Goal: Task Accomplishment & Management: Complete application form

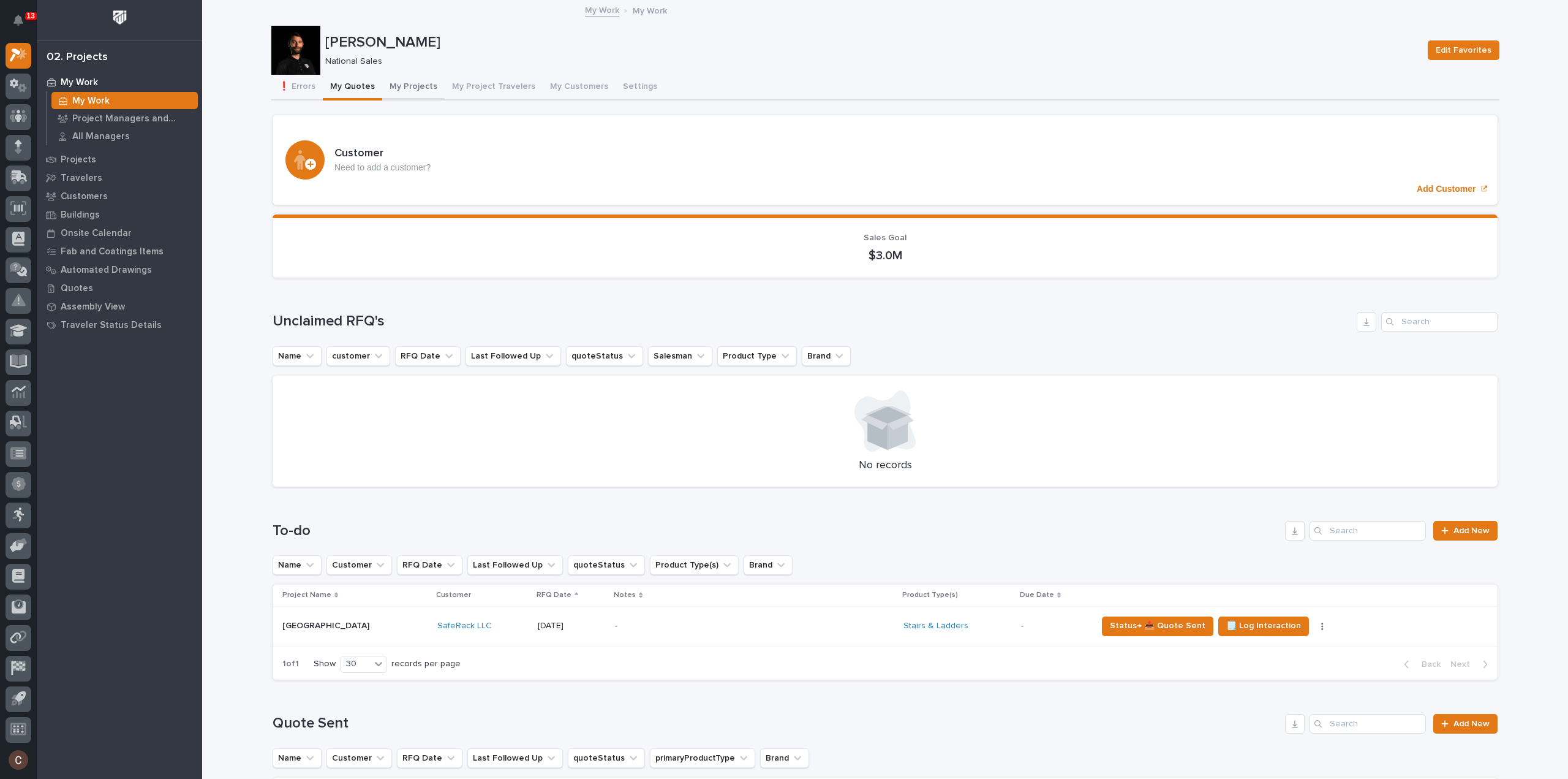
click at [411, 88] on button "My Projects" at bounding box center [413, 87] width 62 height 26
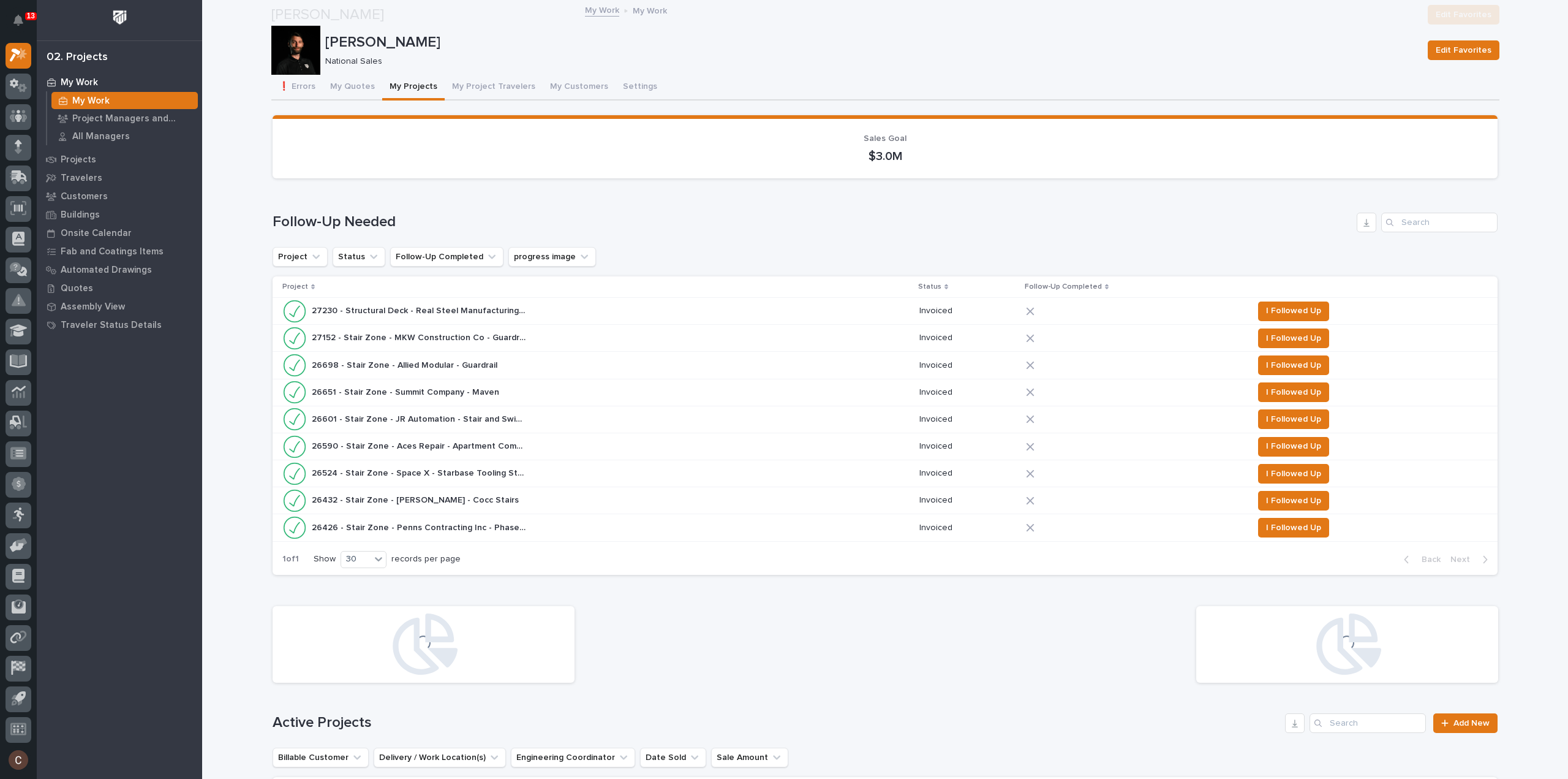
scroll to position [256, 0]
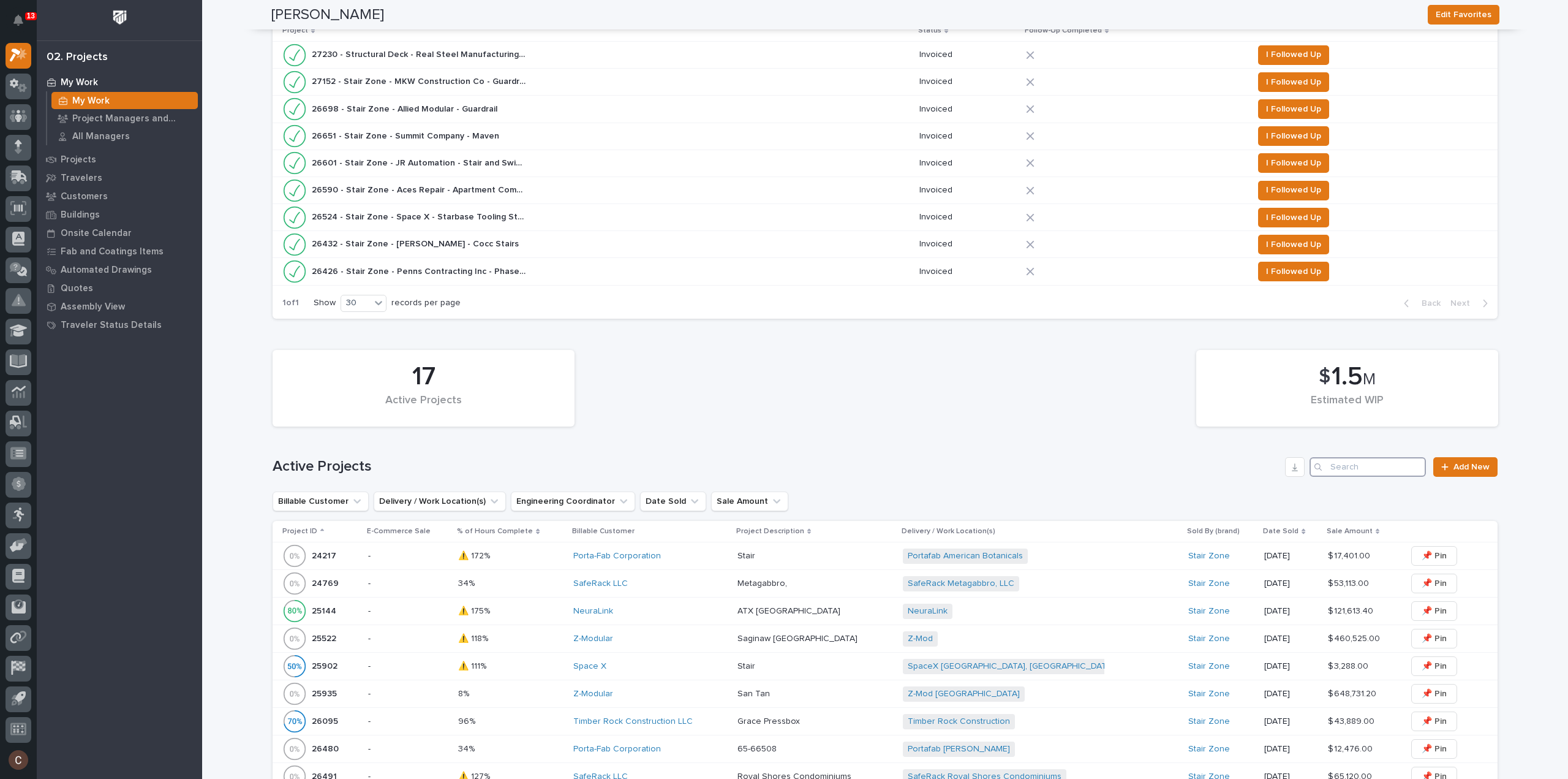
click at [1339, 468] on input "Search" at bounding box center [1367, 467] width 116 height 20
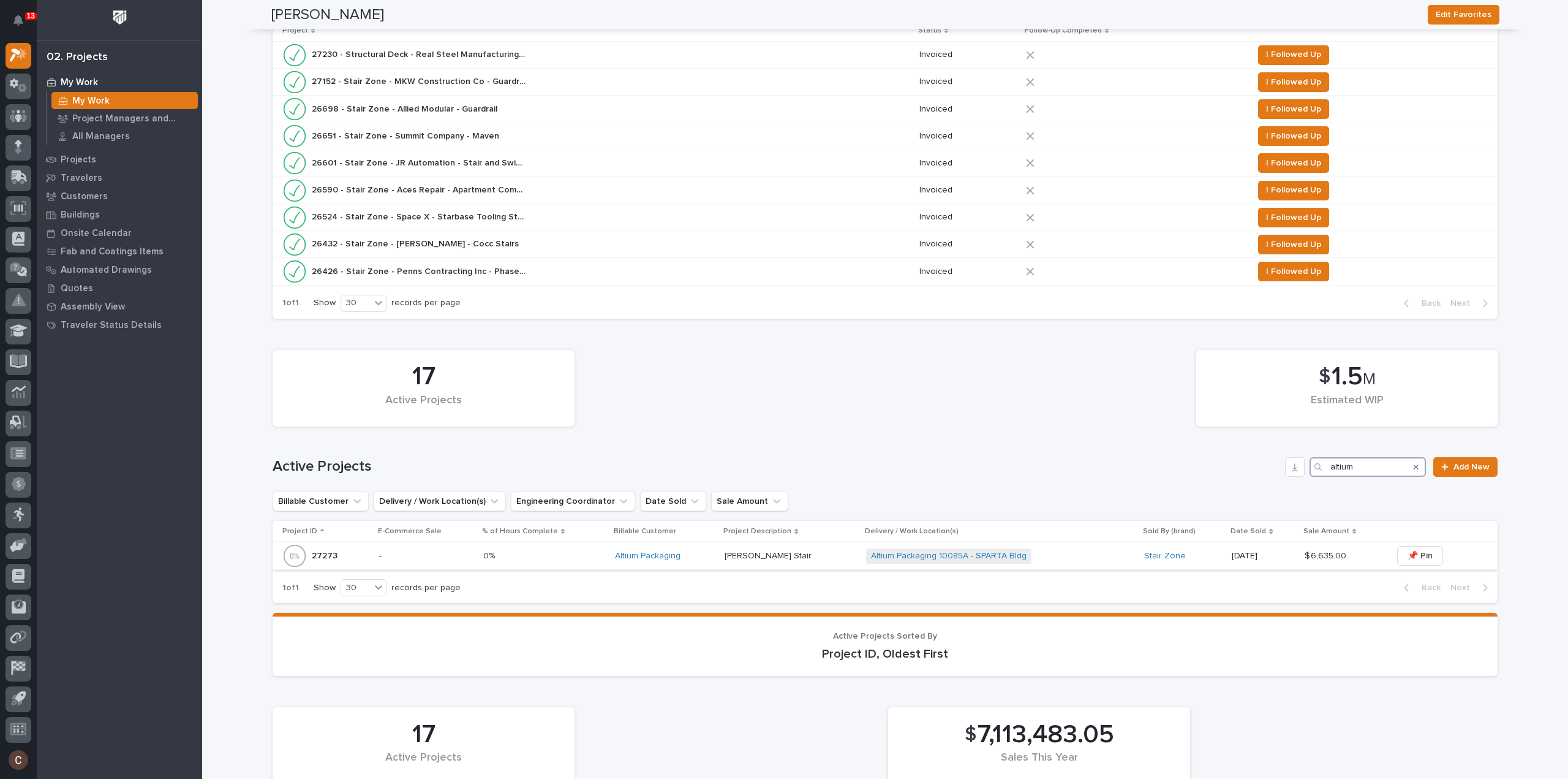
type input "altium"
click at [1066, 553] on div "Altium Packaging 10085A - SPARTA Bldg + 0" at bounding box center [1000, 556] width 269 height 25
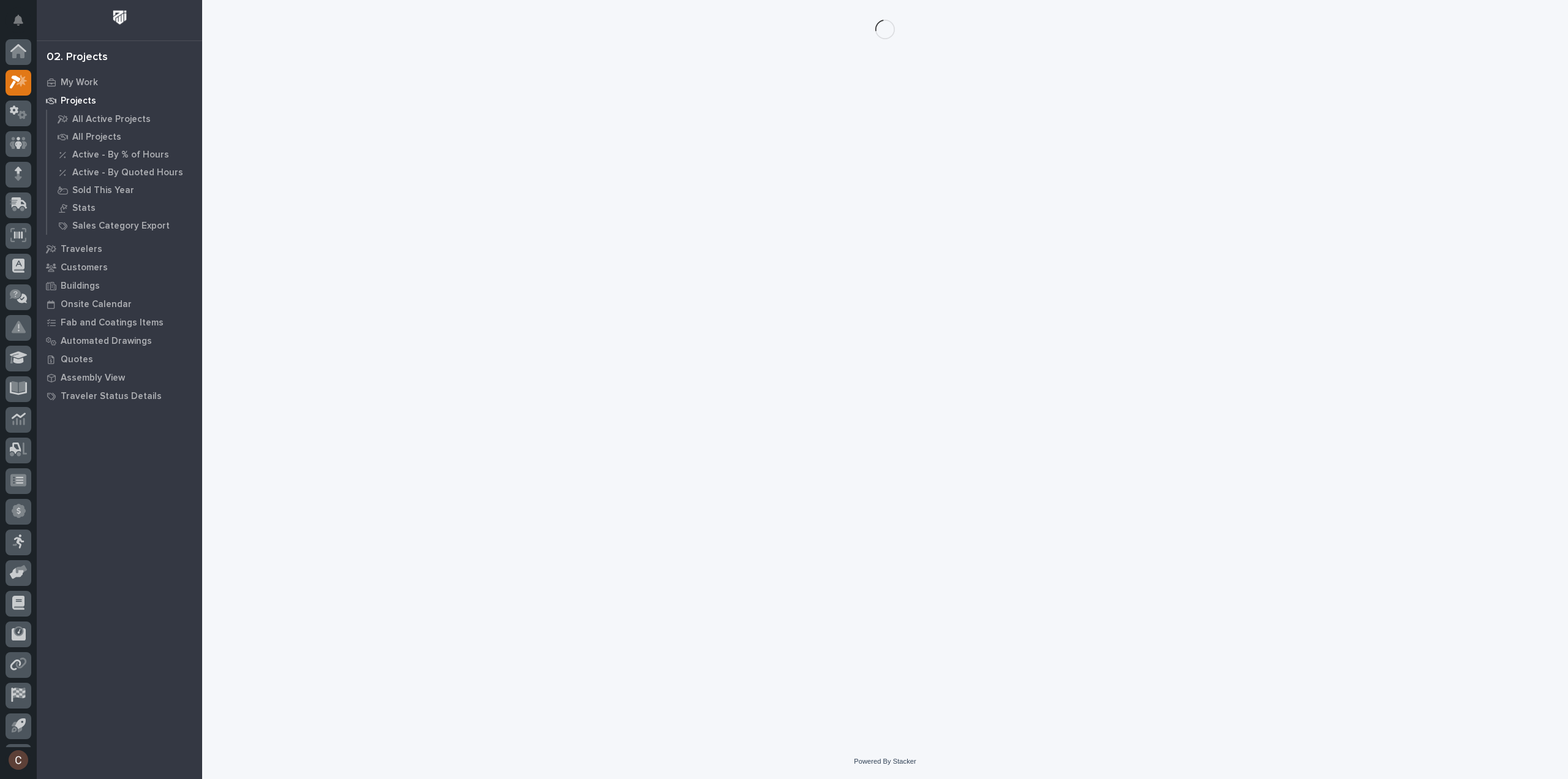
scroll to position [27, 0]
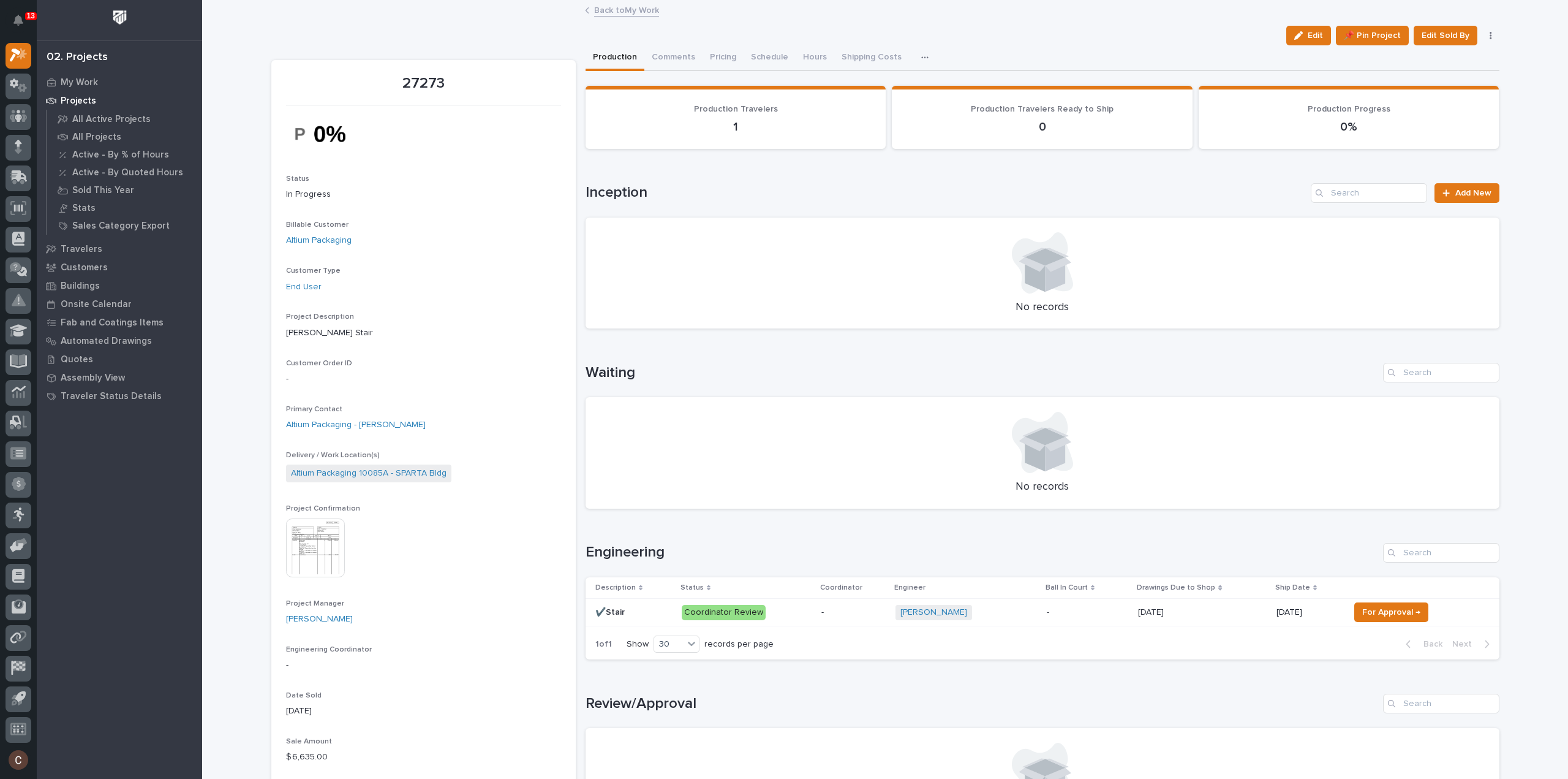
click at [1222, 611] on p at bounding box center [1201, 612] width 129 height 11
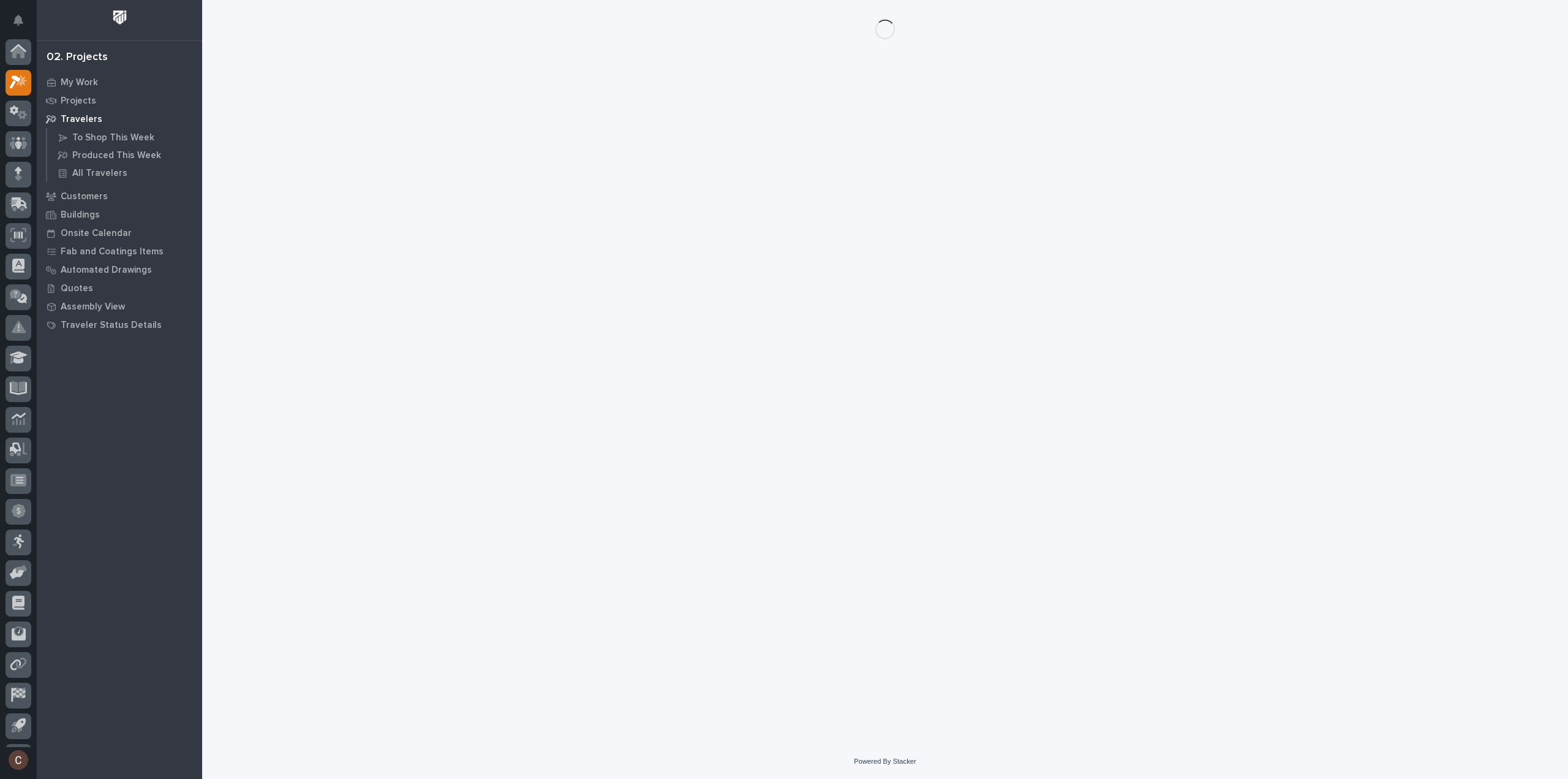
scroll to position [27, 0]
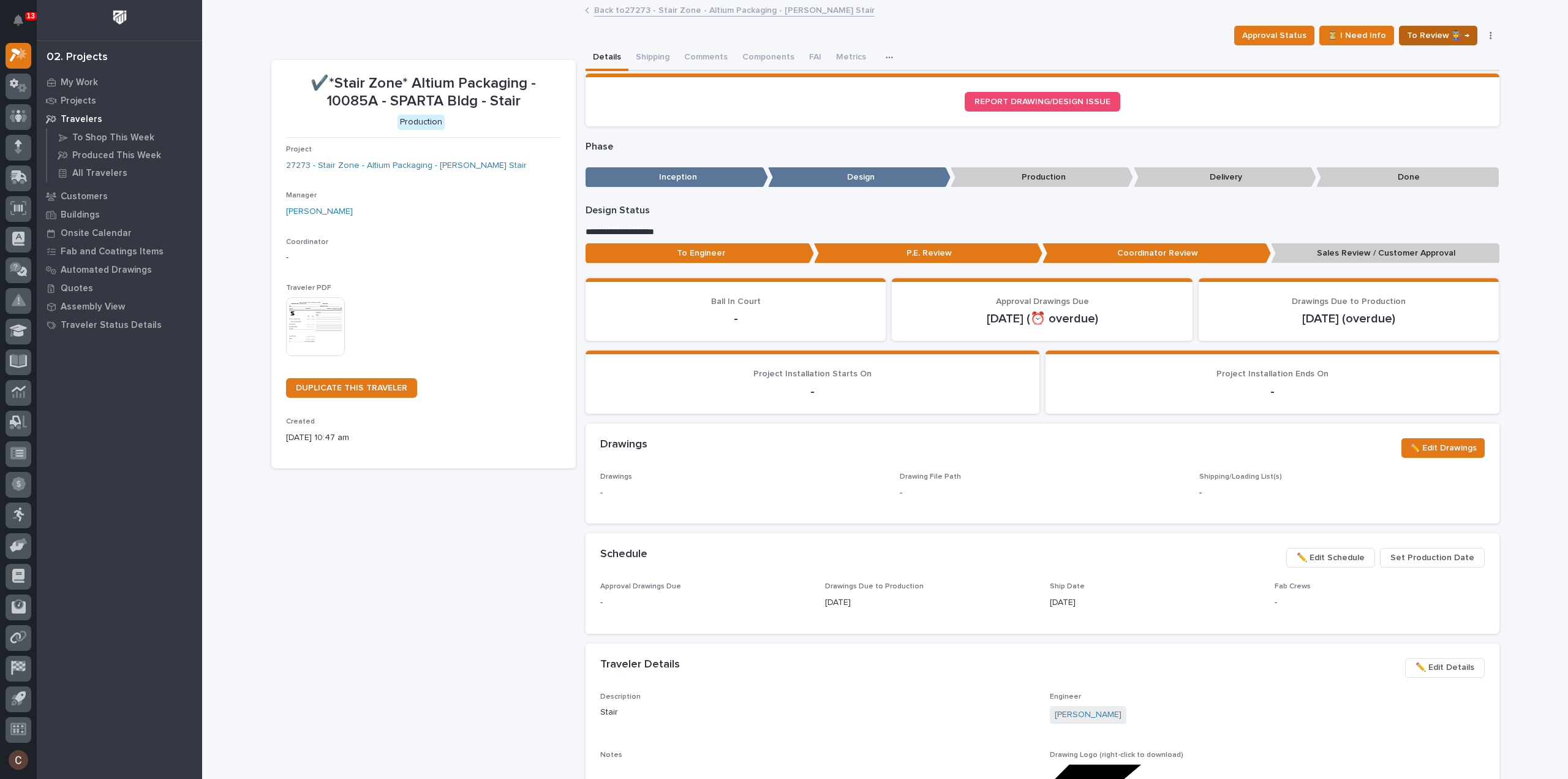
click at [1454, 41] on span "To Review 👨‍🏭 →" at bounding box center [1438, 36] width 62 height 15
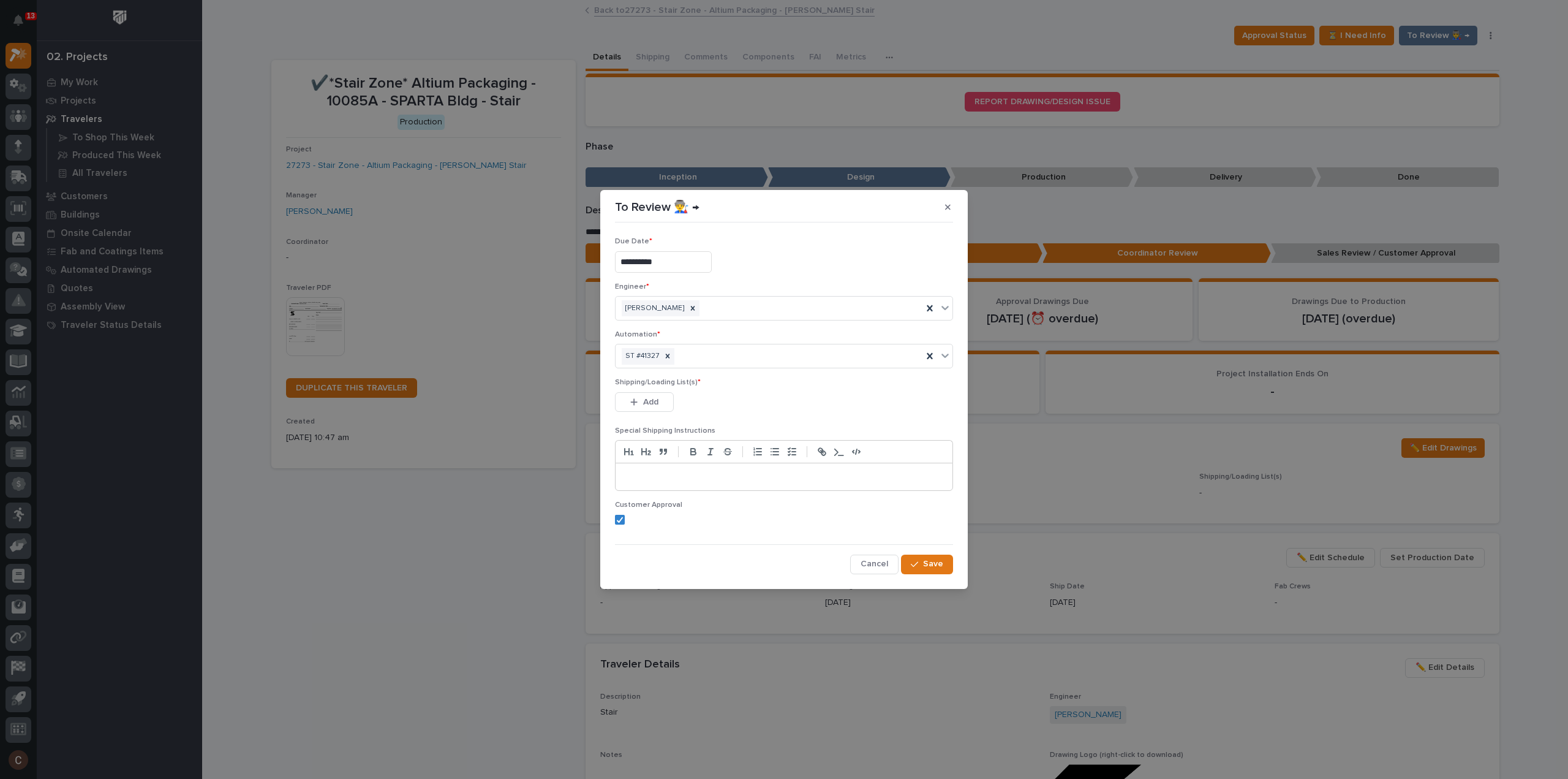
click at [685, 264] on input "**********" at bounding box center [663, 262] width 97 height 22
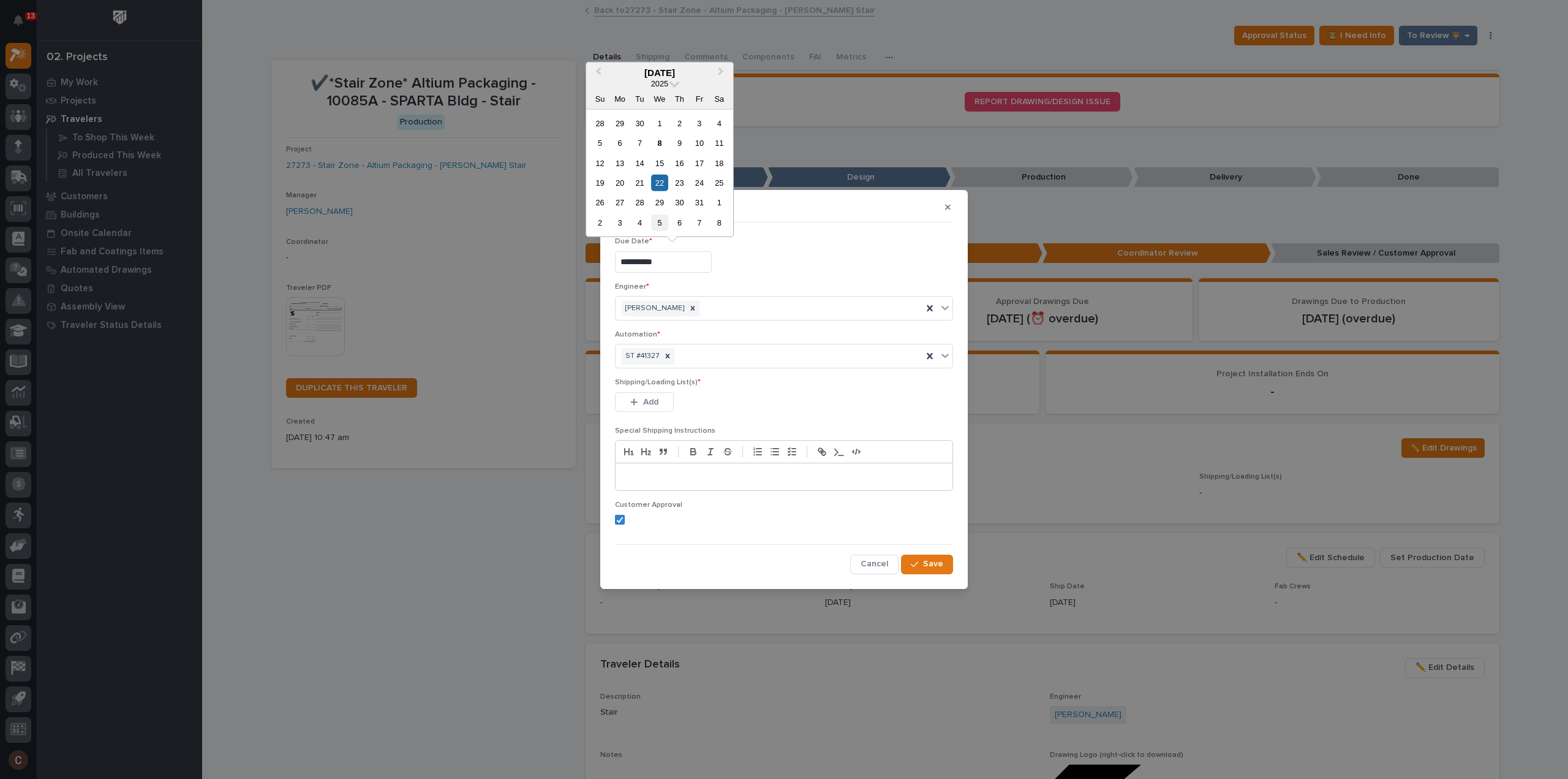
click at [661, 220] on div "5" at bounding box center [659, 223] width 17 height 17
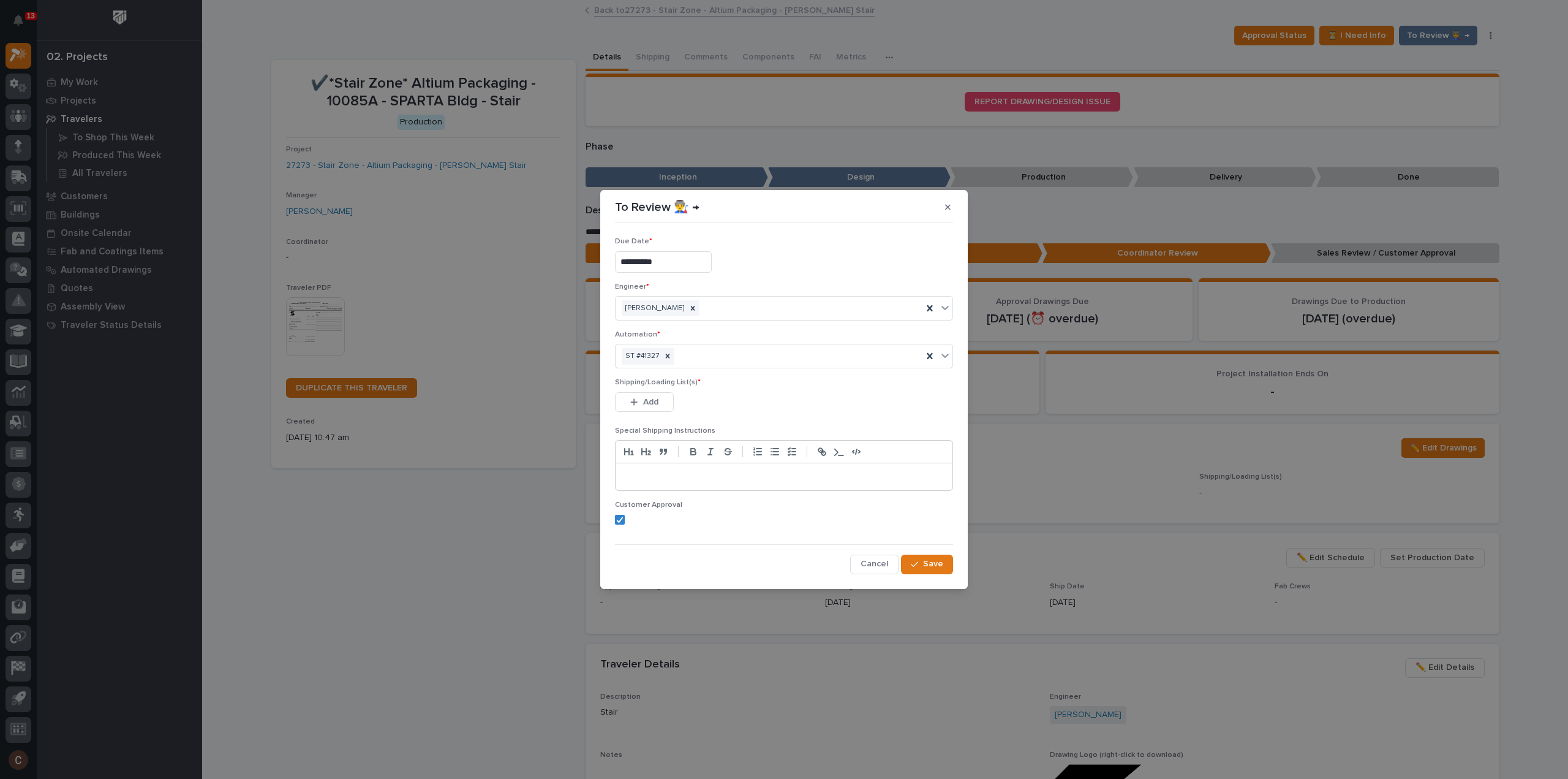
type input "**********"
click at [646, 400] on span "Add" at bounding box center [651, 402] width 15 height 11
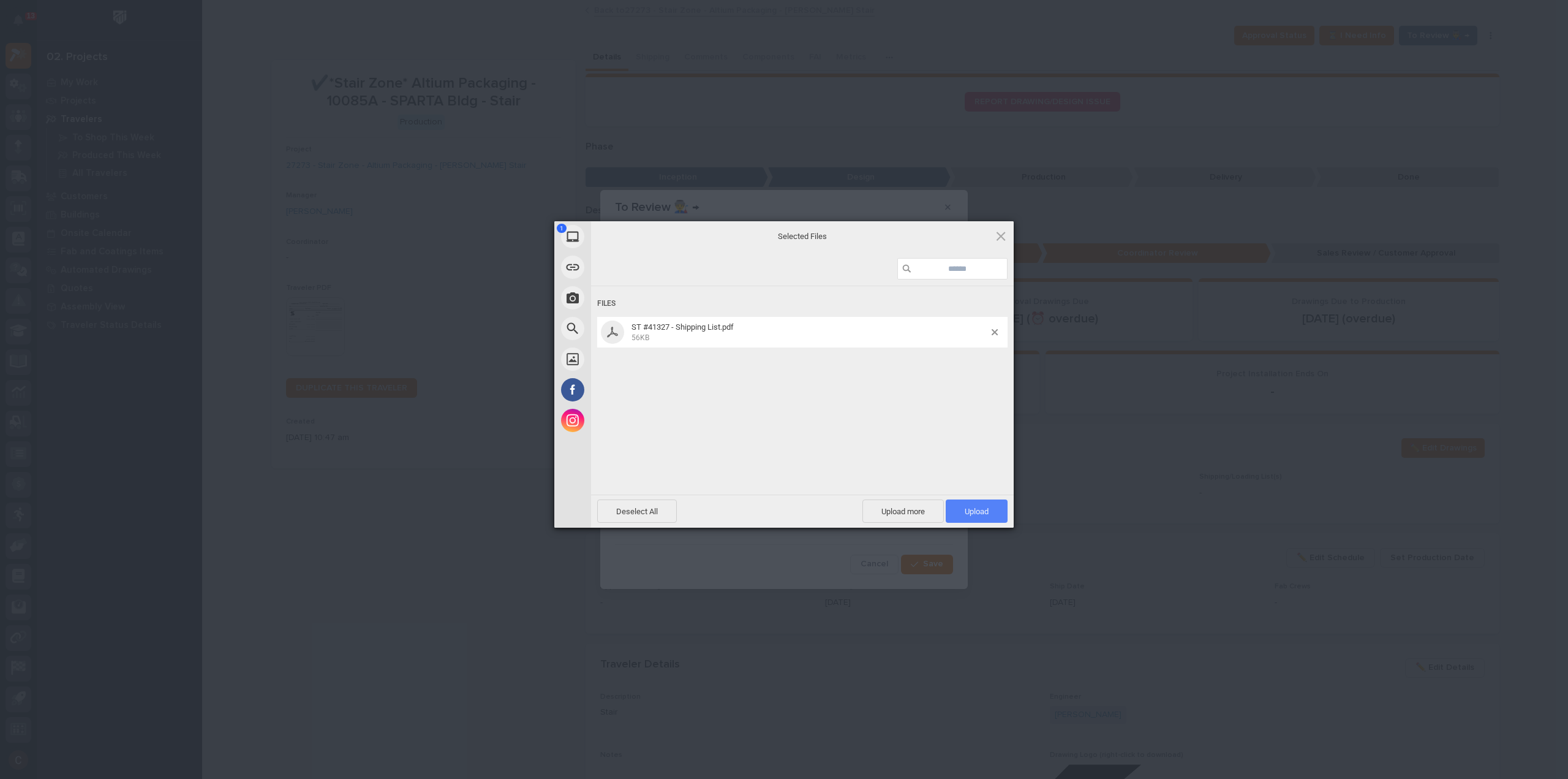
click at [978, 505] on span "Upload 1" at bounding box center [976, 511] width 62 height 23
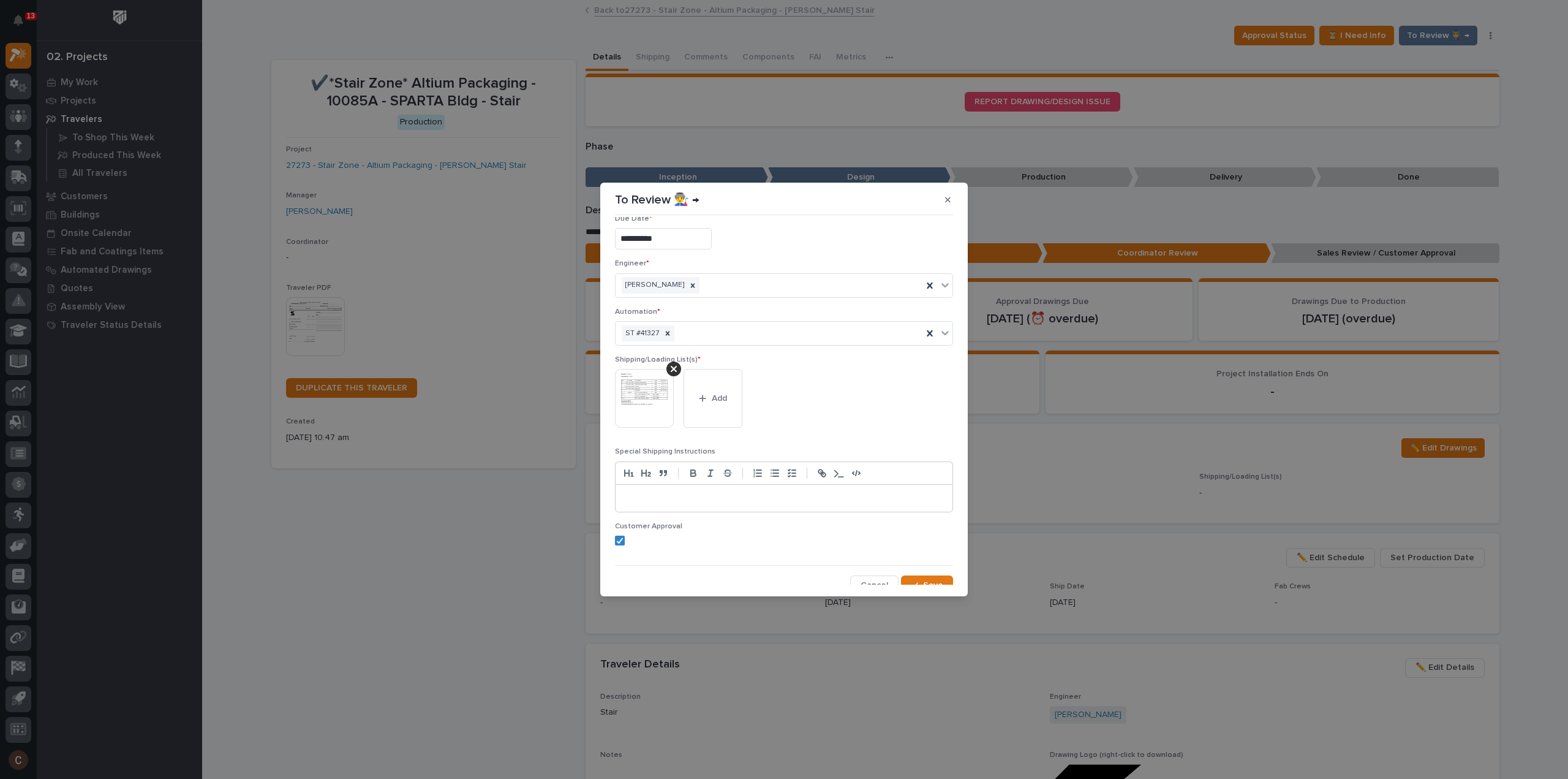
scroll to position [24, 0]
click at [923, 571] on span "Save" at bounding box center [933, 576] width 20 height 11
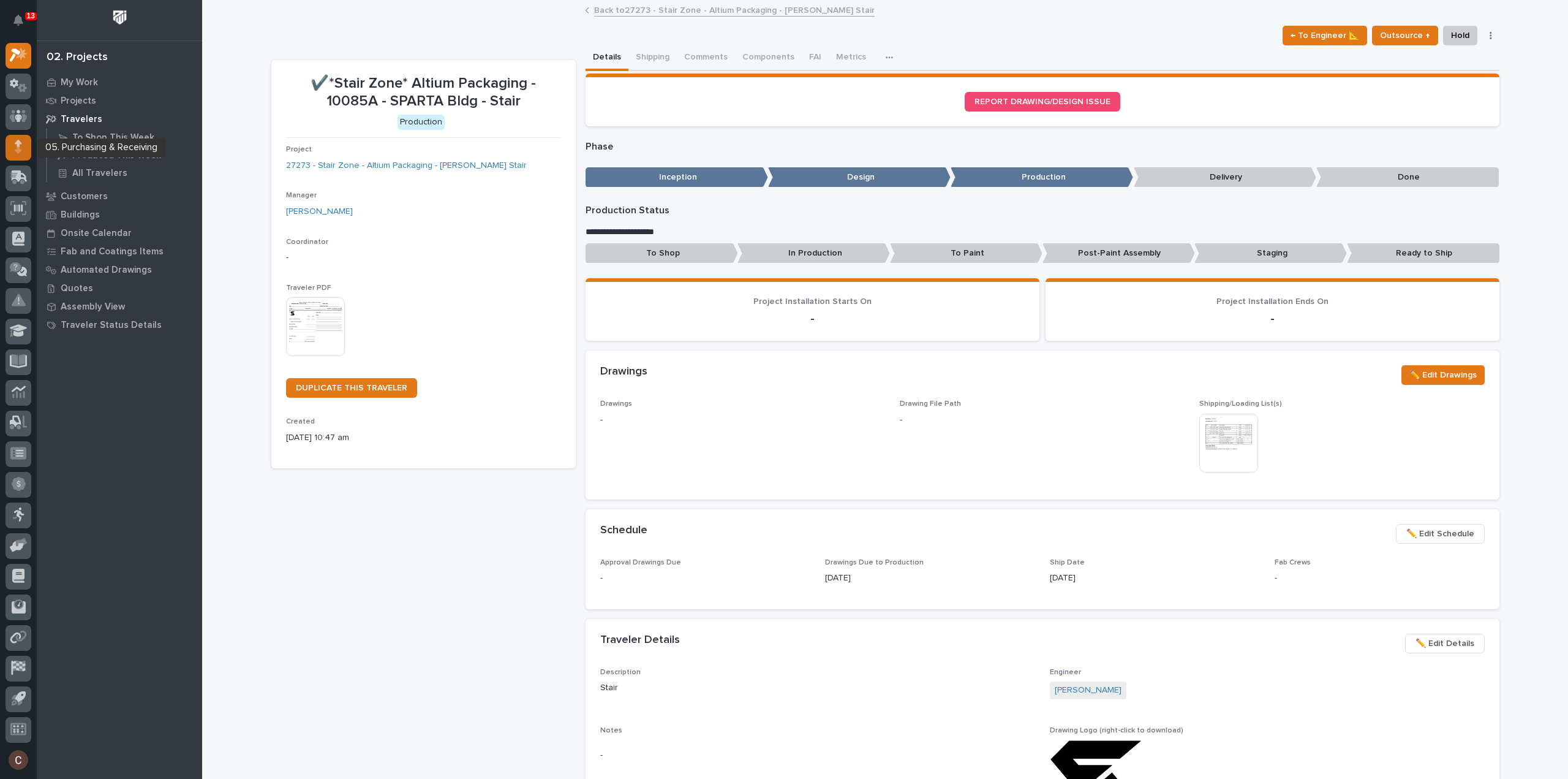
click at [21, 147] on icon at bounding box center [18, 146] width 7 height 14
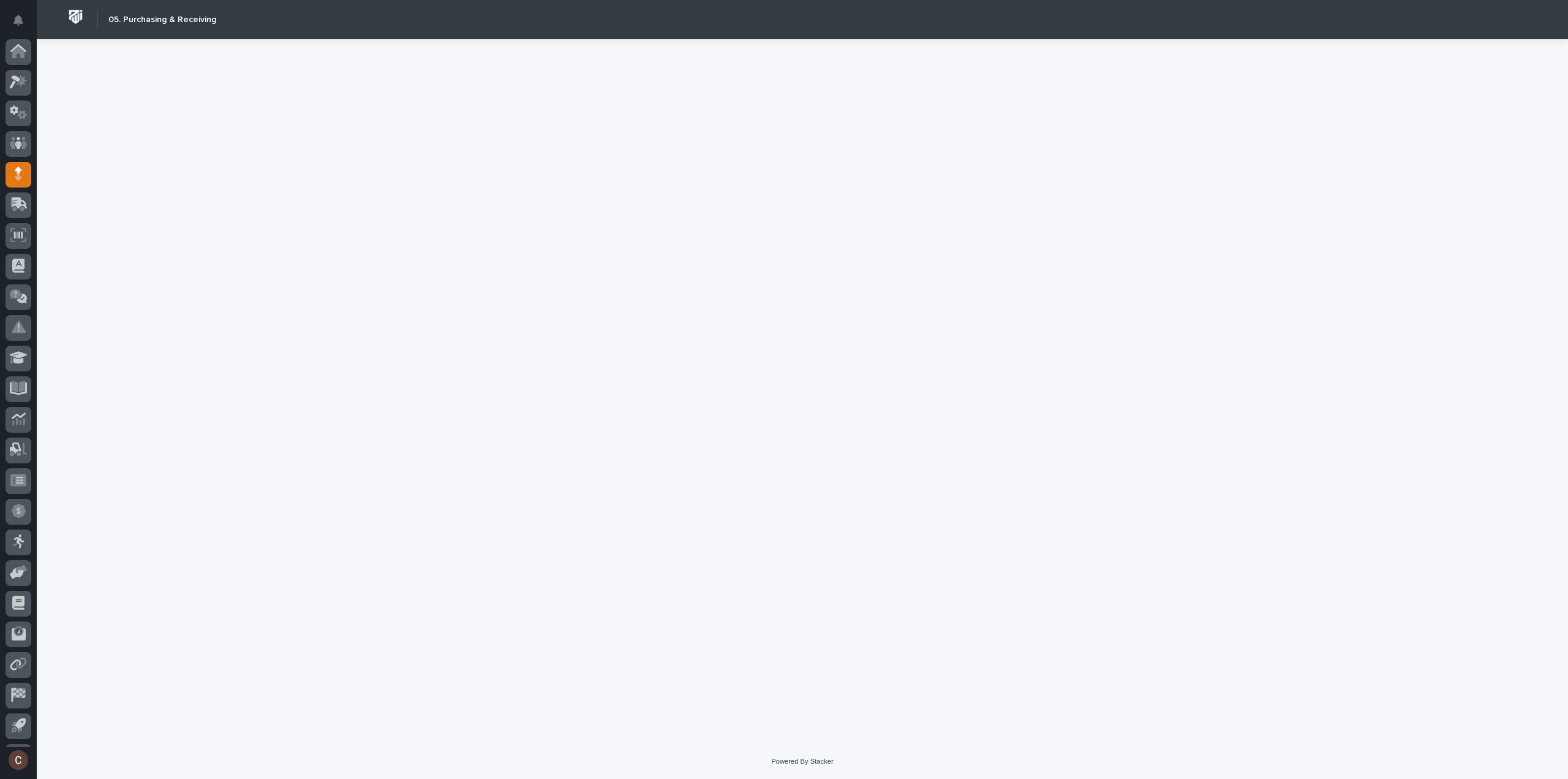
scroll to position [27, 0]
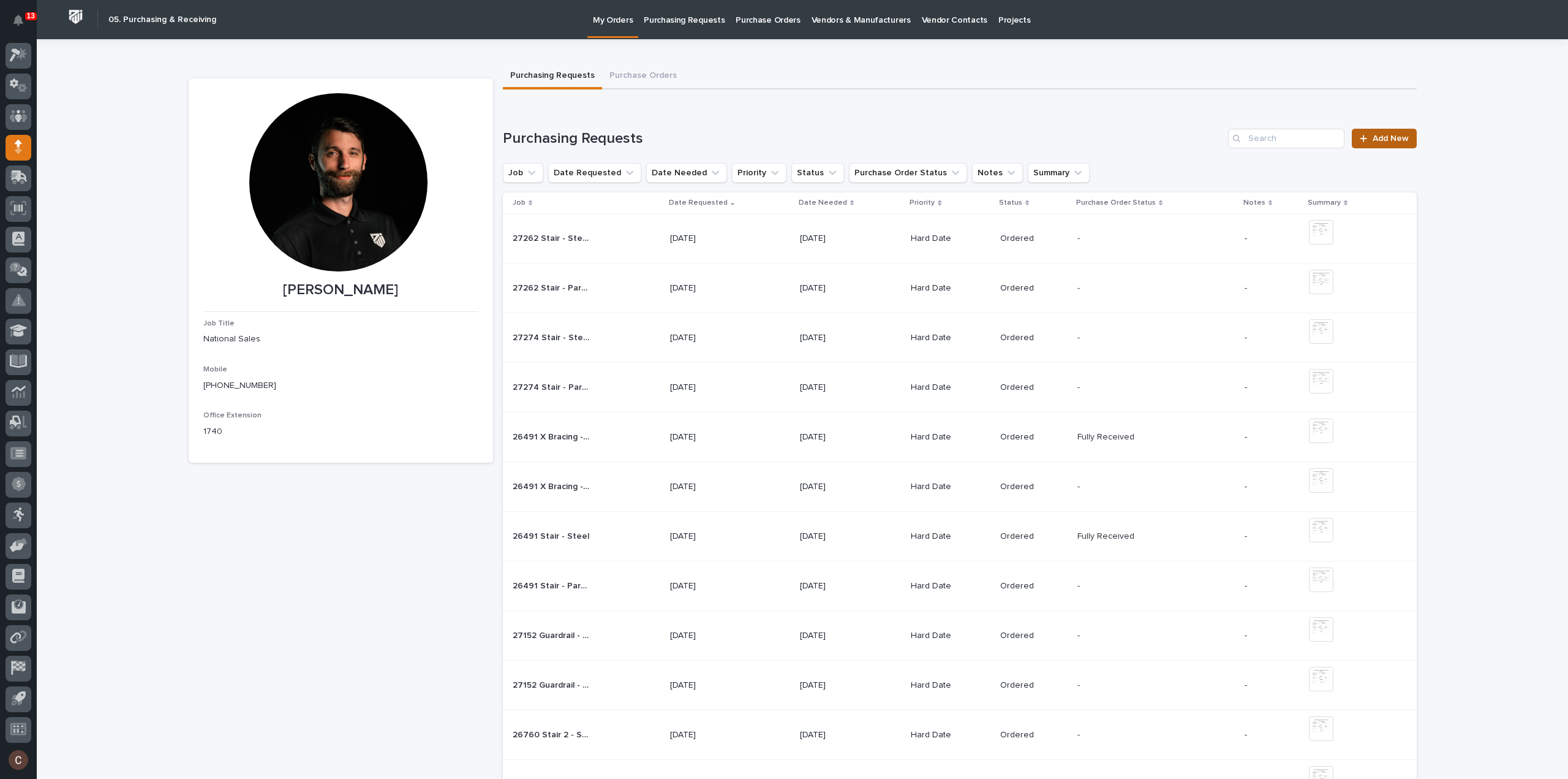
click at [1396, 133] on link "Add New" at bounding box center [1384, 139] width 65 height 20
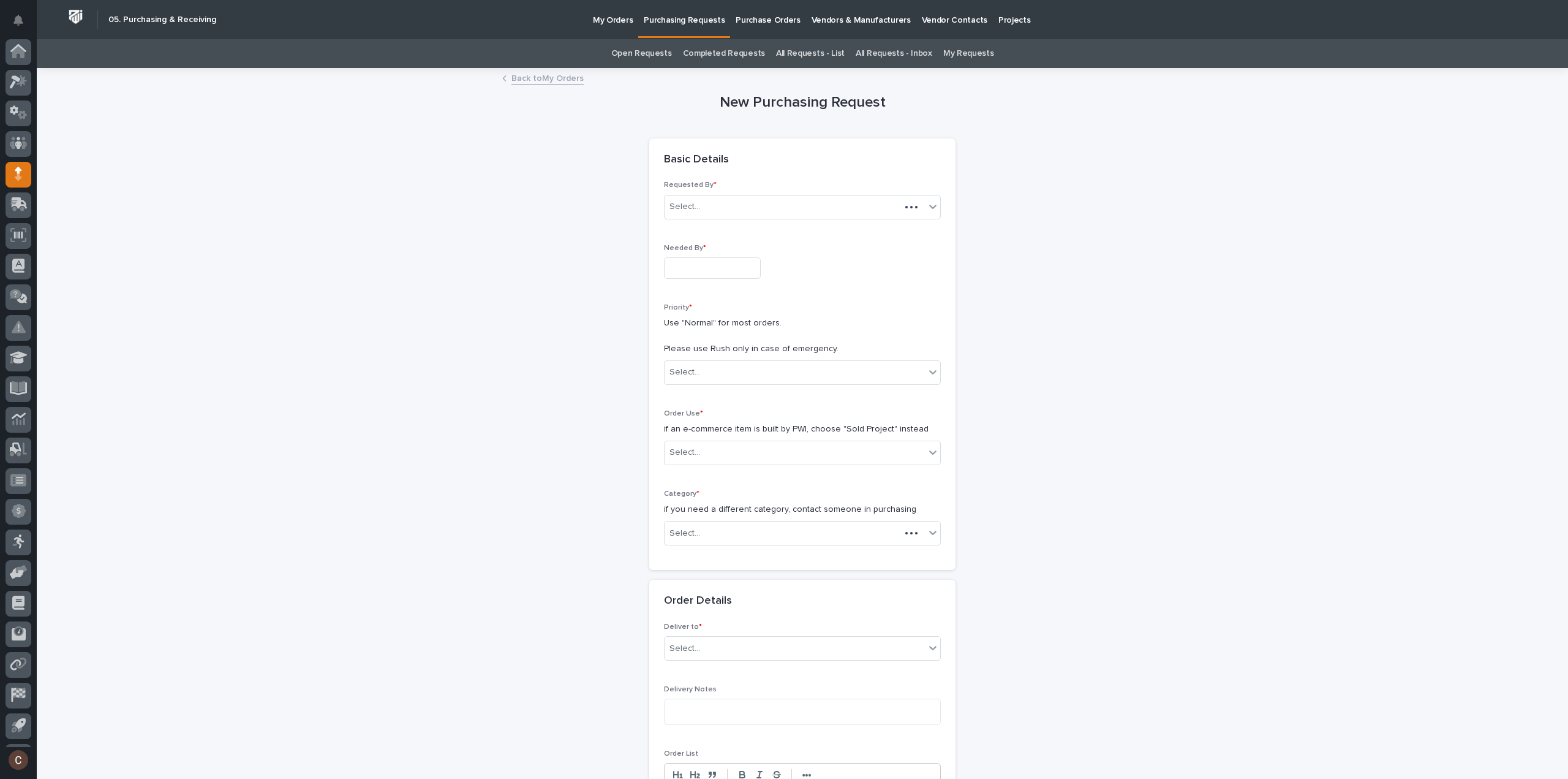
scroll to position [27, 0]
click at [686, 265] on input "text" at bounding box center [712, 268] width 97 height 22
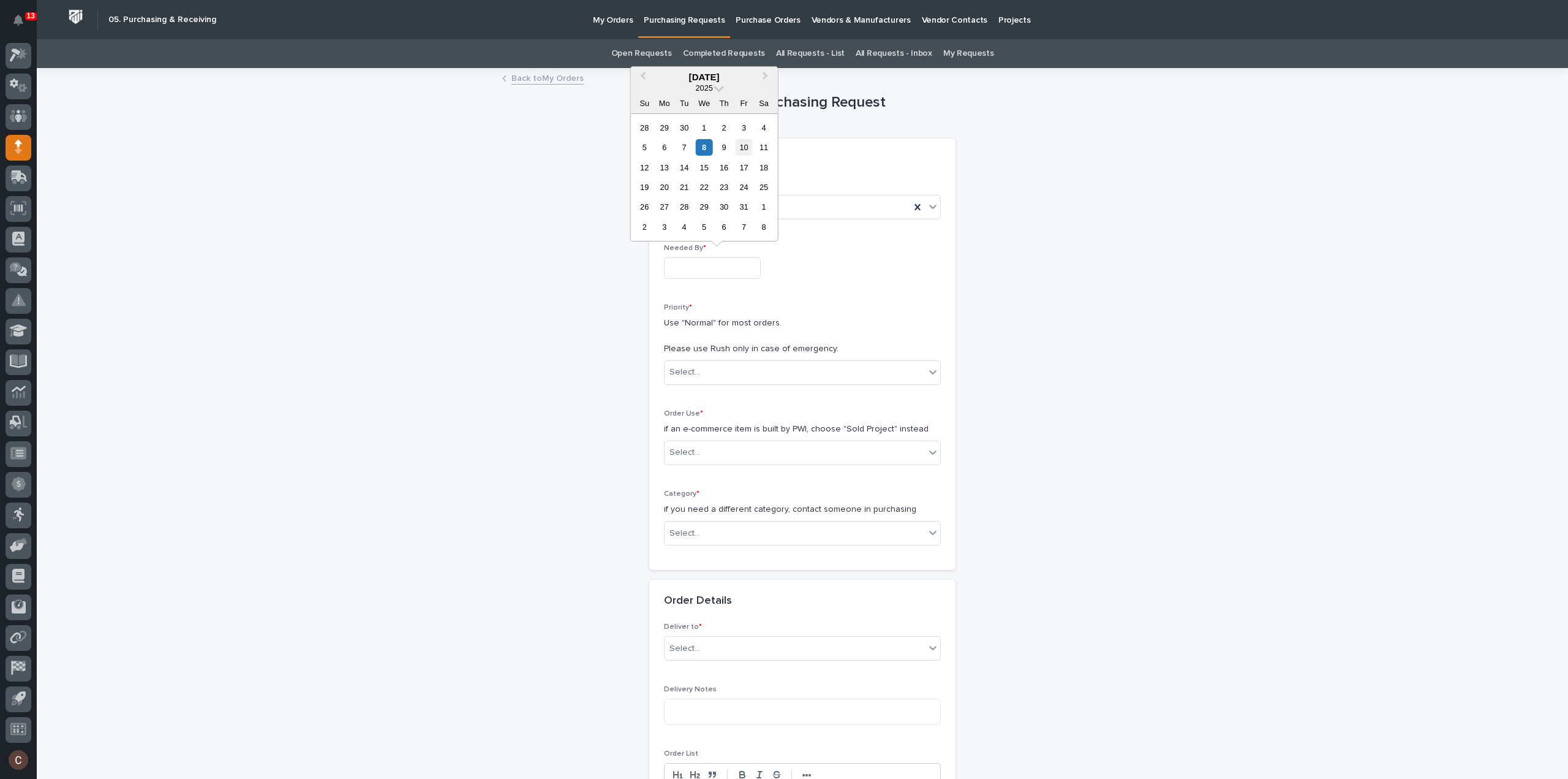
click at [750, 148] on div "10" at bounding box center [744, 148] width 17 height 17
type input "**********"
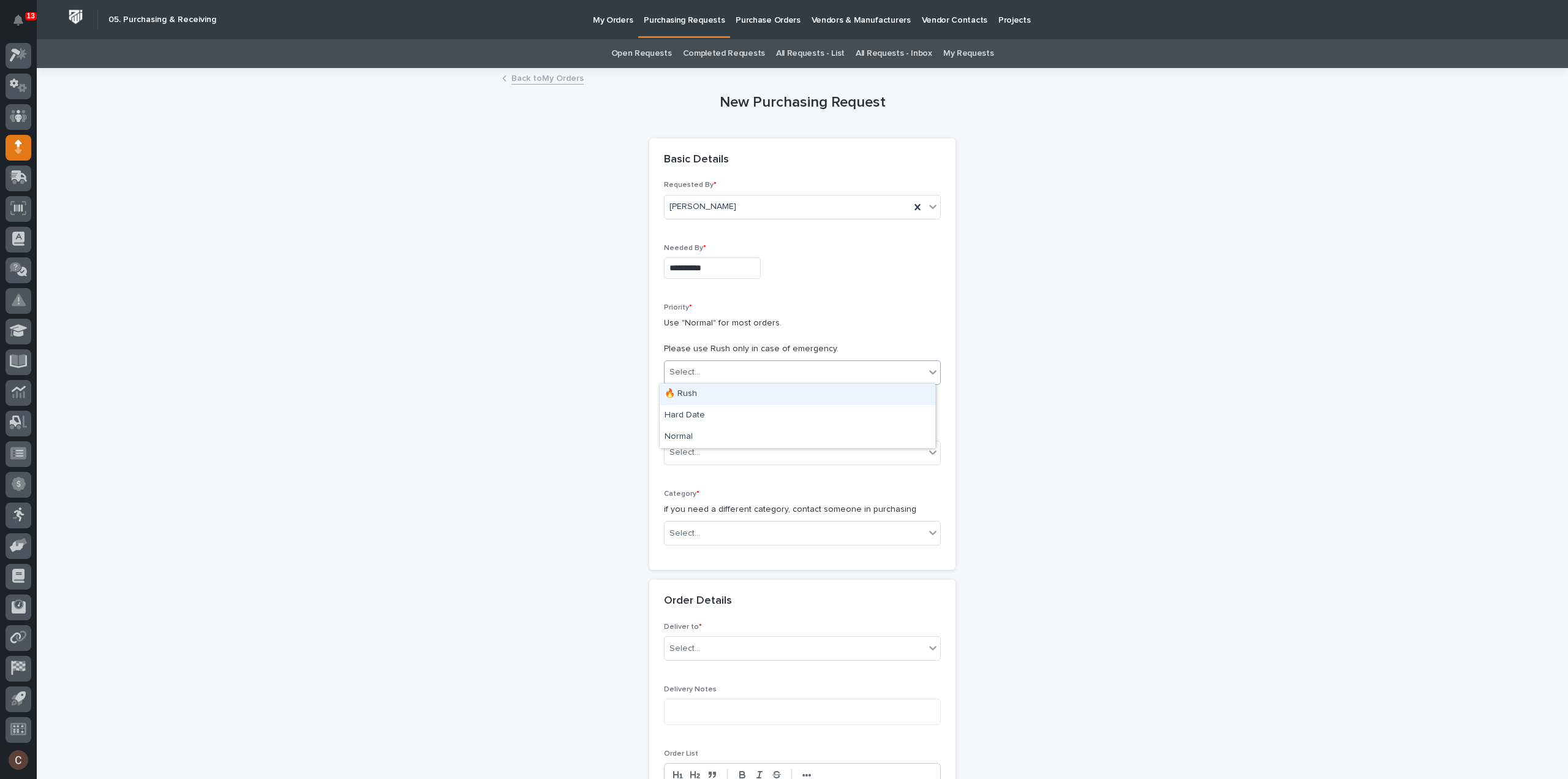
click at [704, 365] on div "Select..." at bounding box center [794, 372] width 260 height 20
drag, startPoint x: 698, startPoint y: 404, endPoint x: 702, endPoint y: 426, distance: 22.4
click at [697, 415] on div "Hard Date" at bounding box center [798, 416] width 275 height 22
click at [707, 456] on div "Select..." at bounding box center [794, 452] width 260 height 20
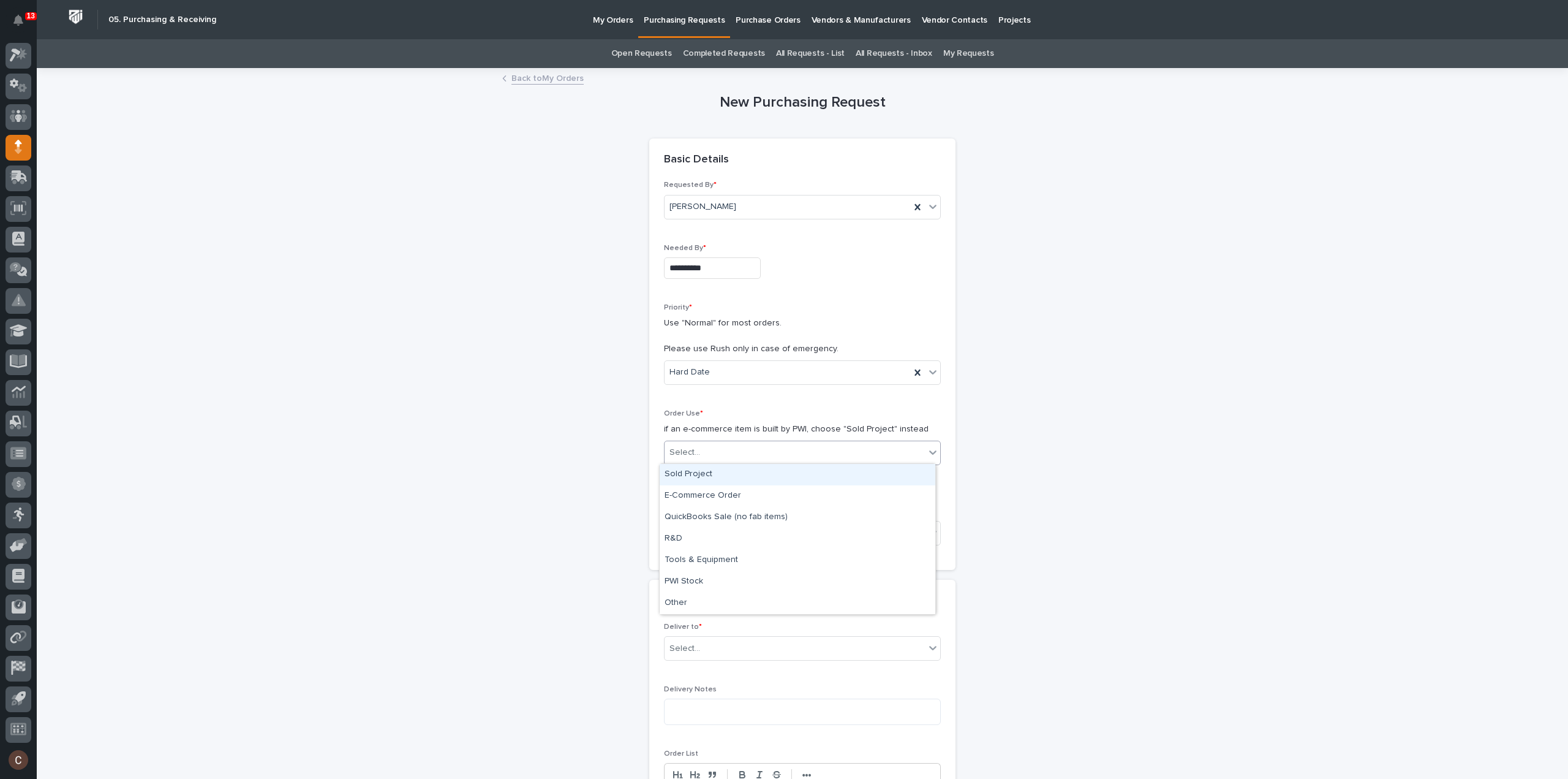
click at [702, 473] on div "Sold Project" at bounding box center [798, 475] width 275 height 22
click at [699, 542] on div "Select..." at bounding box center [803, 533] width 277 height 25
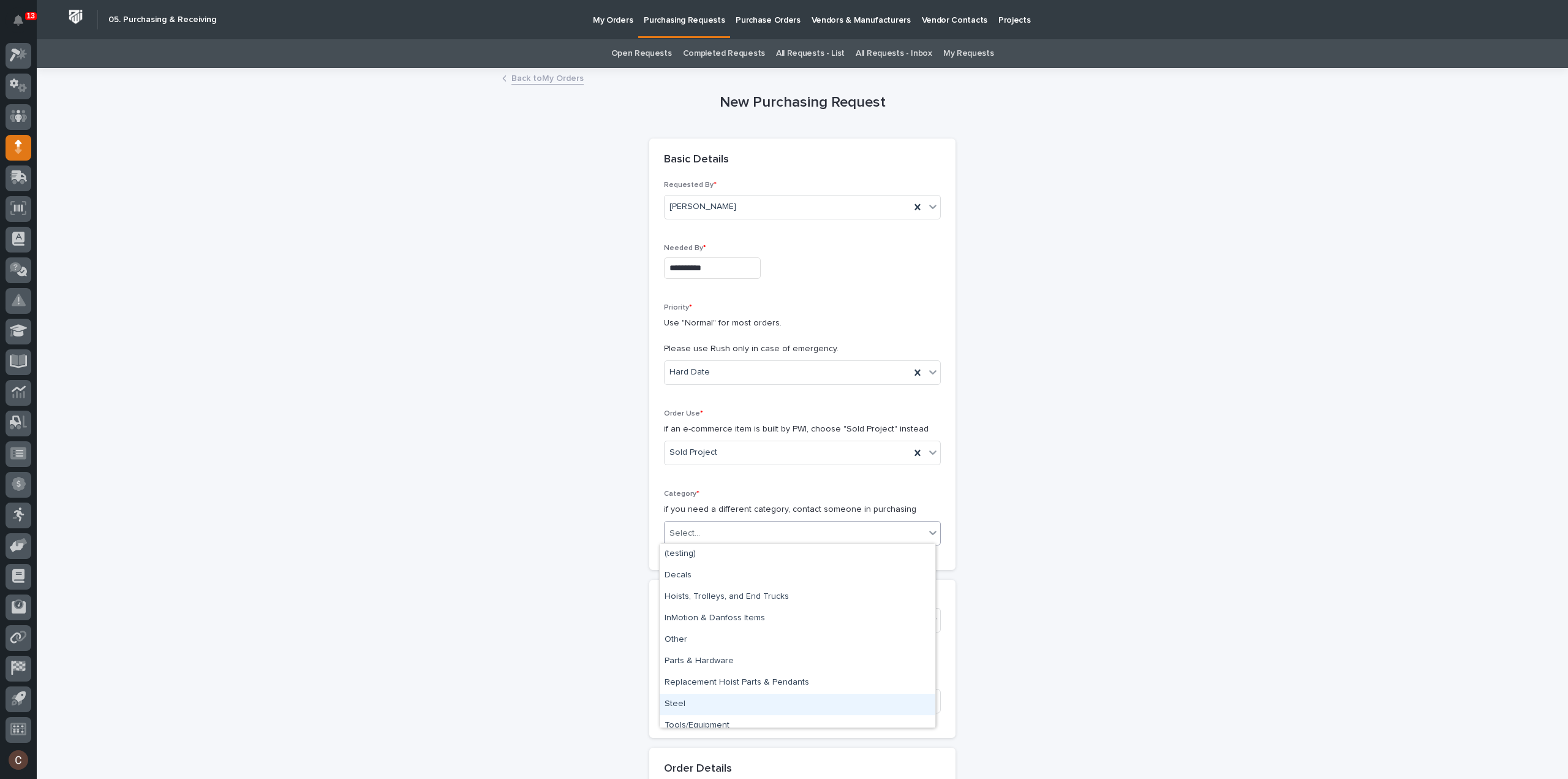
drag, startPoint x: 698, startPoint y: 692, endPoint x: 697, endPoint y: 683, distance: 9.1
click at [697, 701] on div "Steel" at bounding box center [798, 704] width 275 height 22
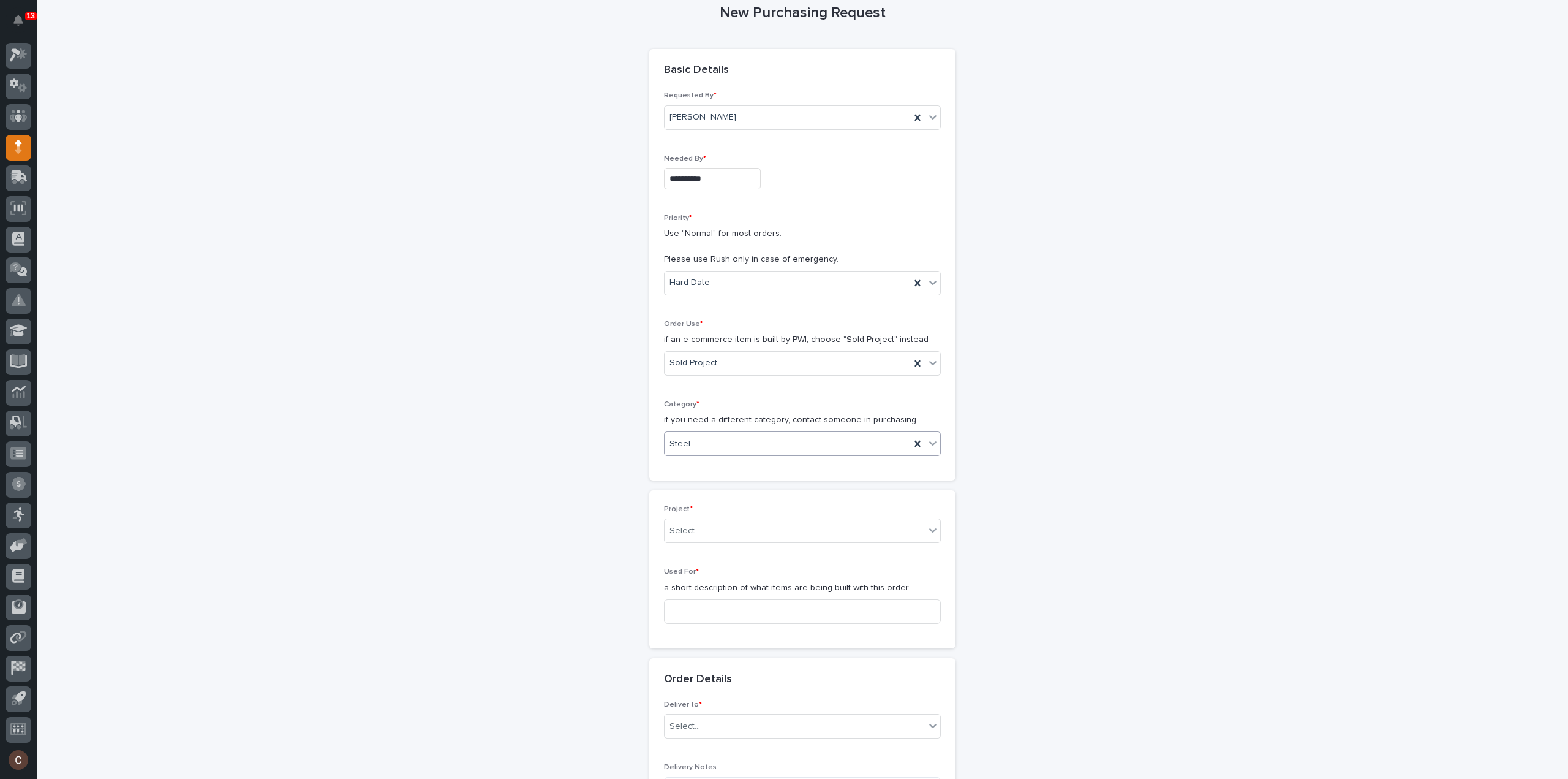
scroll to position [184, 0]
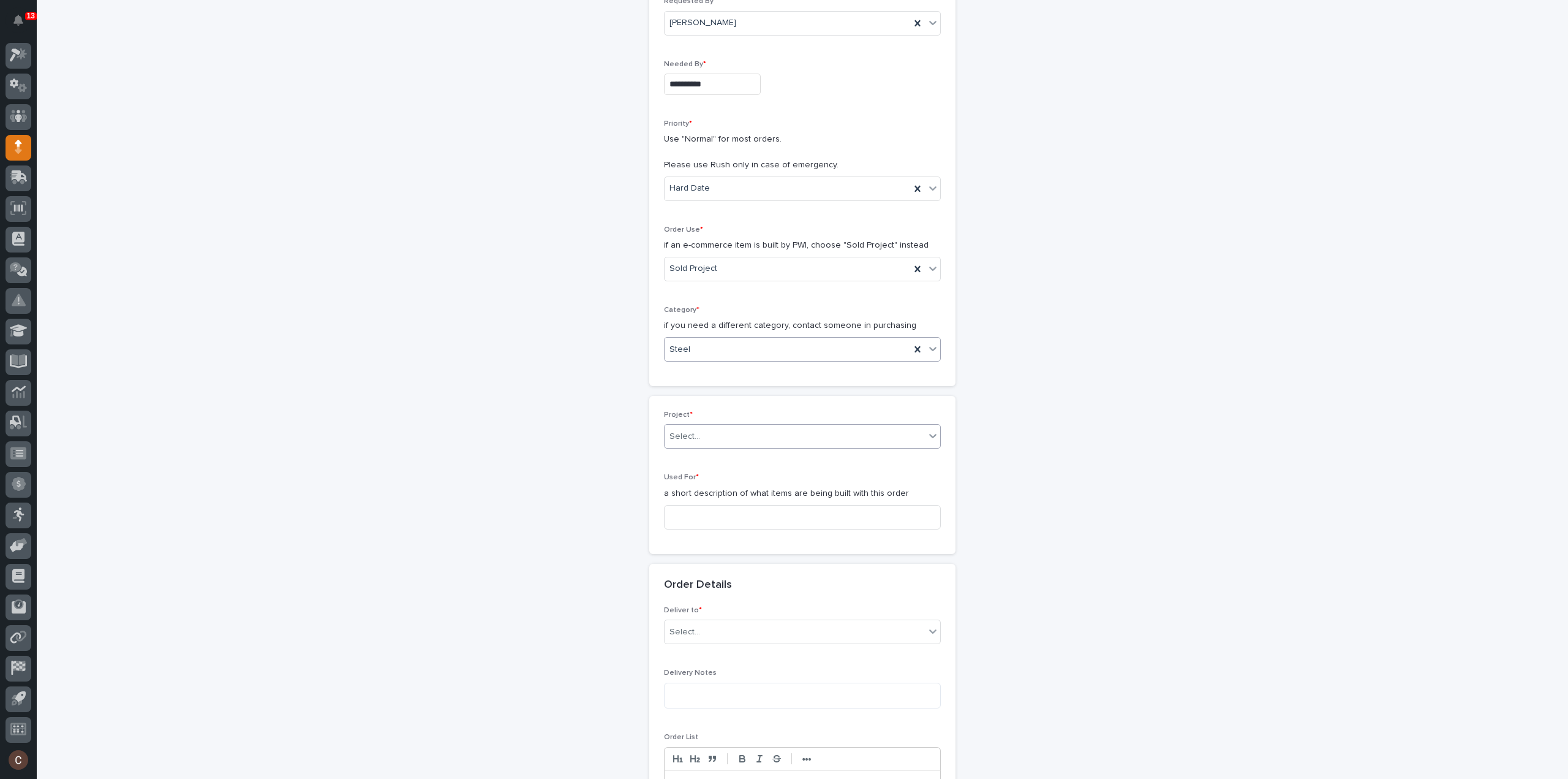
click at [733, 436] on div "Select..." at bounding box center [794, 436] width 260 height 20
type input "*****"
click at [739, 456] on div "27273 - Stair Zone - Altium Packaging - Matt Ducharme Stair" at bounding box center [798, 457] width 275 height 22
click at [734, 513] on input at bounding box center [803, 518] width 277 height 25
type input "Stair - Steel"
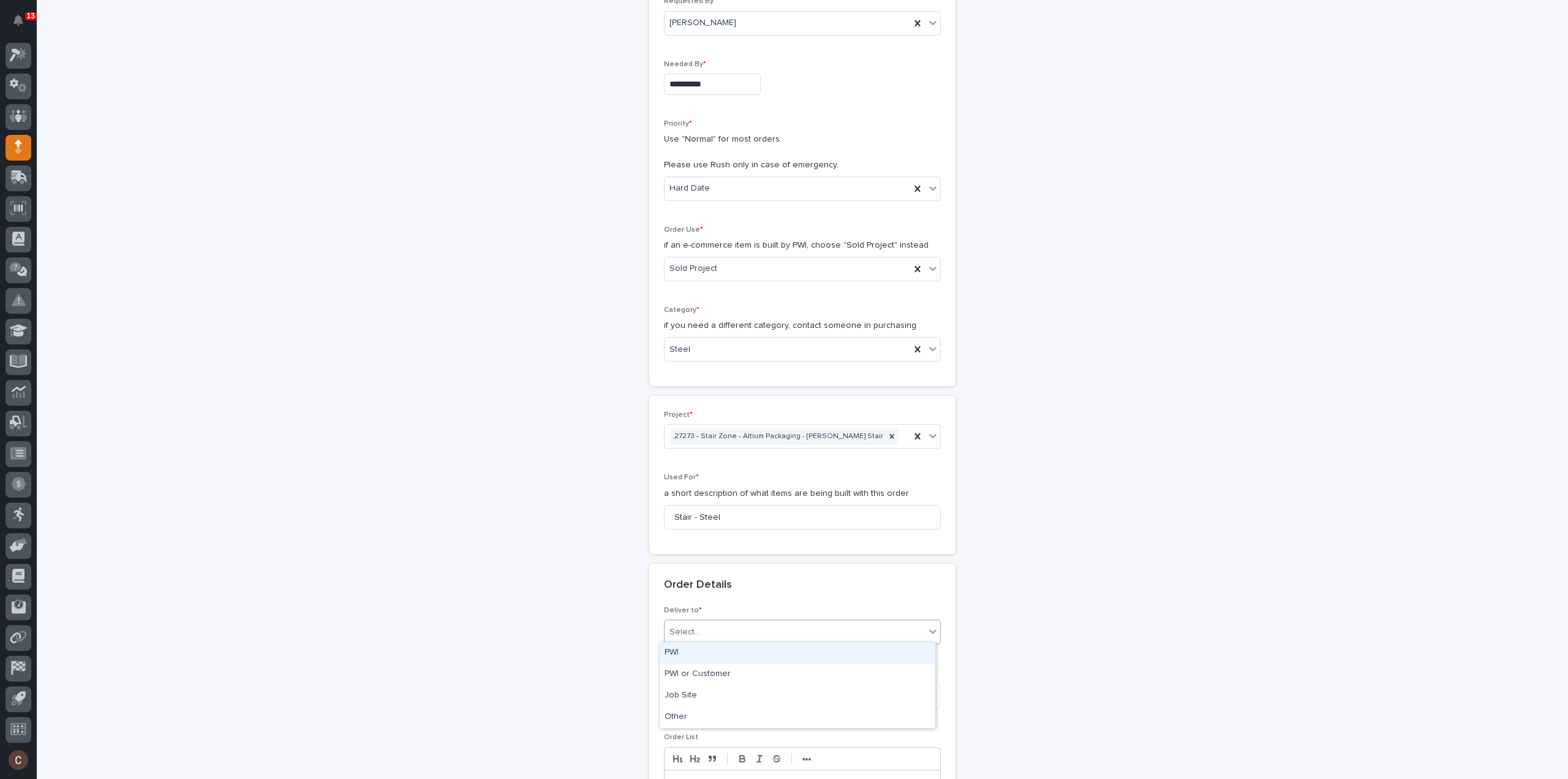
click at [741, 622] on div "Select..." at bounding box center [794, 632] width 260 height 20
click at [711, 650] on div "PWI" at bounding box center [798, 653] width 275 height 22
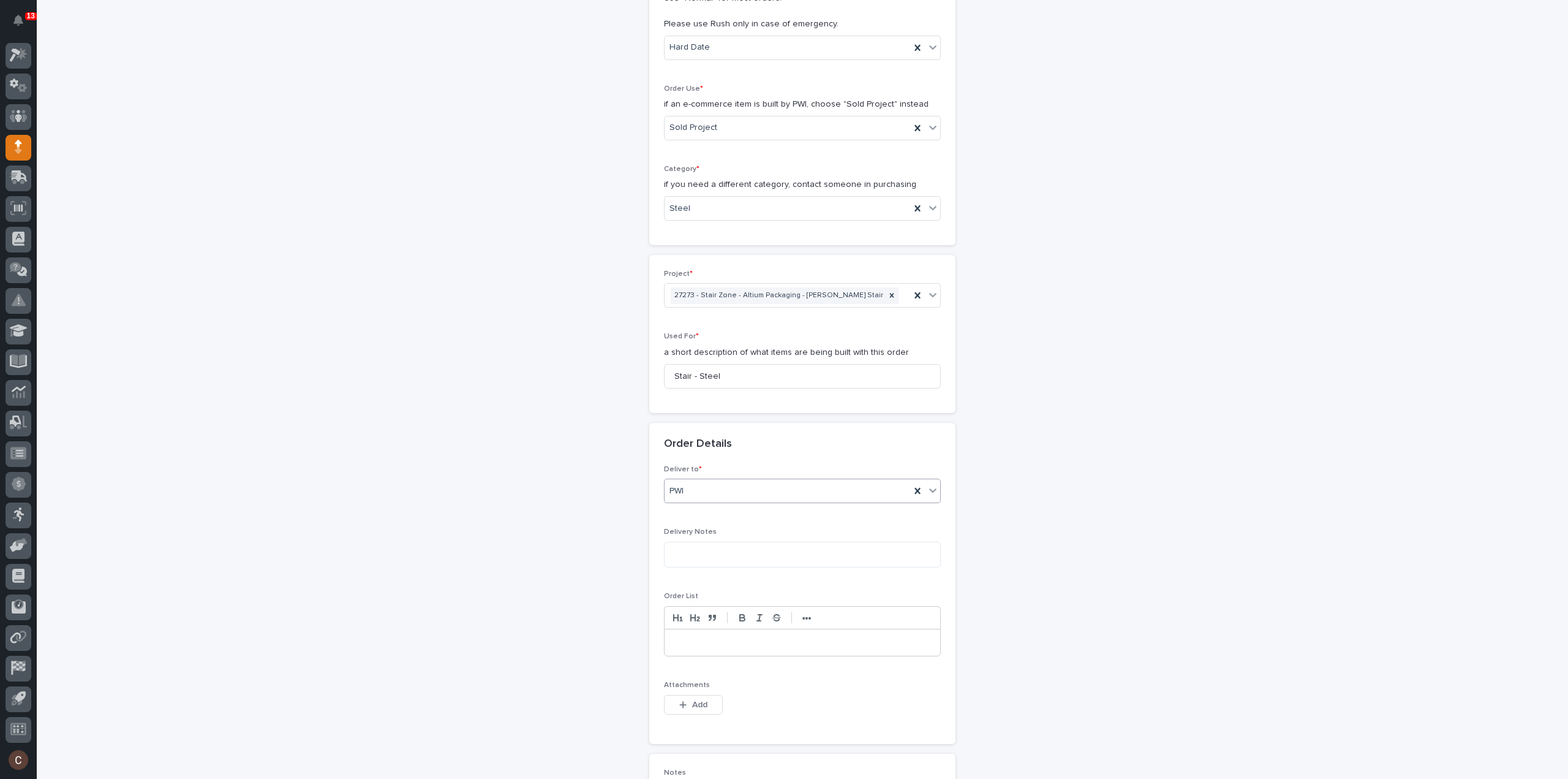
scroll to position [368, 0]
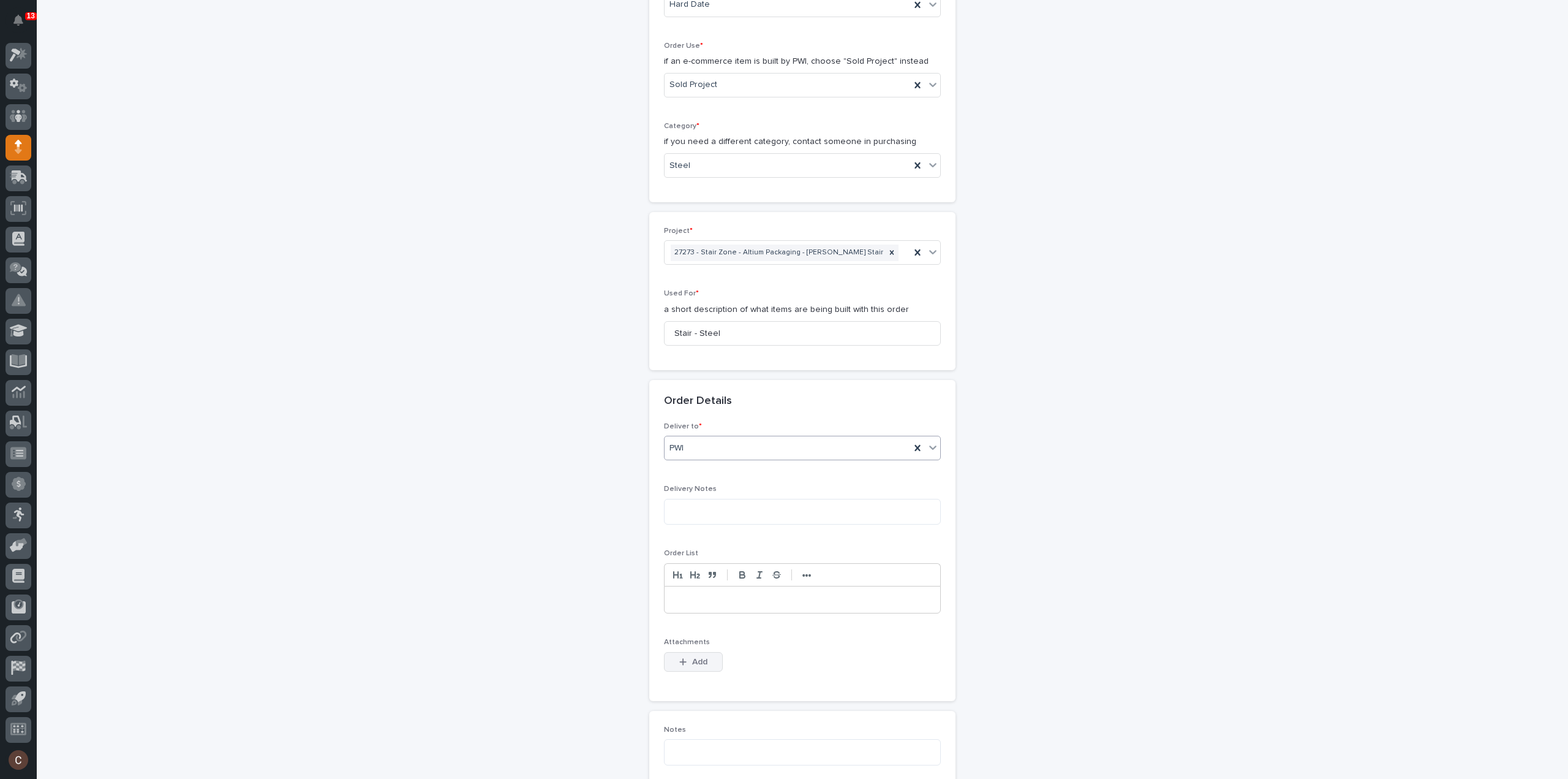
click at [692, 656] on span "Add" at bounding box center [700, 661] width 15 height 11
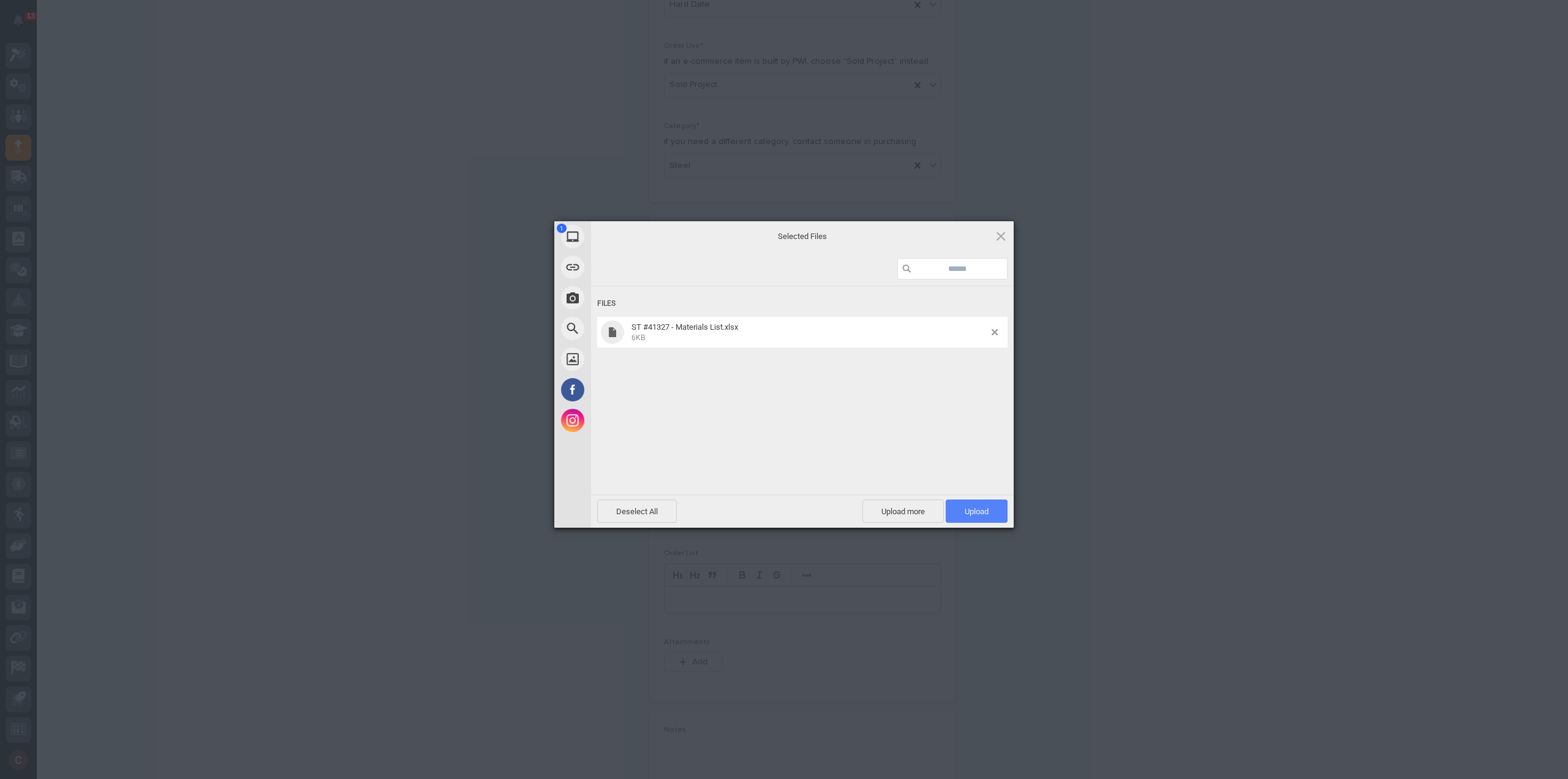
click at [975, 514] on span "Upload 1" at bounding box center [976, 511] width 24 height 9
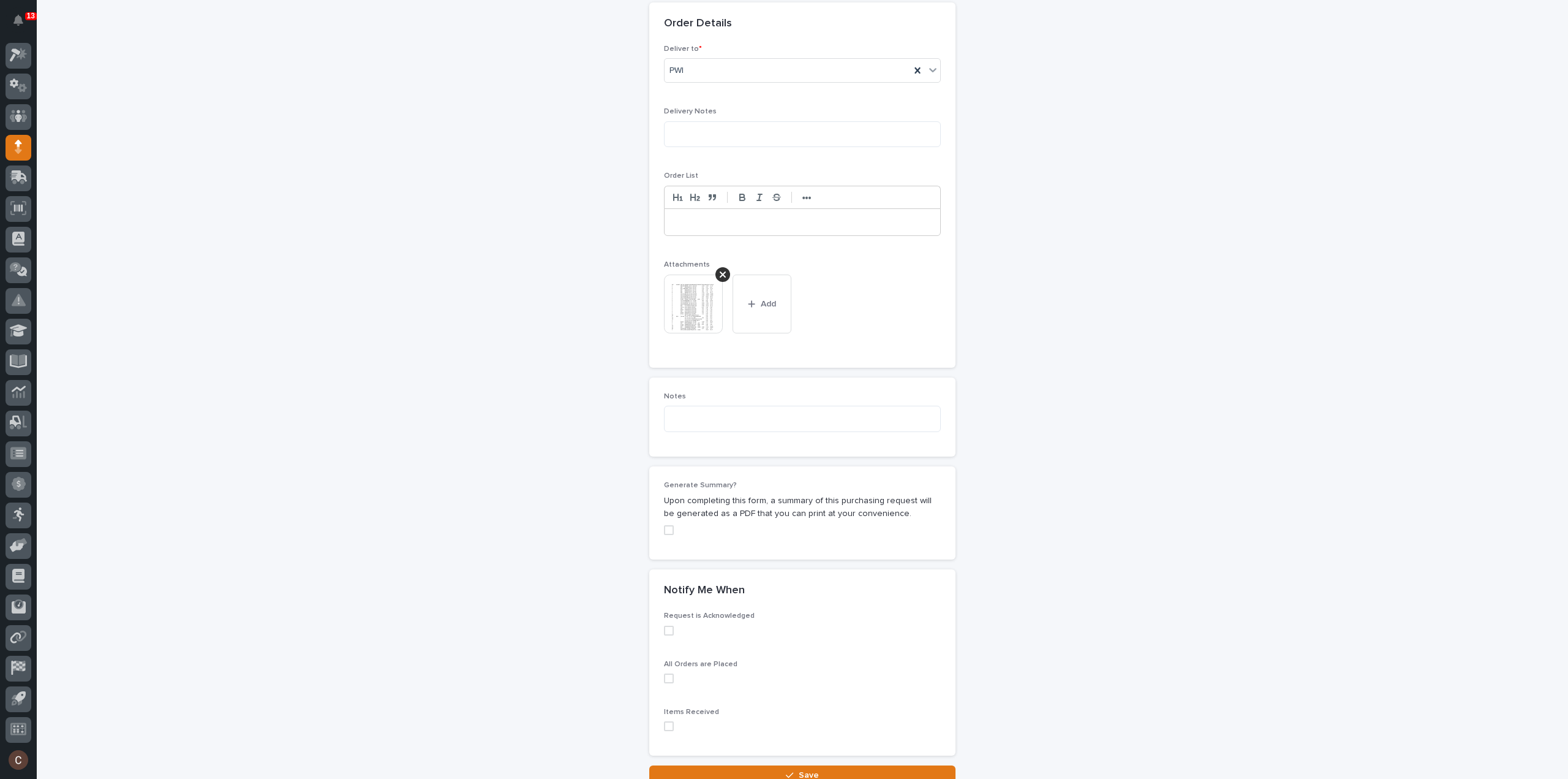
scroll to position [757, 0]
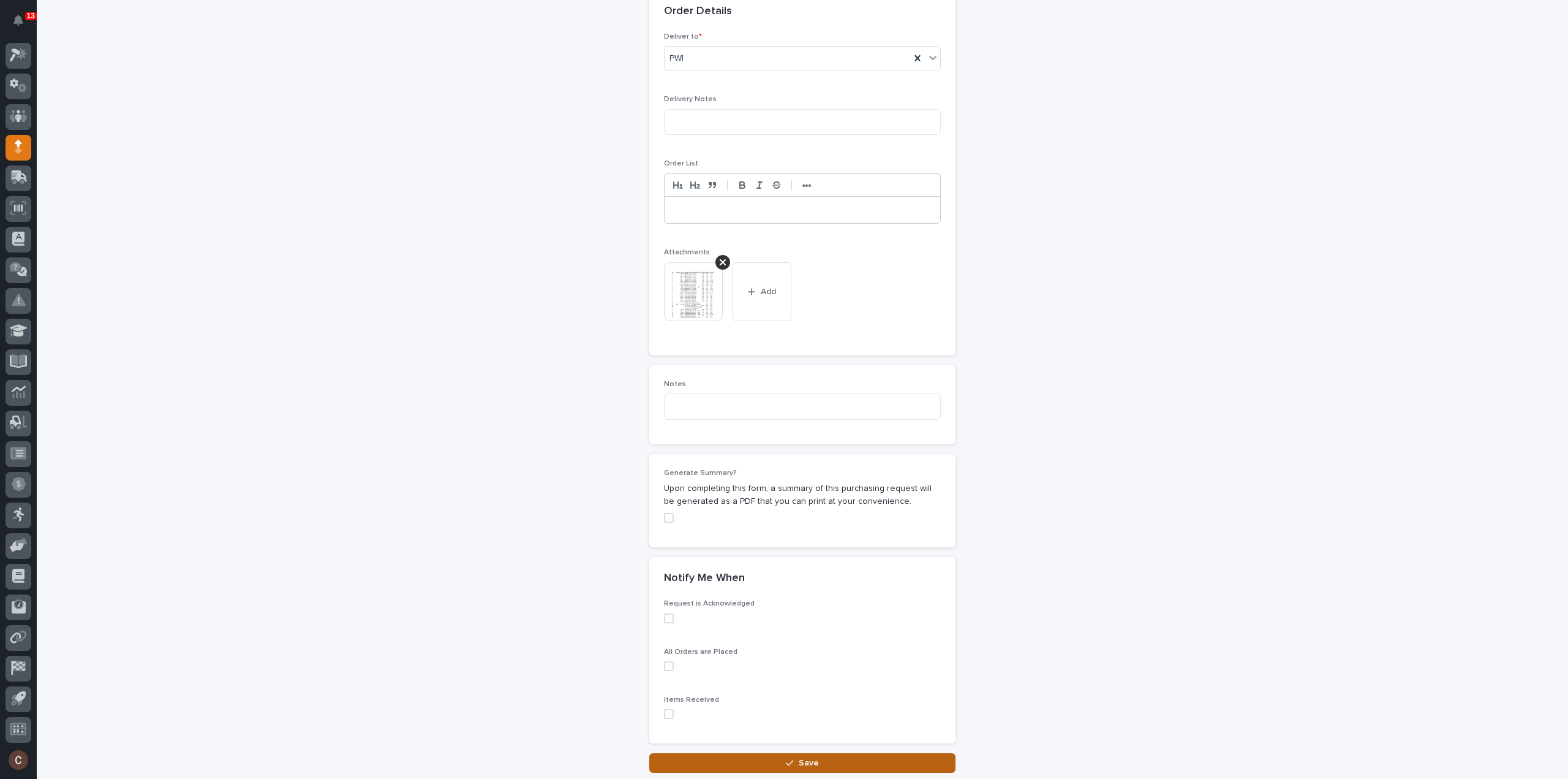
click at [756, 757] on button "Save" at bounding box center [802, 763] width 306 height 20
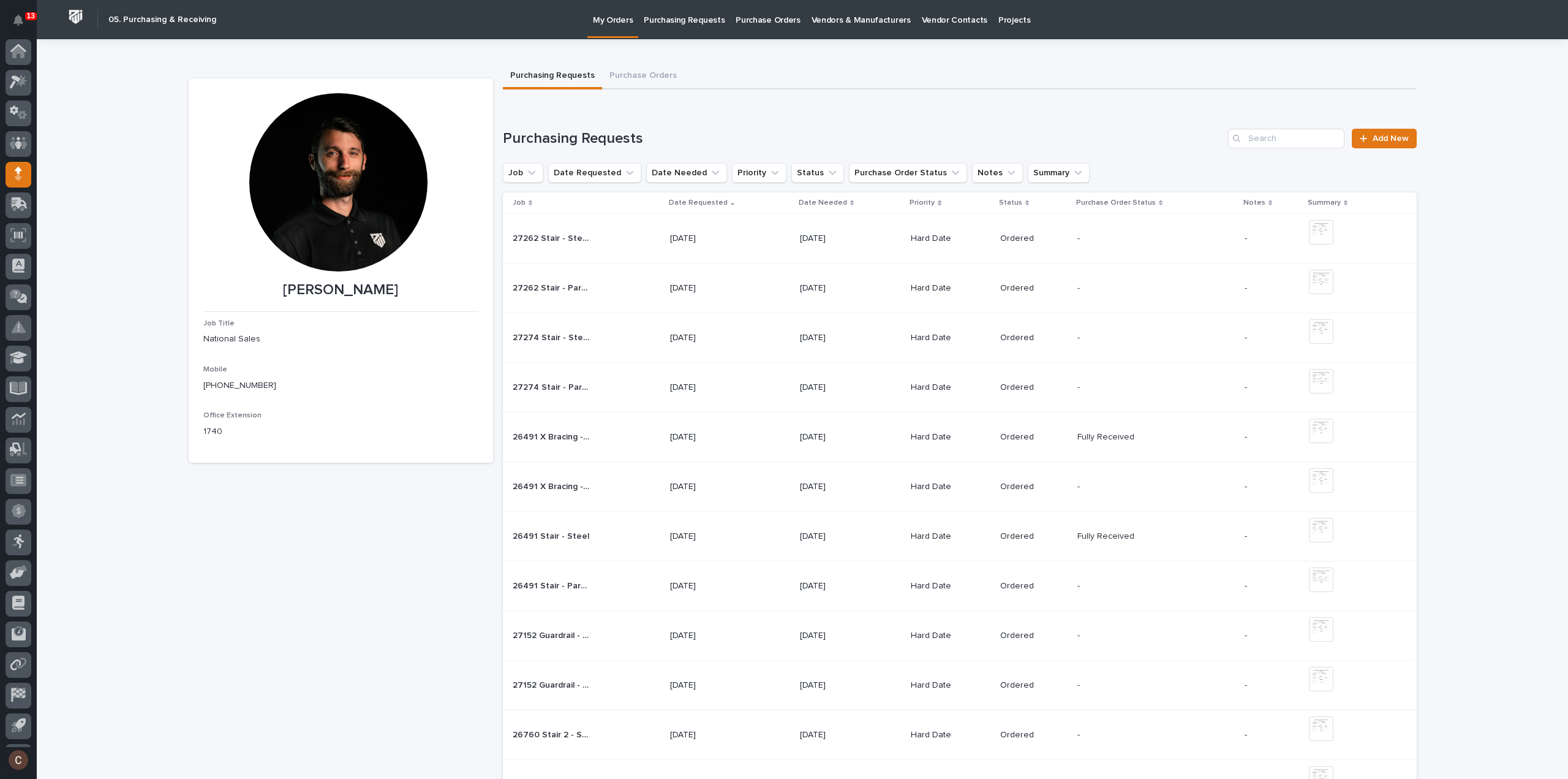
scroll to position [27, 0]
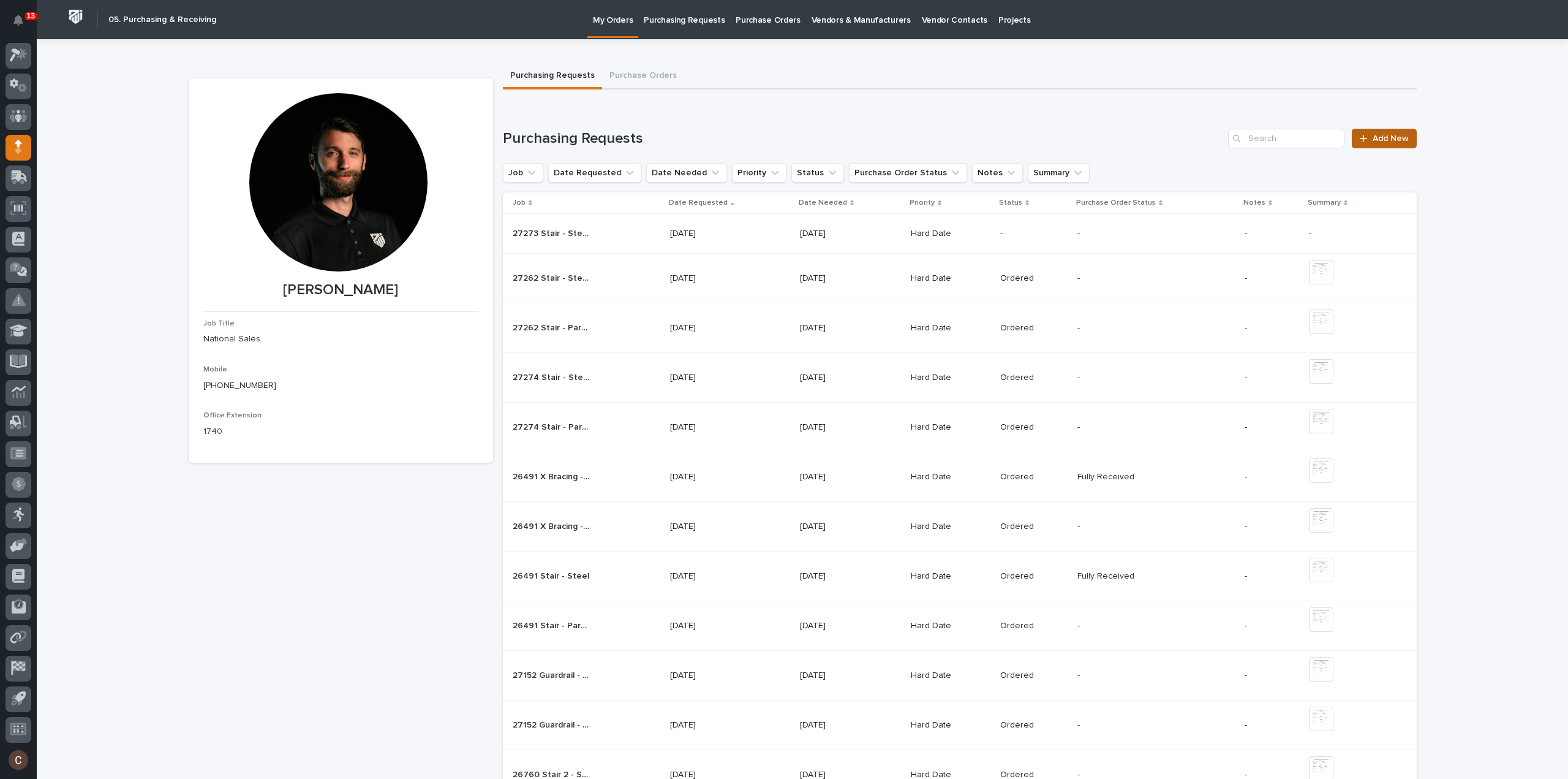
click at [1363, 143] on link "Add New" at bounding box center [1384, 139] width 65 height 20
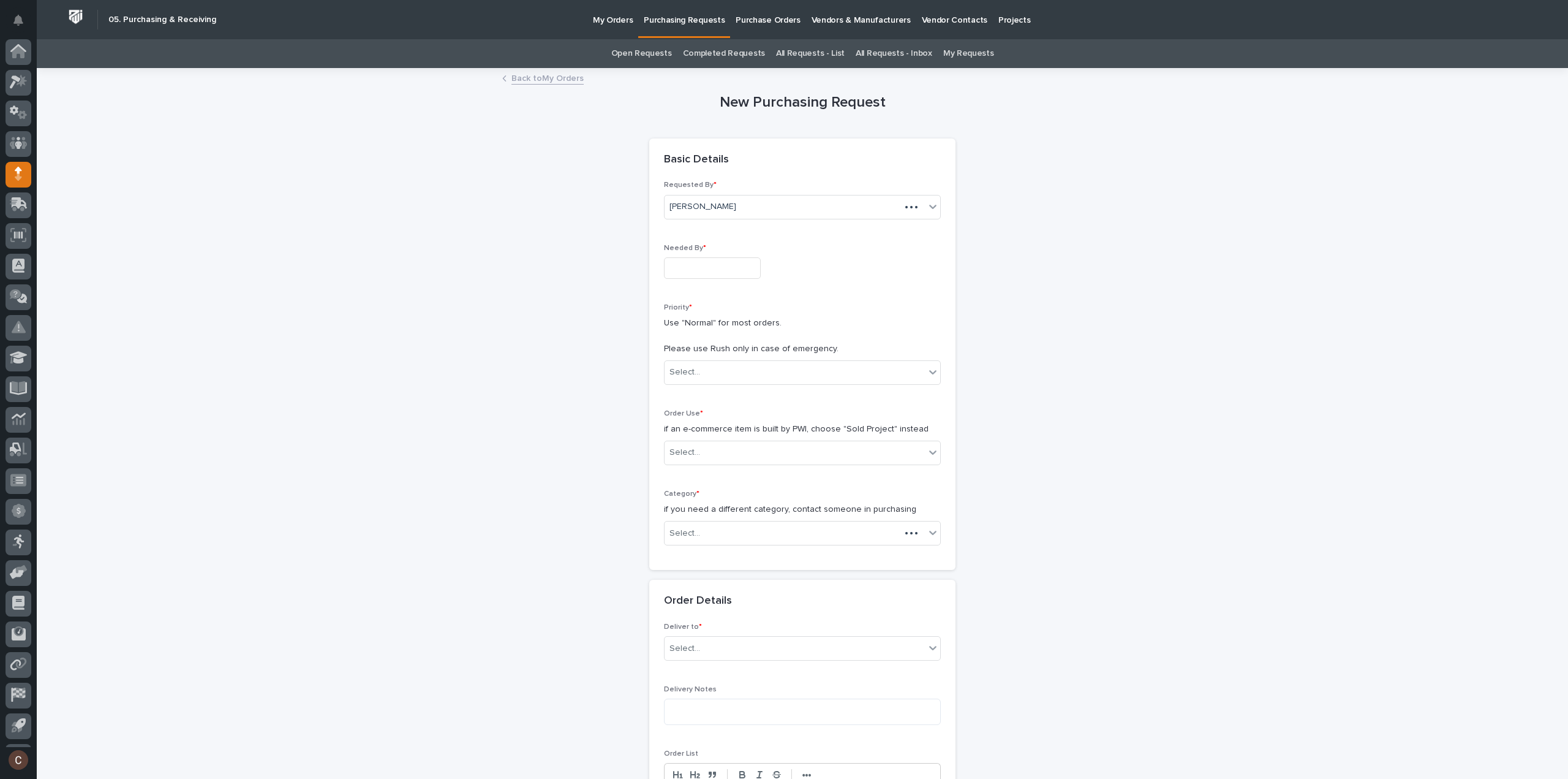
scroll to position [27, 0]
click at [704, 280] on div "Needed By *" at bounding box center [803, 266] width 277 height 45
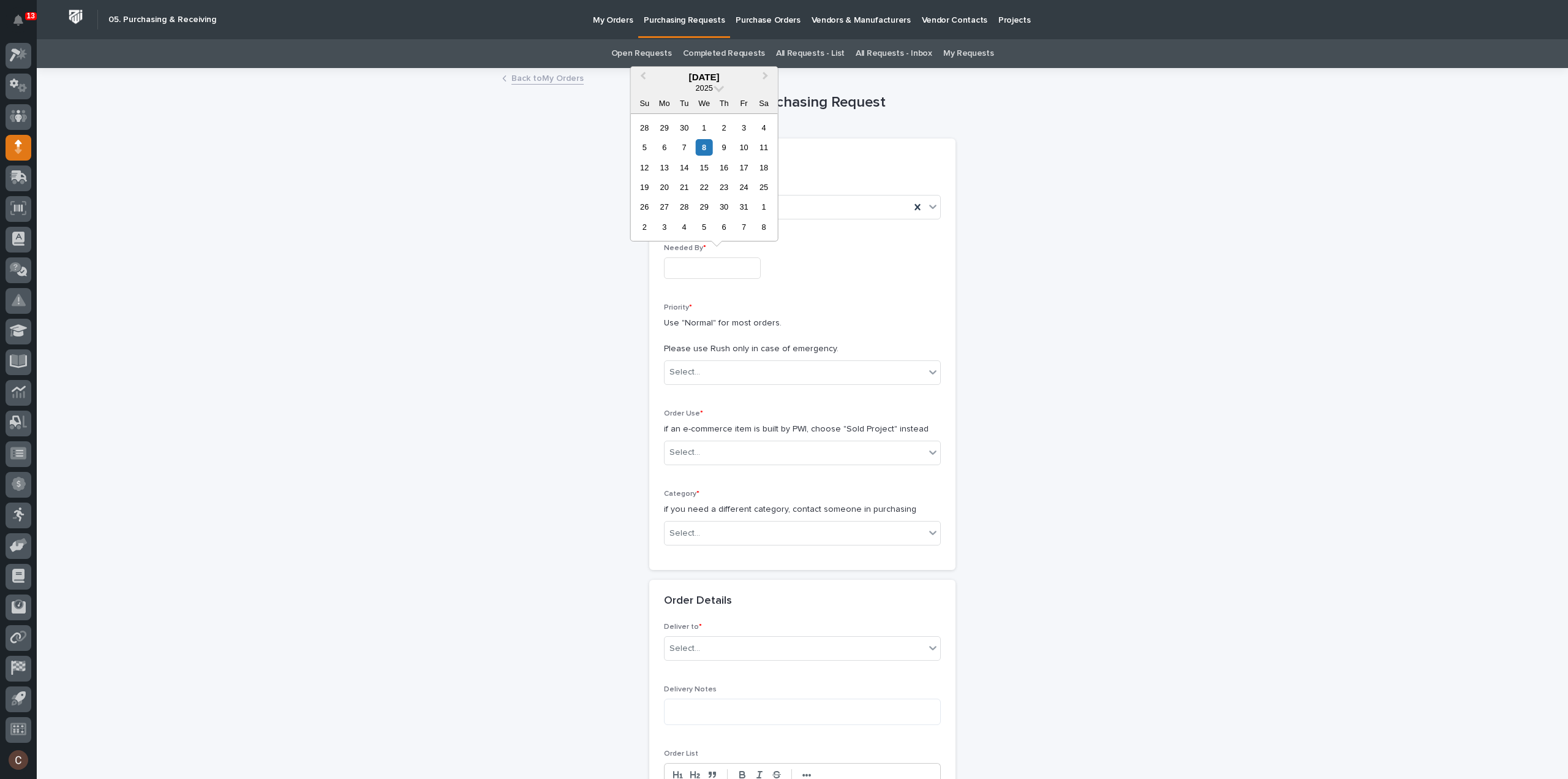
click at [704, 269] on input "text" at bounding box center [712, 268] width 97 height 22
click at [741, 144] on div "10" at bounding box center [744, 148] width 17 height 17
type input "**********"
click at [719, 368] on div "Select..." at bounding box center [794, 372] width 260 height 20
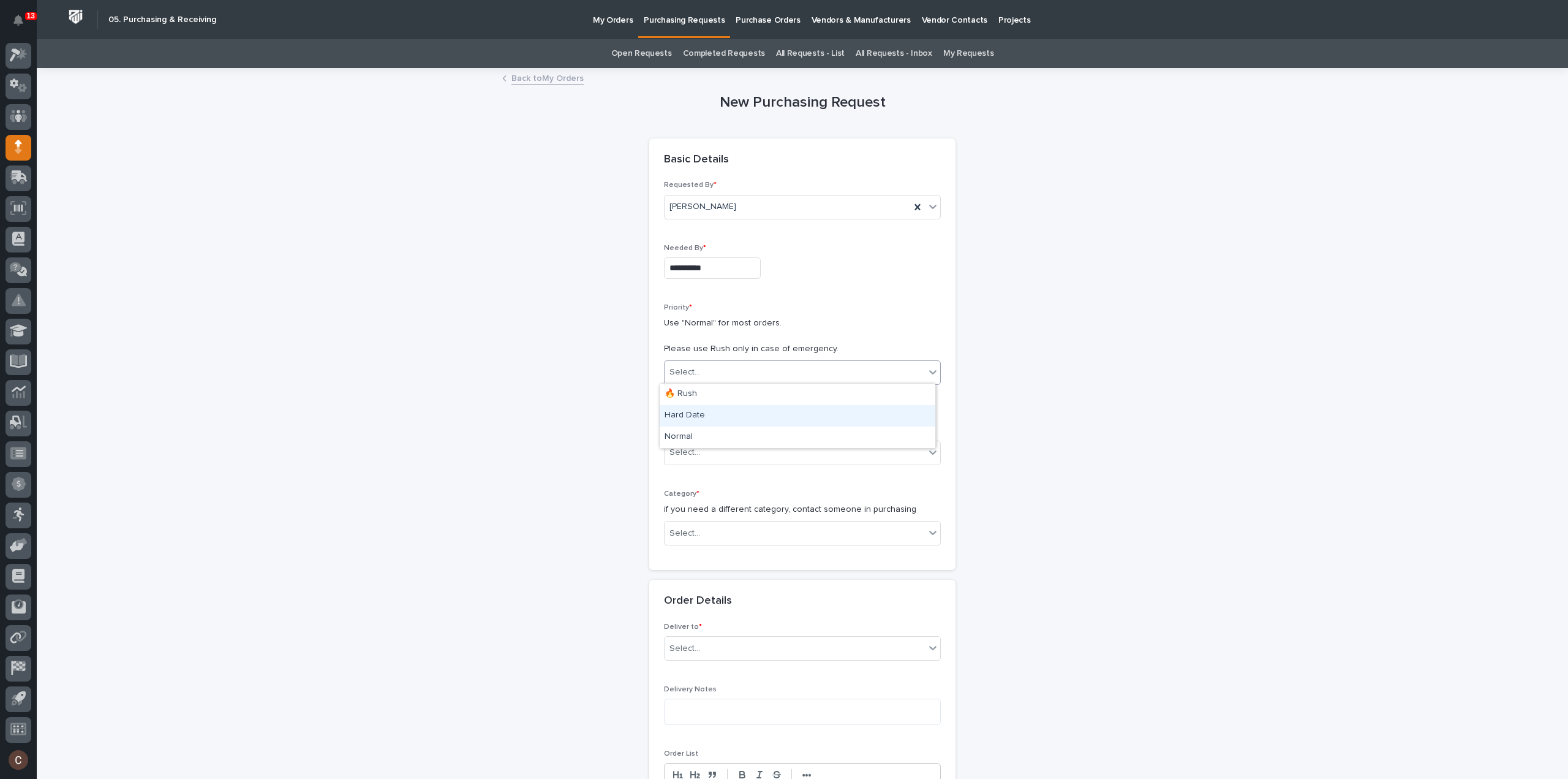
click at [721, 422] on div "Hard Date" at bounding box center [798, 416] width 275 height 22
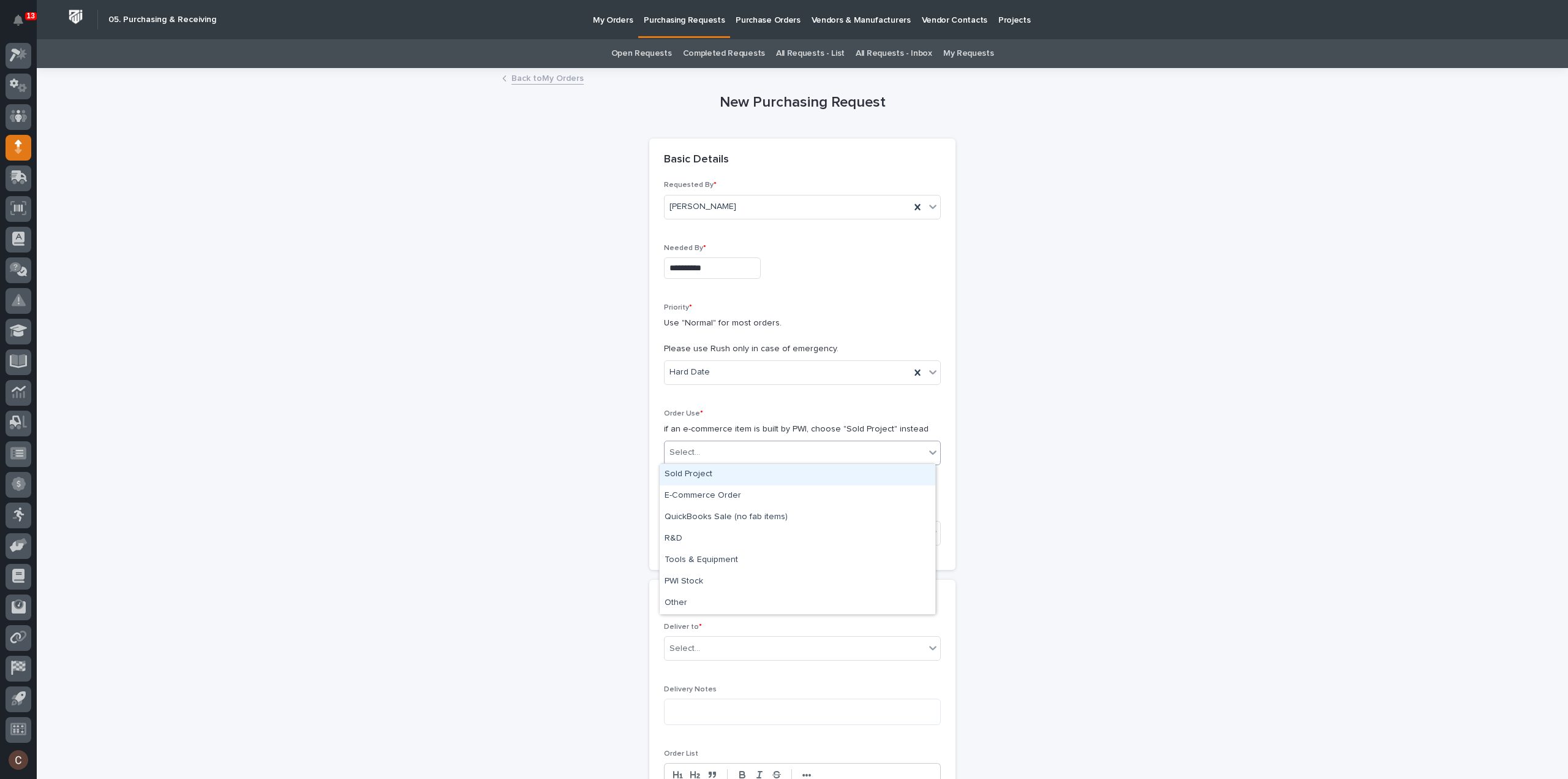
click at [713, 442] on div "Select..." at bounding box center [794, 452] width 260 height 20
click at [713, 472] on div "Sold Project" at bounding box center [798, 475] width 275 height 22
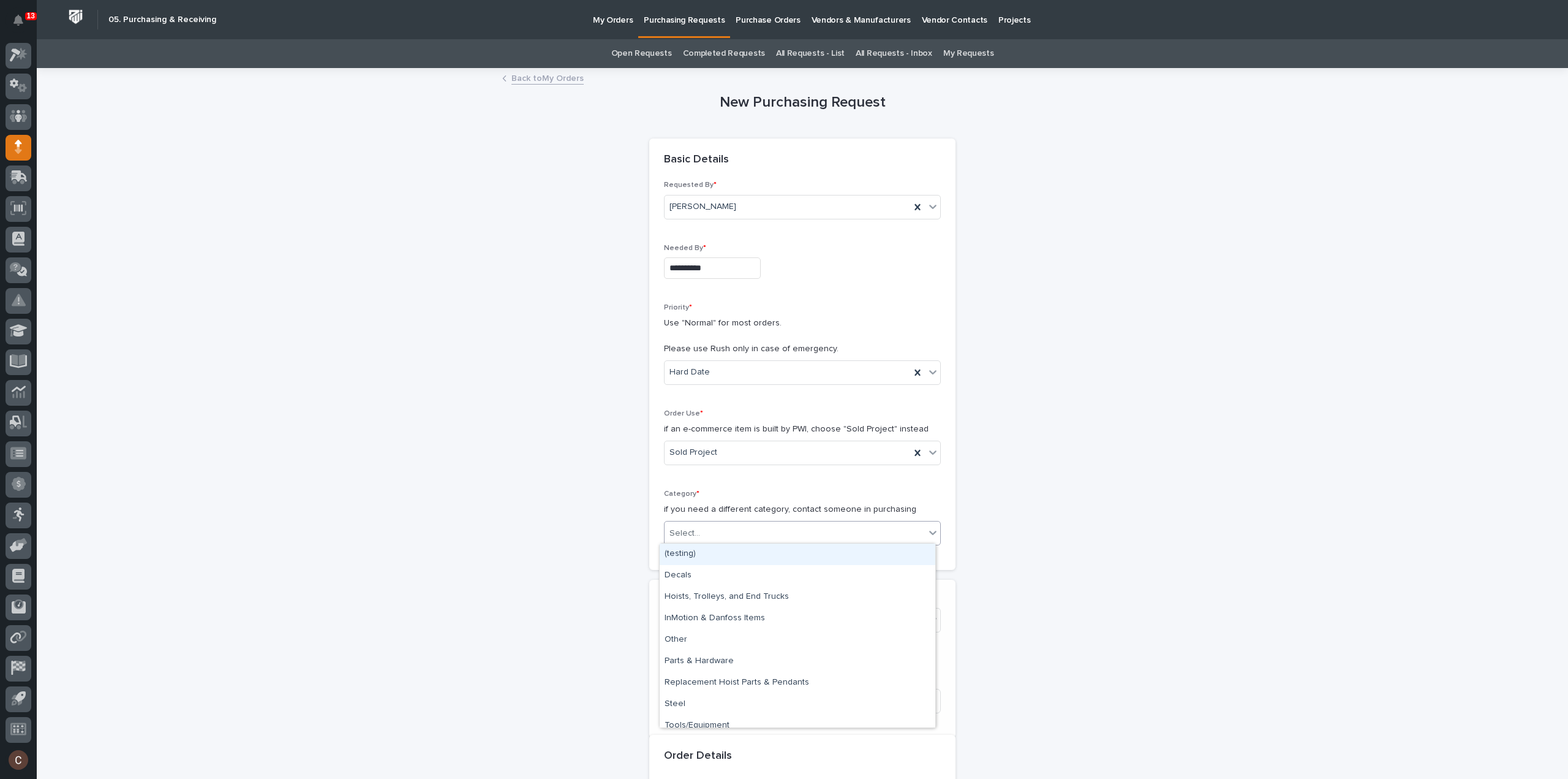
click at [732, 533] on div "Select..." at bounding box center [794, 533] width 260 height 20
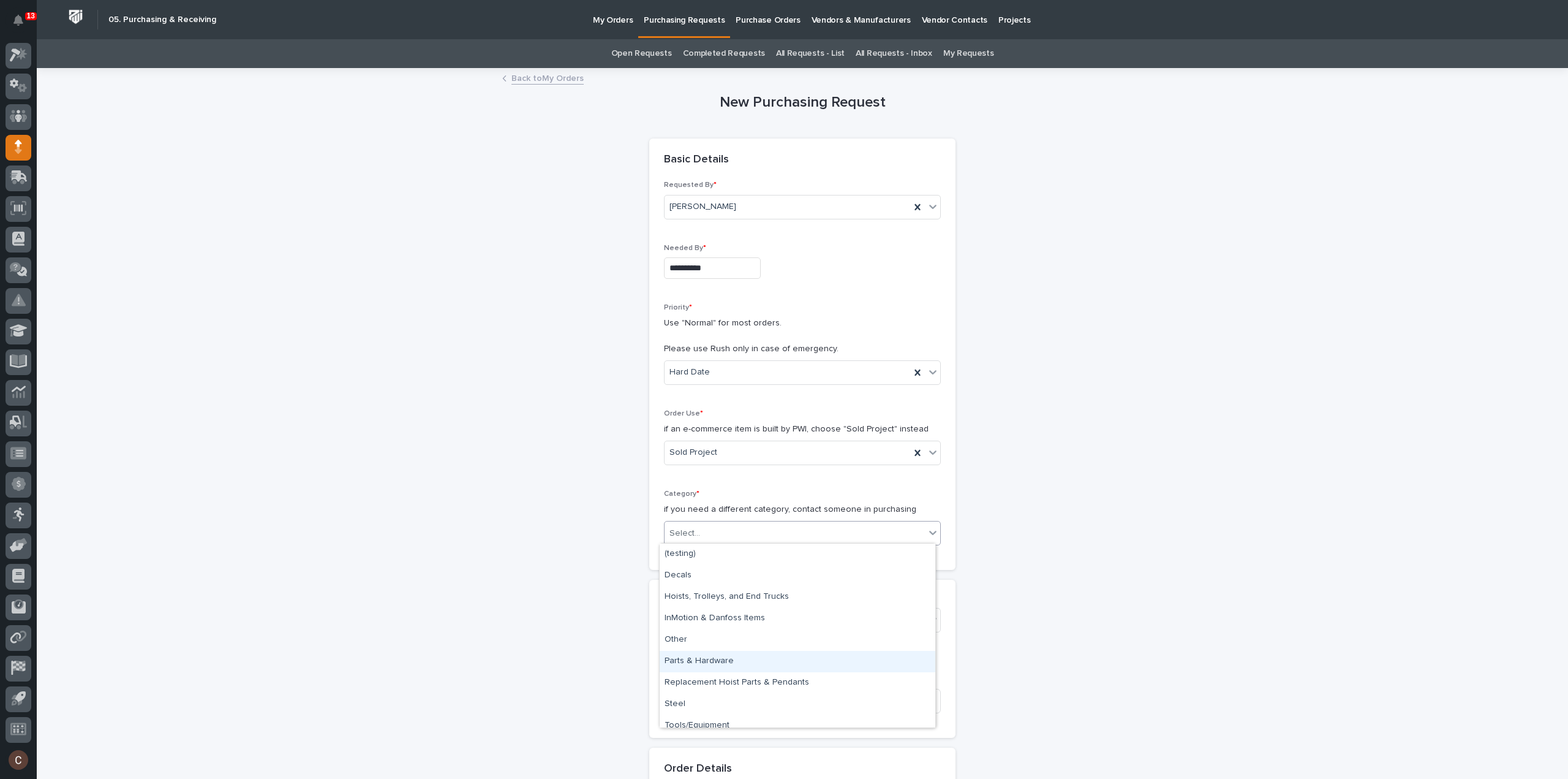
click at [719, 657] on div "Parts & Hardware" at bounding box center [798, 661] width 275 height 22
click at [723, 617] on div "Select..." at bounding box center [794, 621] width 260 height 20
type input "*****"
click at [719, 638] on div "27273 - Stair Zone - Altium Packaging - Matt Ducharme Stair" at bounding box center [798, 641] width 275 height 22
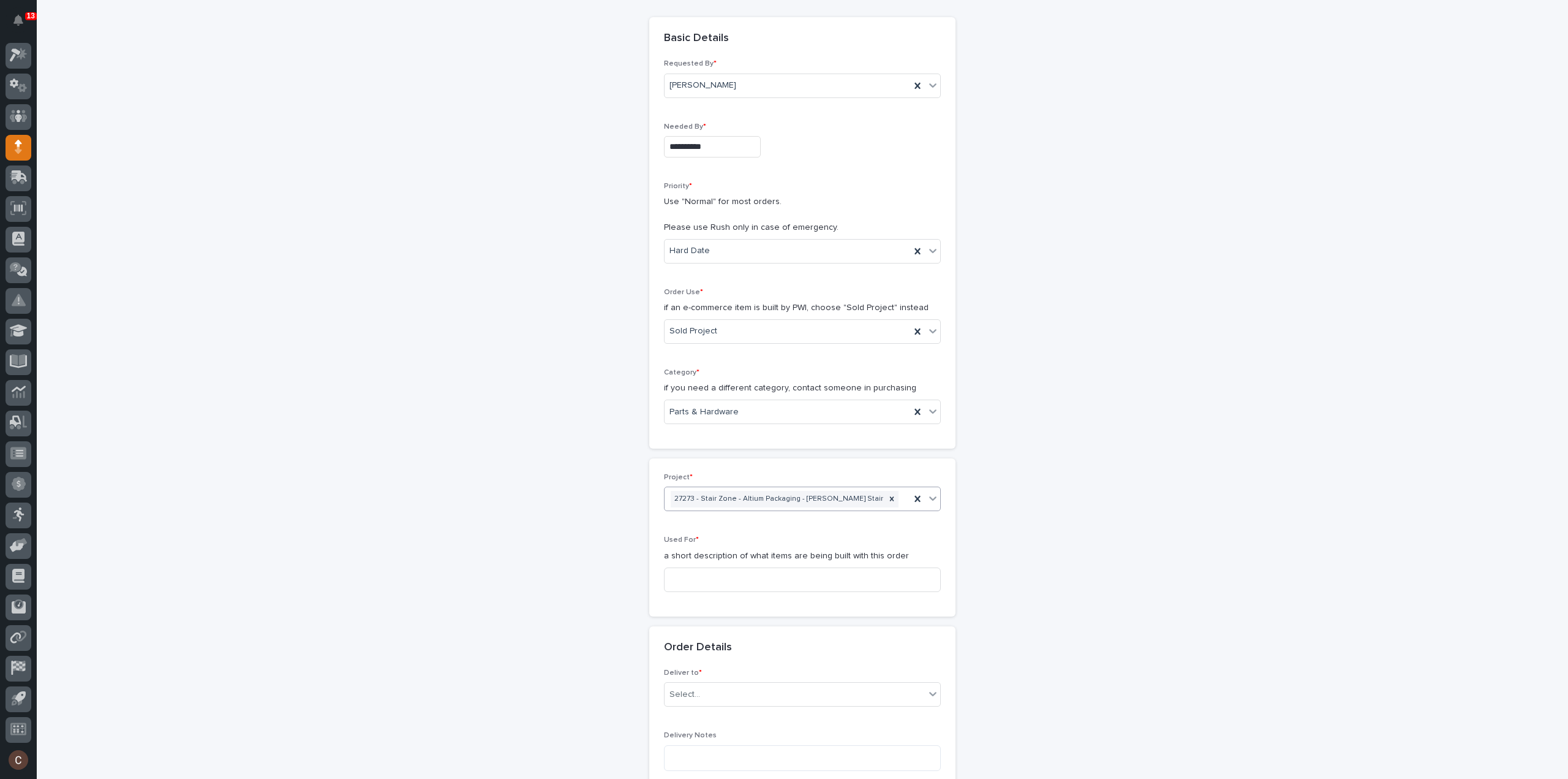
scroll to position [184, 0]
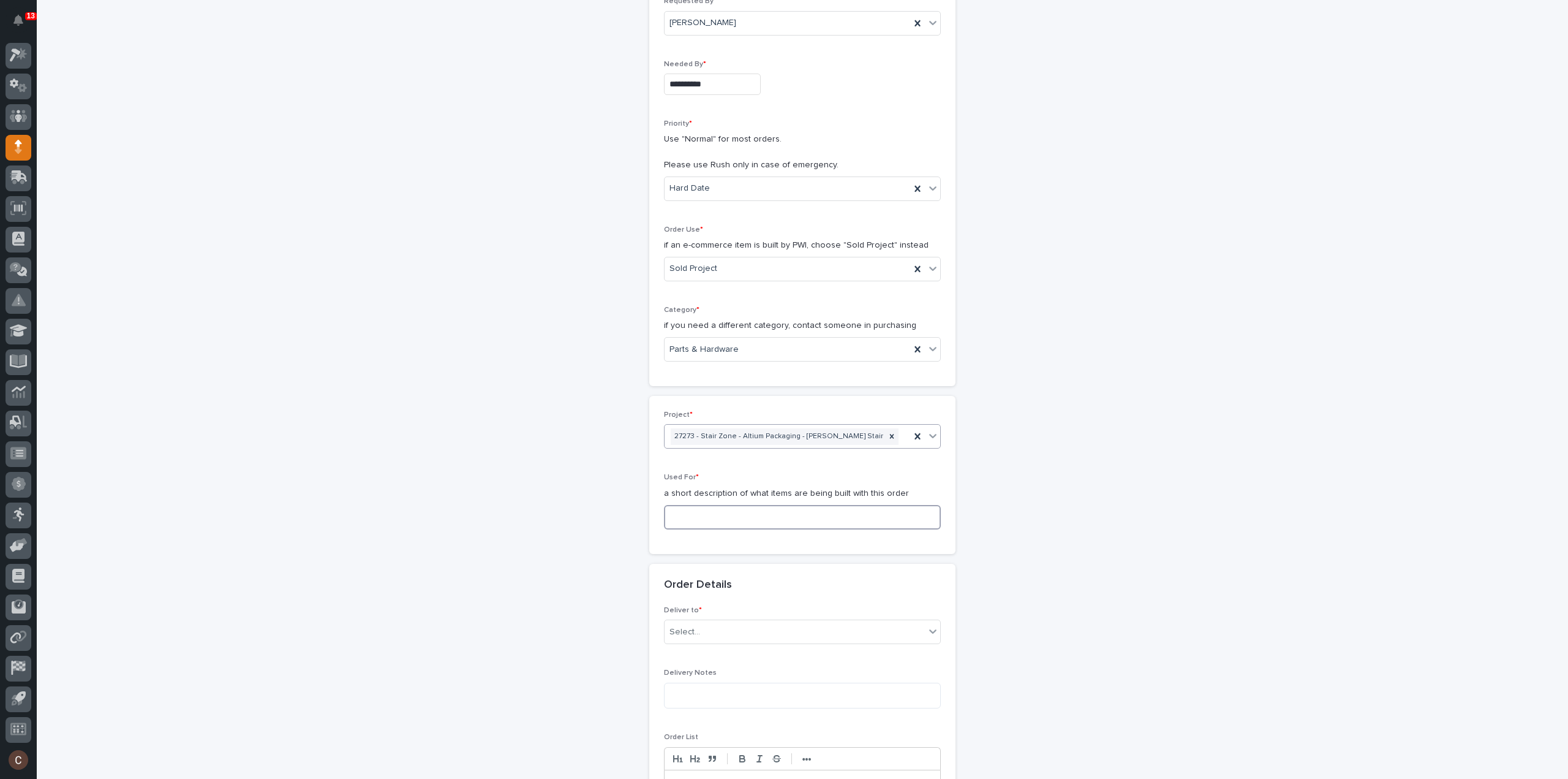
click at [697, 506] on input at bounding box center [803, 518] width 277 height 25
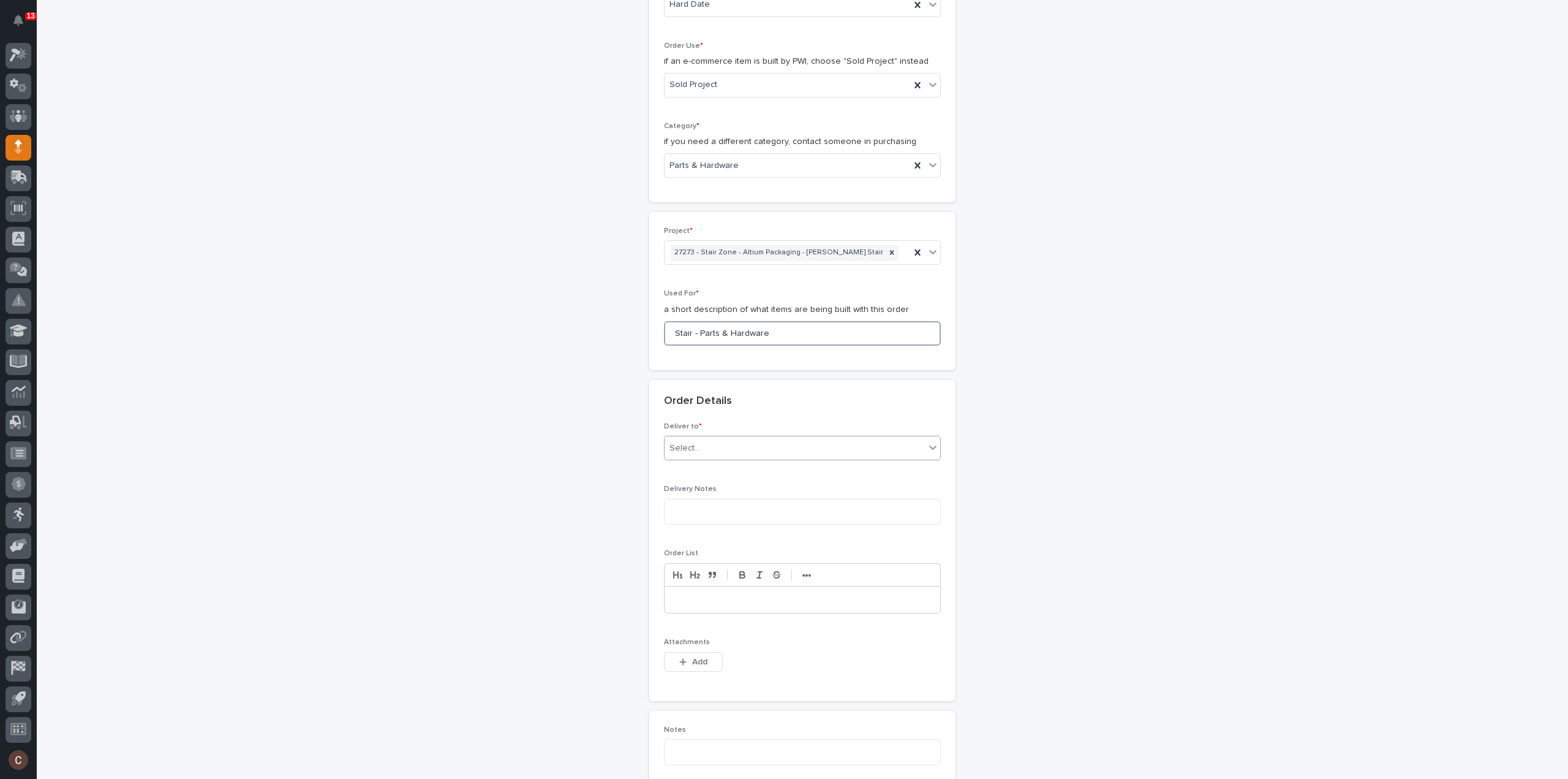
type input "Stair - Parts & Hardware"
click at [729, 440] on div "Select..." at bounding box center [794, 448] width 260 height 20
click at [720, 469] on div "PWI" at bounding box center [798, 470] width 275 height 22
click at [706, 652] on button "Add" at bounding box center [693, 662] width 59 height 20
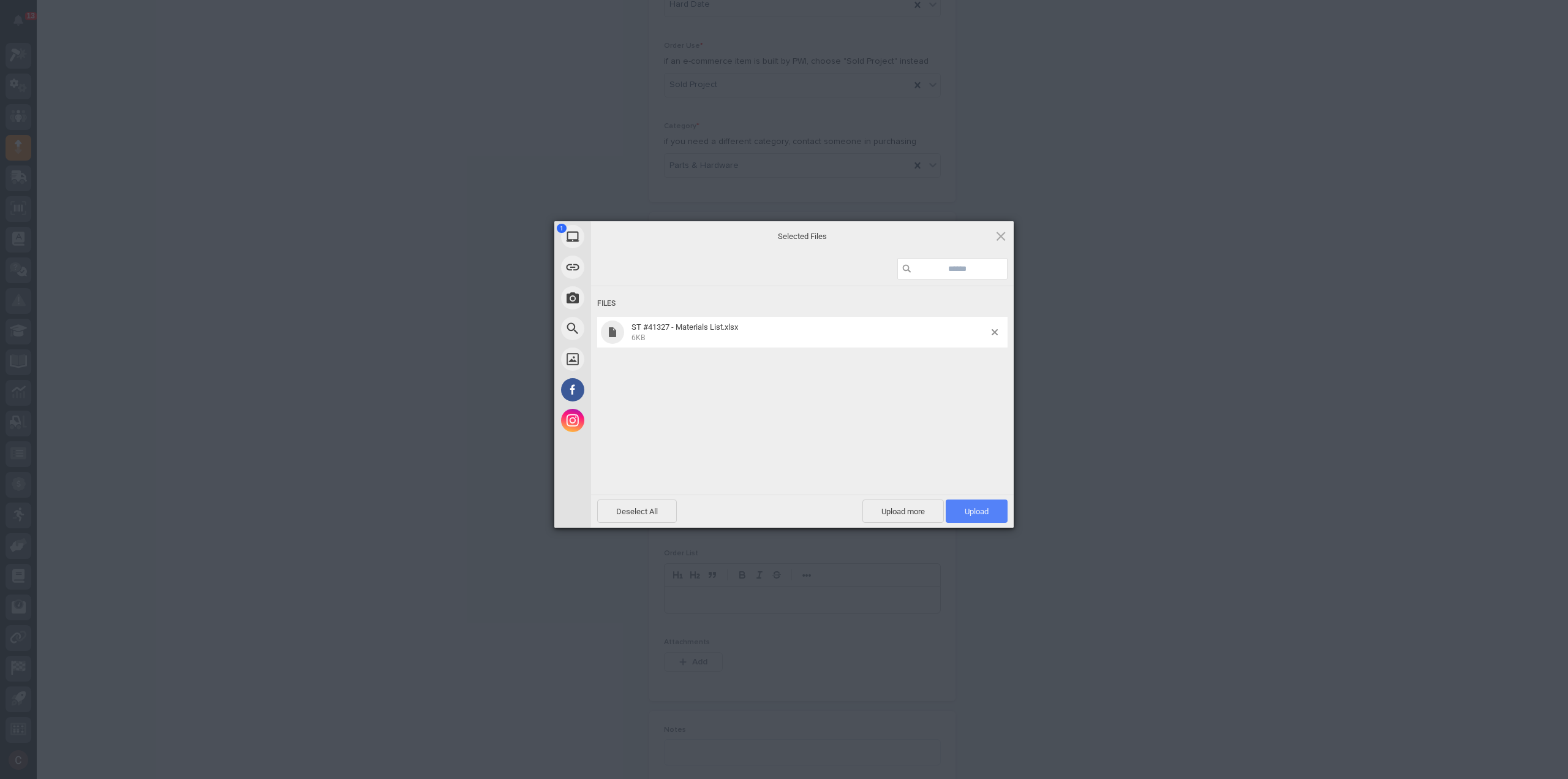
click at [975, 500] on span "Upload 1" at bounding box center [976, 511] width 62 height 23
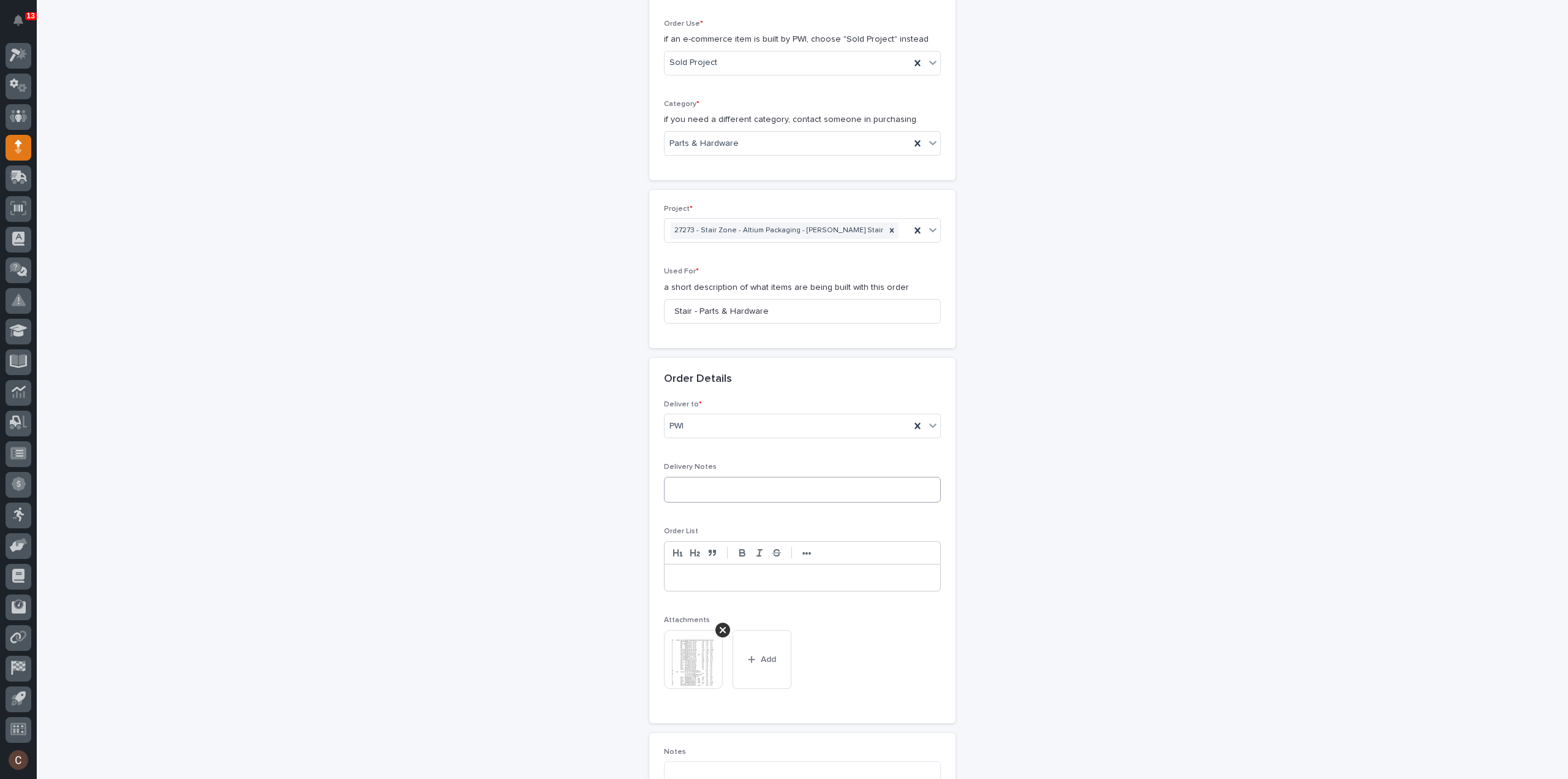
scroll to position [819, 0]
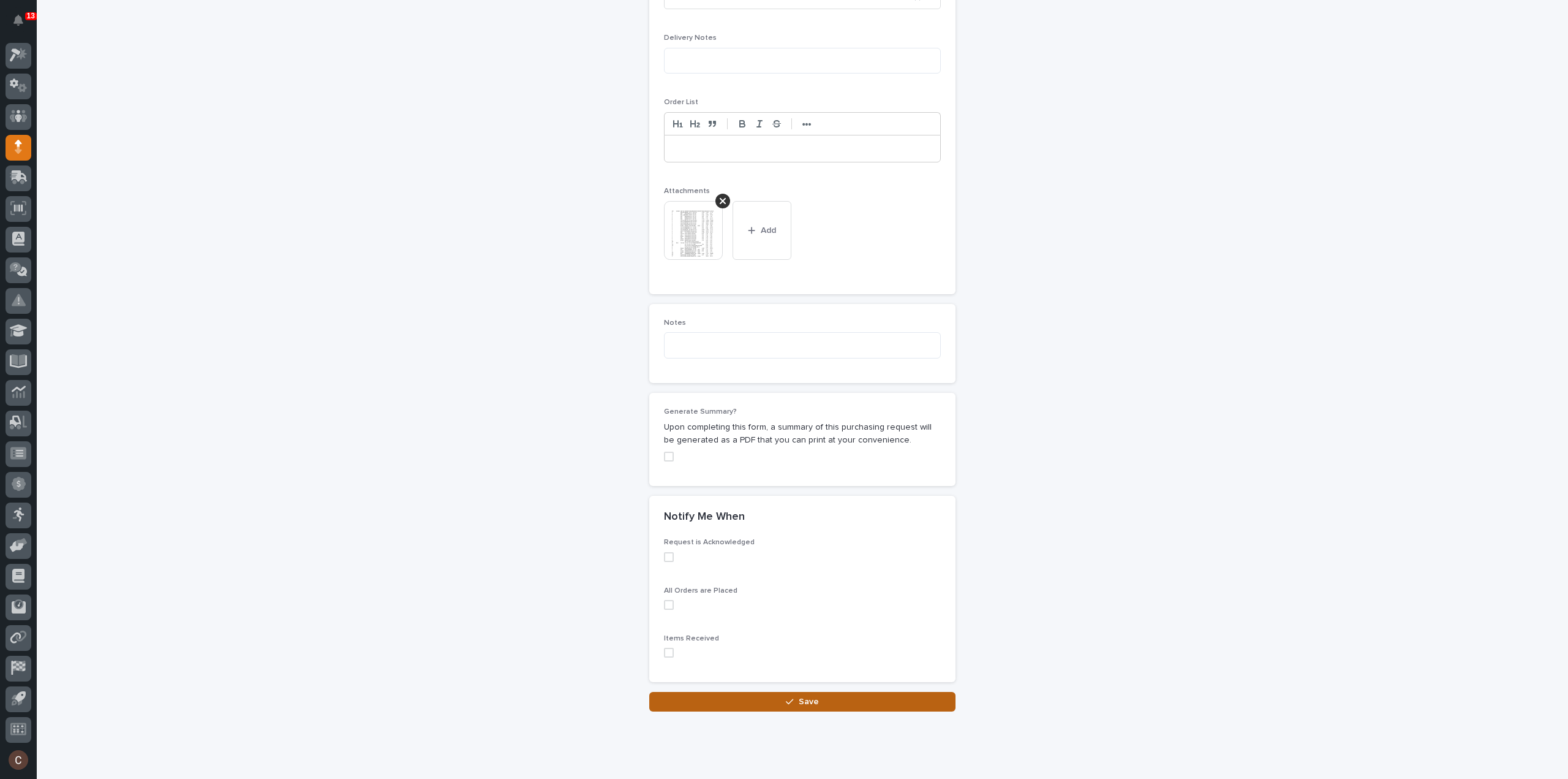
click at [853, 695] on button "Save" at bounding box center [802, 702] width 306 height 20
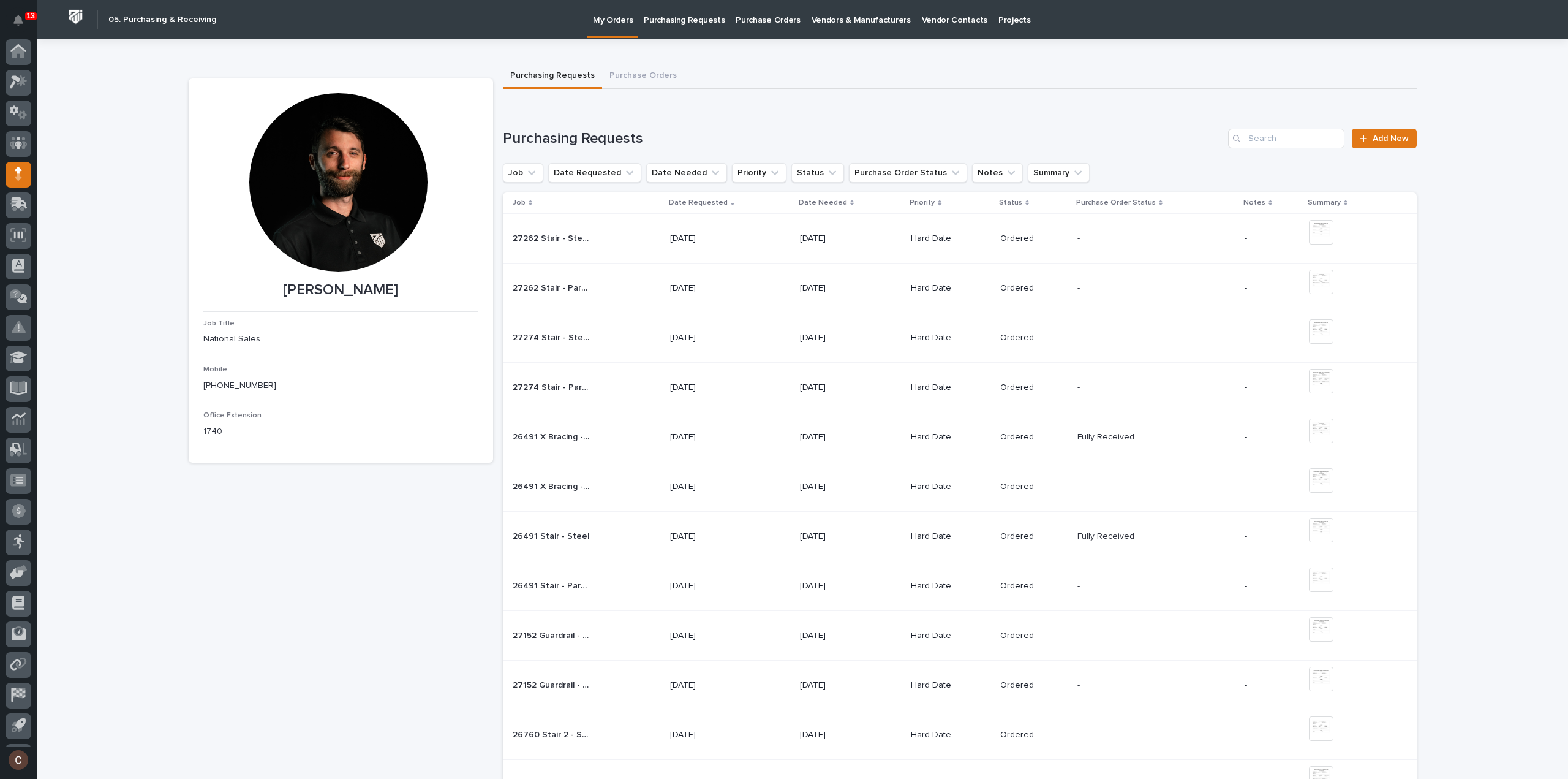
scroll to position [27, 0]
click at [21, 55] on icon at bounding box center [22, 54] width 11 height 12
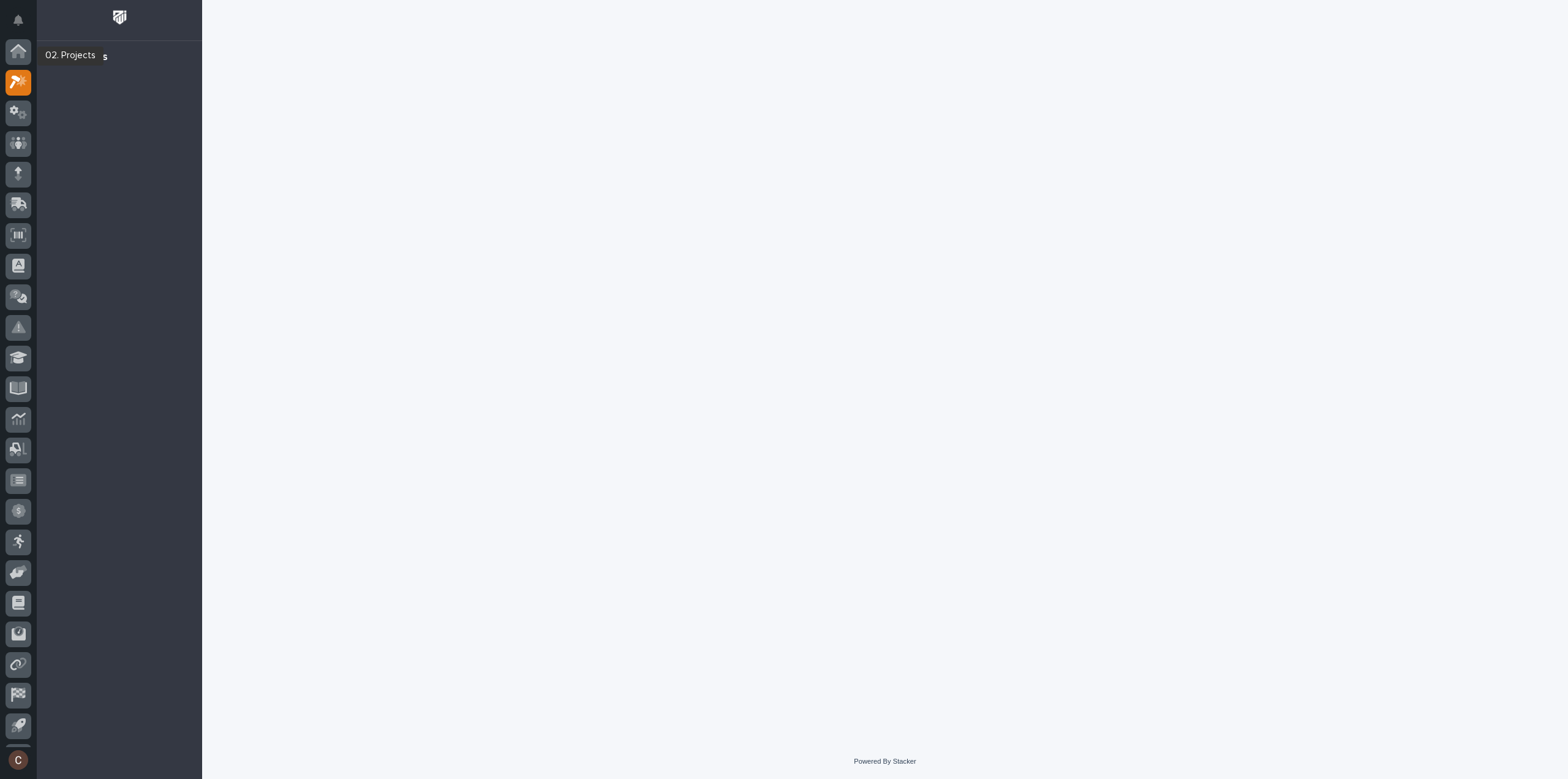
scroll to position [27, 0]
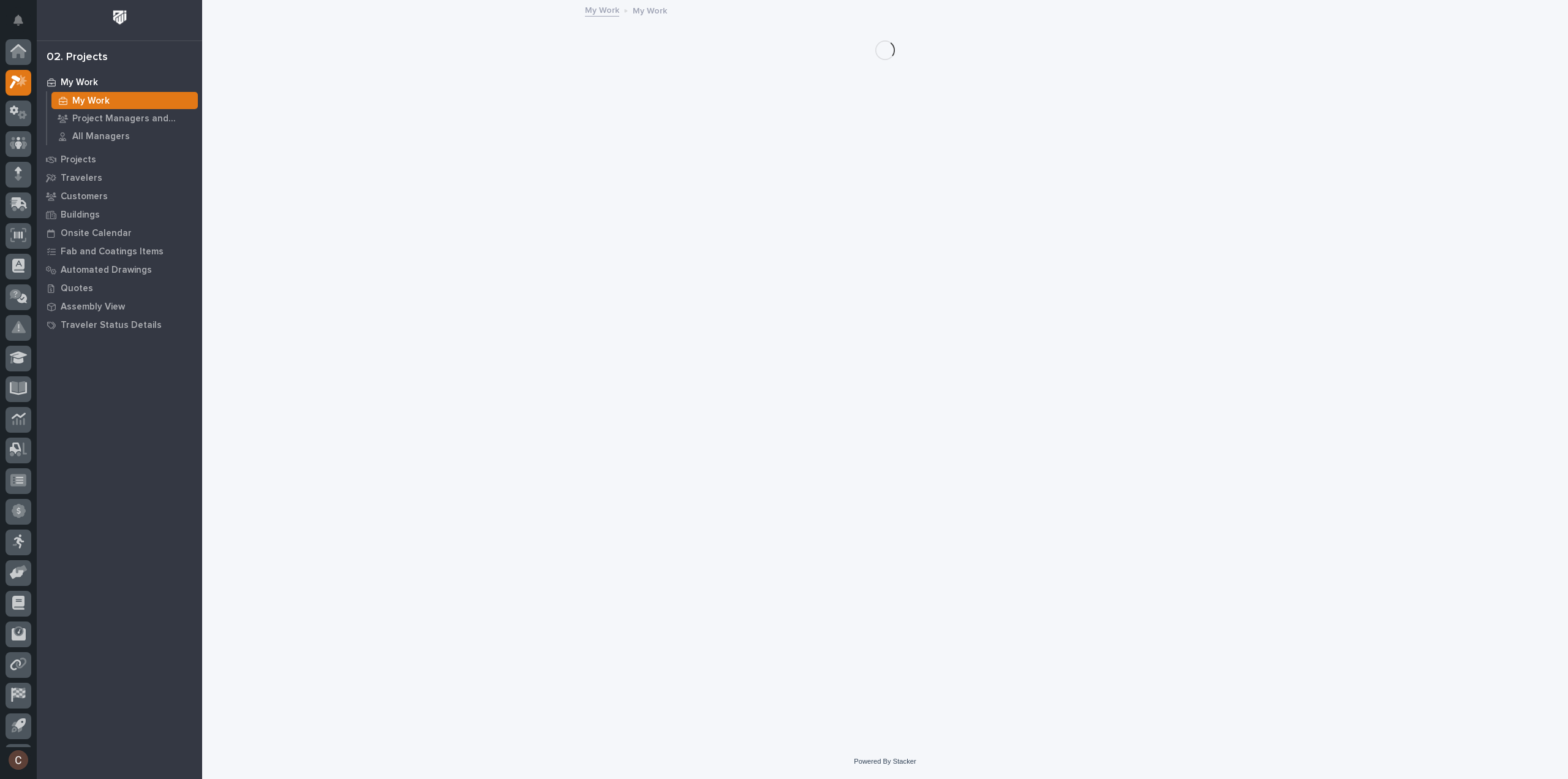
scroll to position [27, 0]
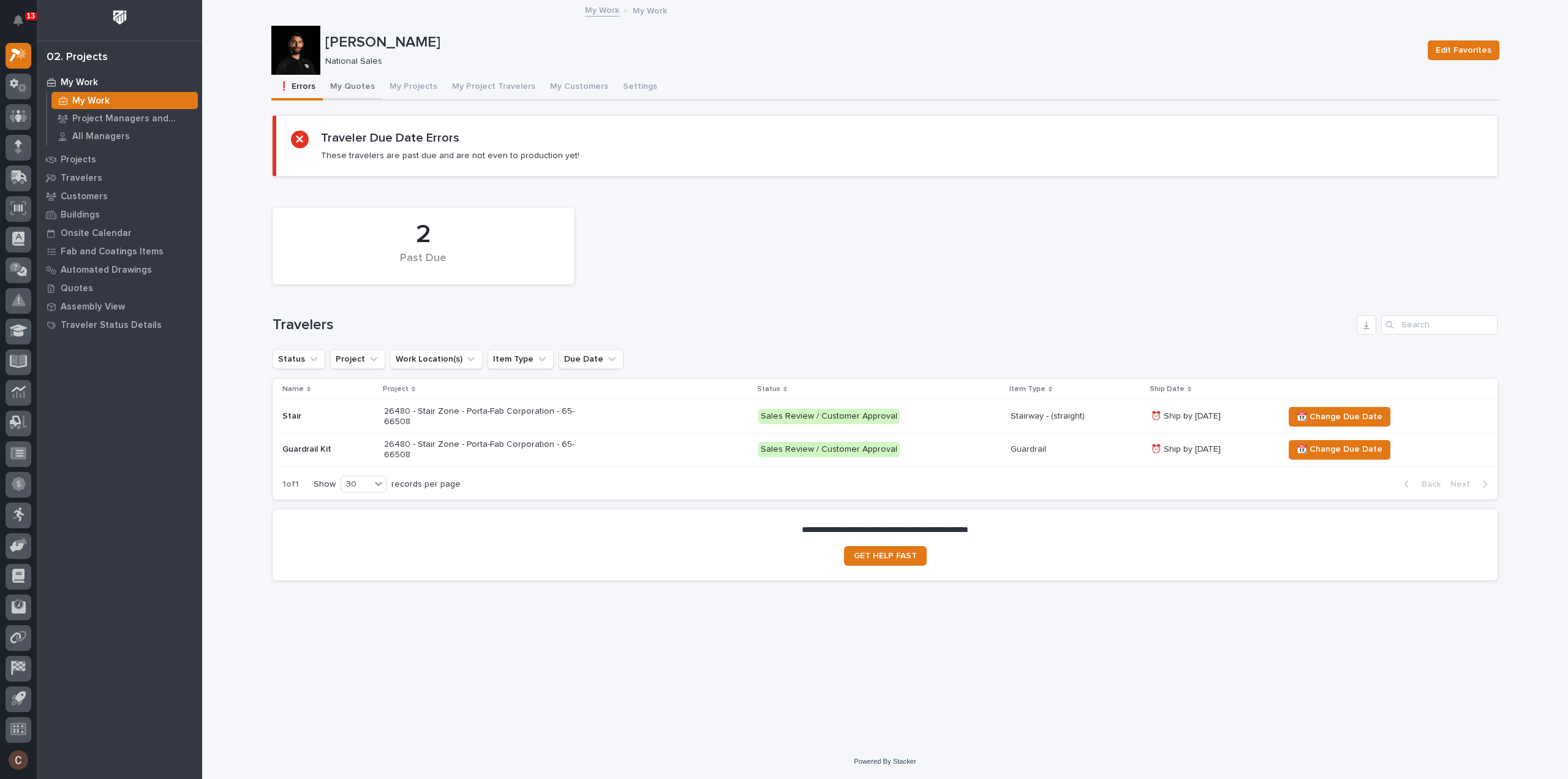
click at [369, 86] on button "My Quotes" at bounding box center [352, 87] width 60 height 26
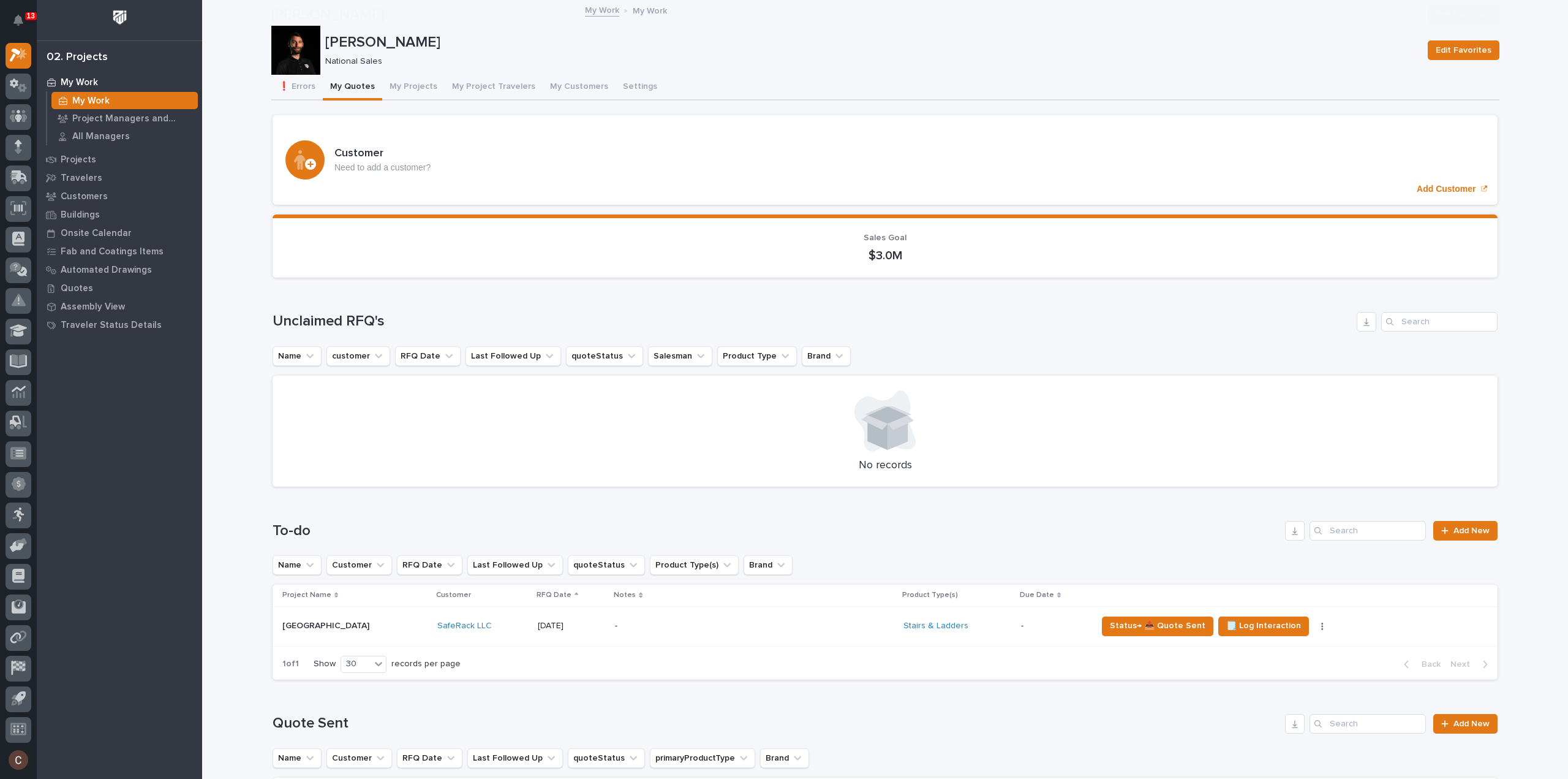
scroll to position [306, 0]
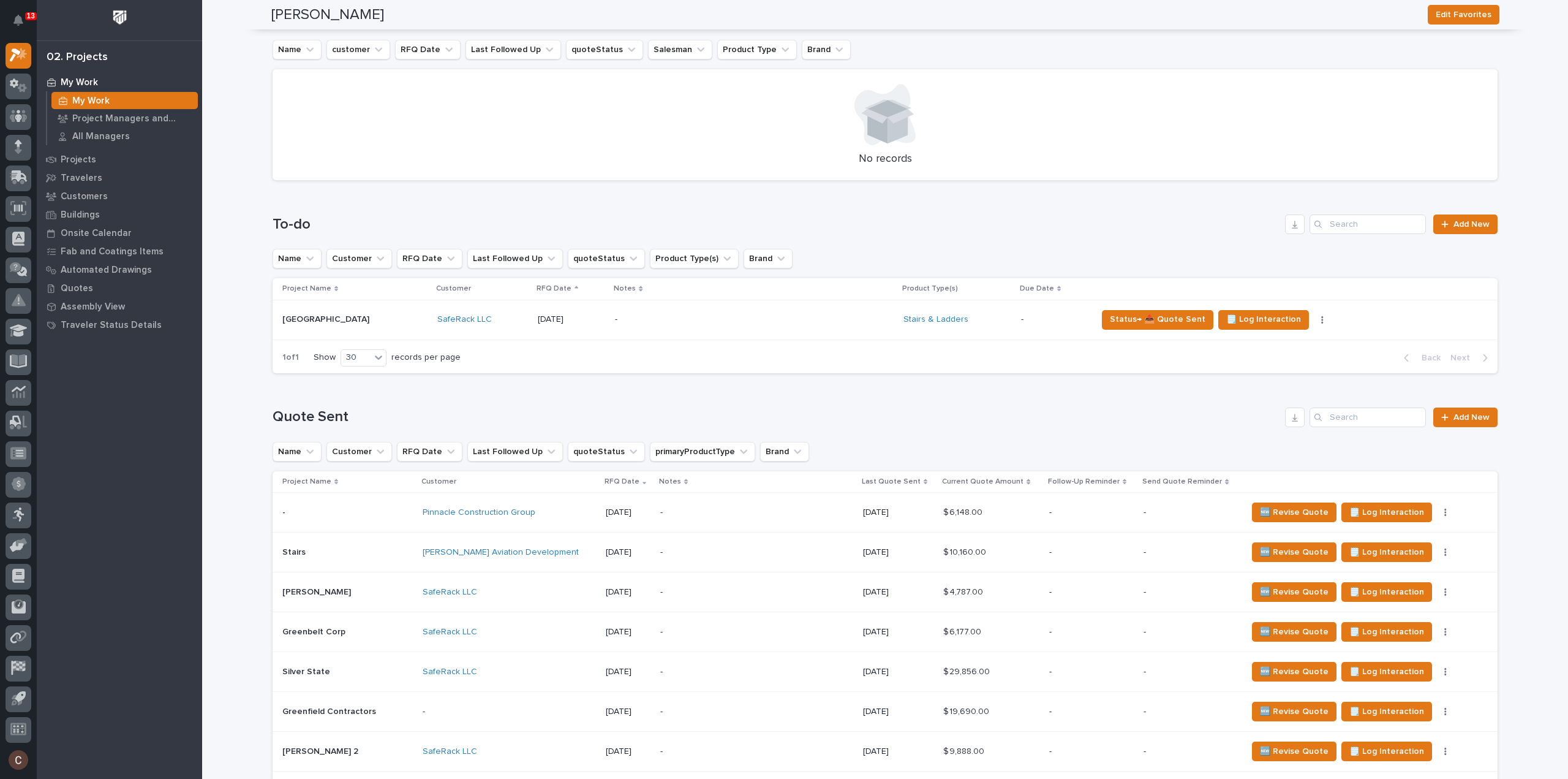
click at [784, 521] on div "-" at bounding box center [756, 512] width 193 height 27
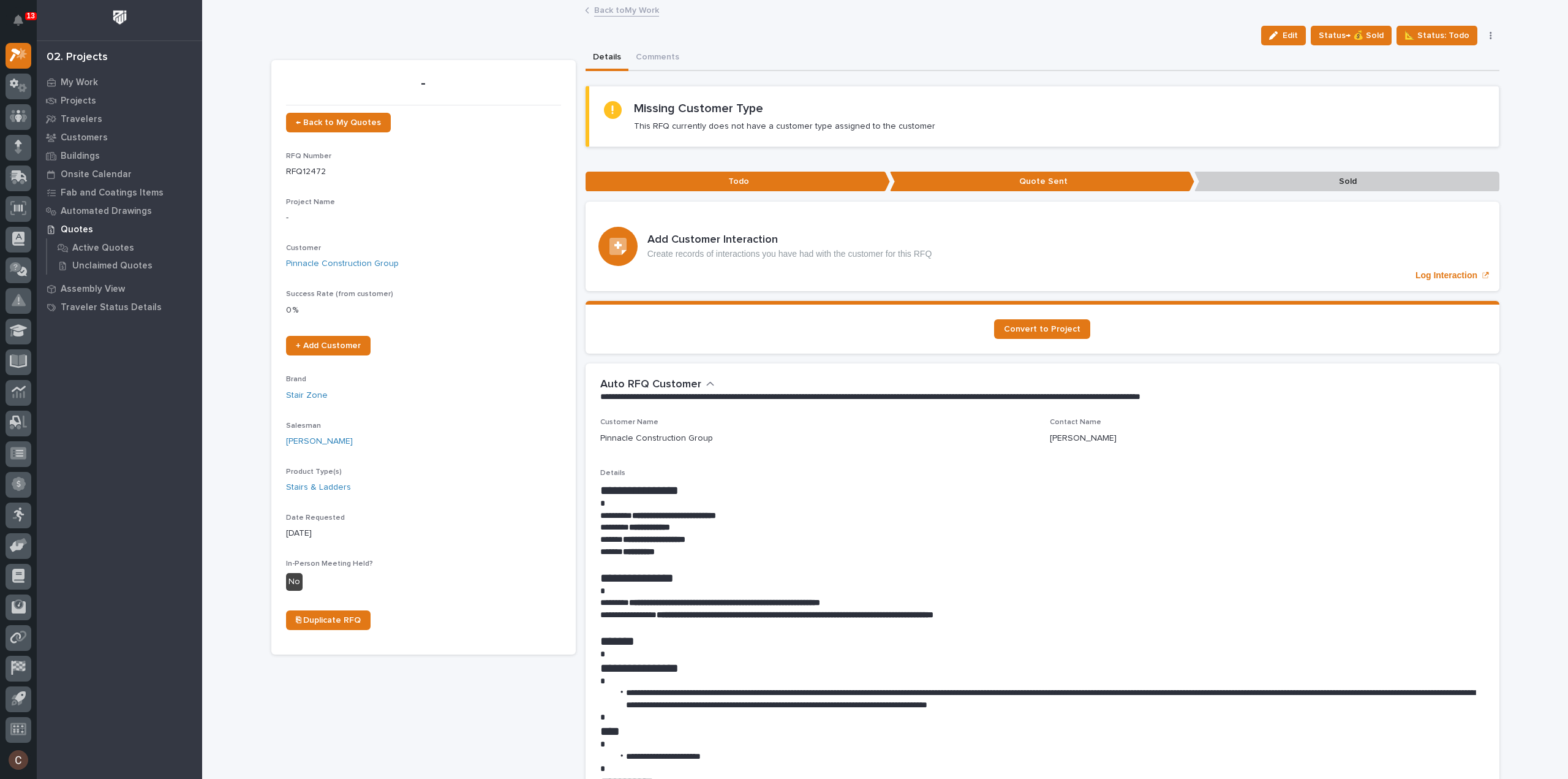
click at [626, 7] on link "Back to My Work" at bounding box center [627, 9] width 65 height 14
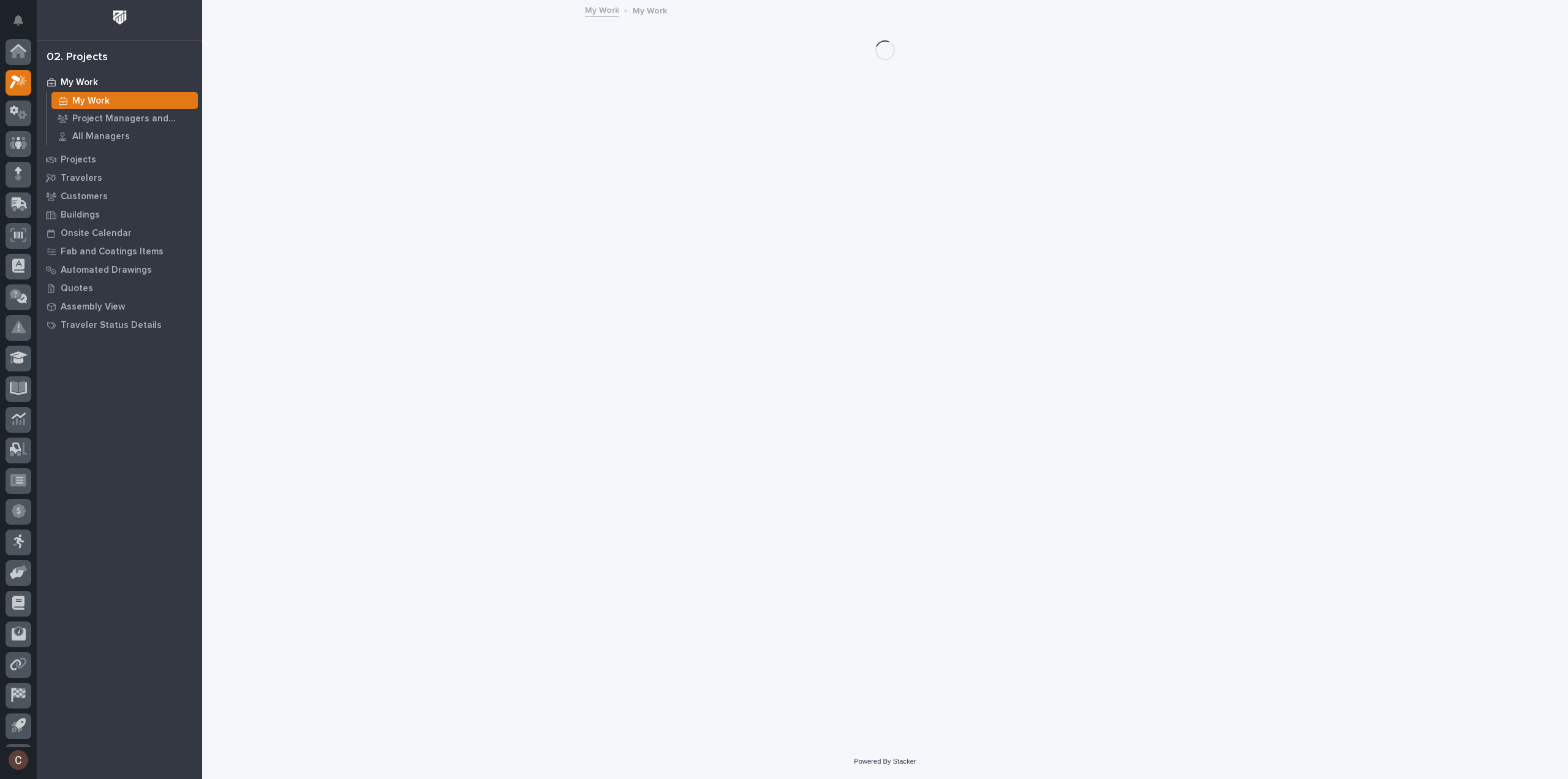
scroll to position [27, 0]
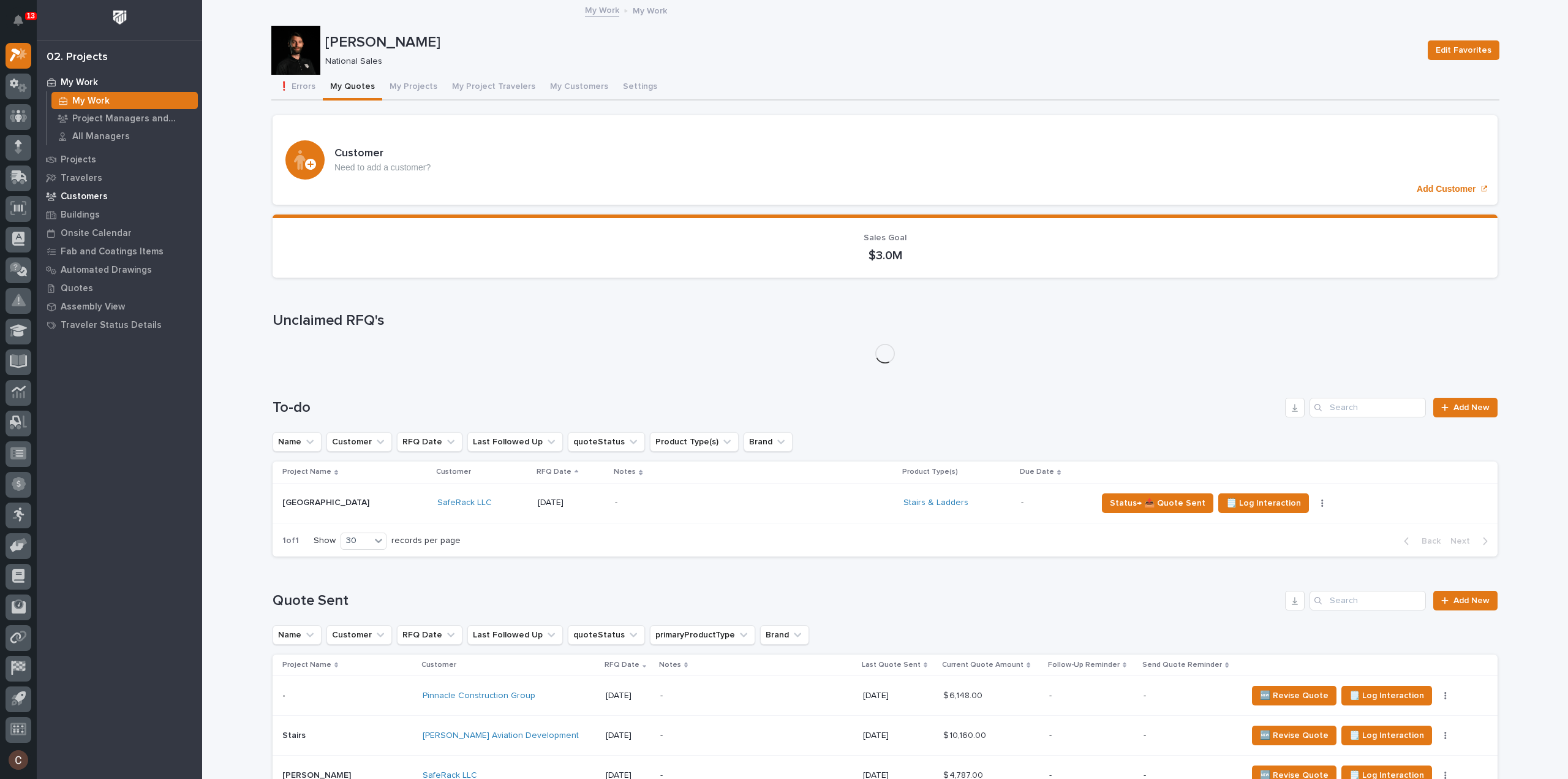
click at [104, 197] on p "Customers" at bounding box center [84, 196] width 47 height 11
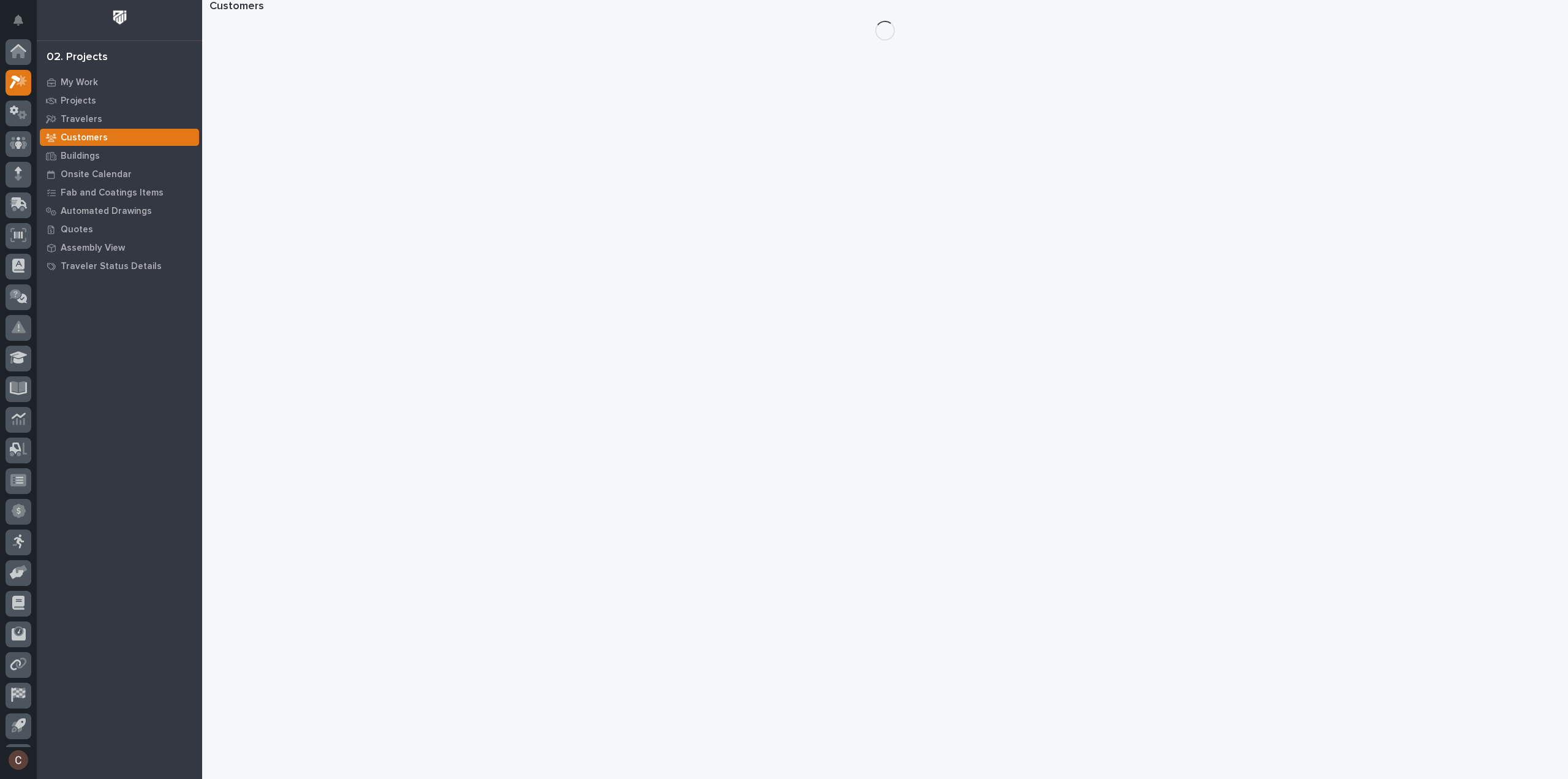
scroll to position [27, 0]
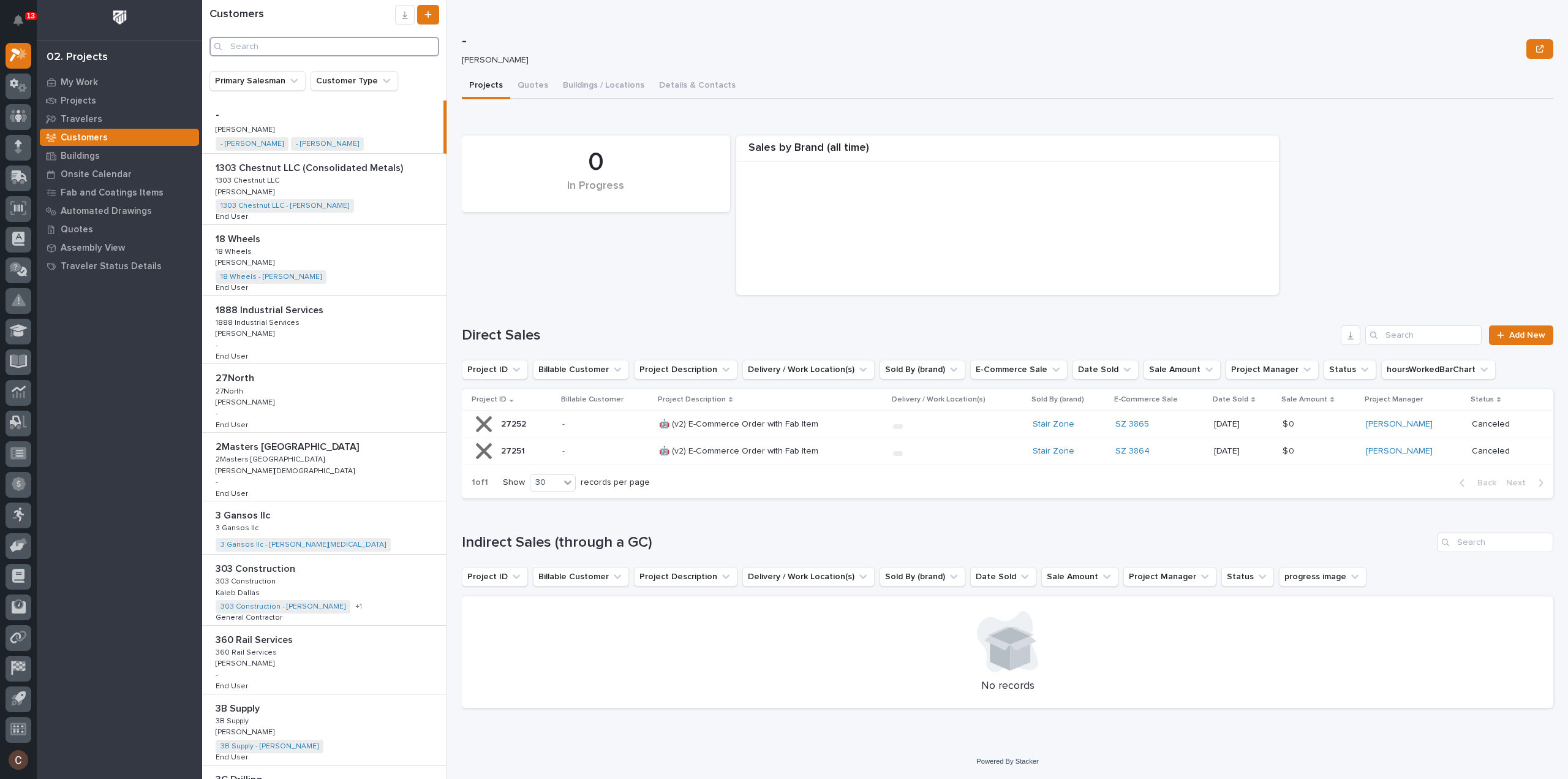
click at [267, 49] on input "Search" at bounding box center [324, 46] width 230 height 20
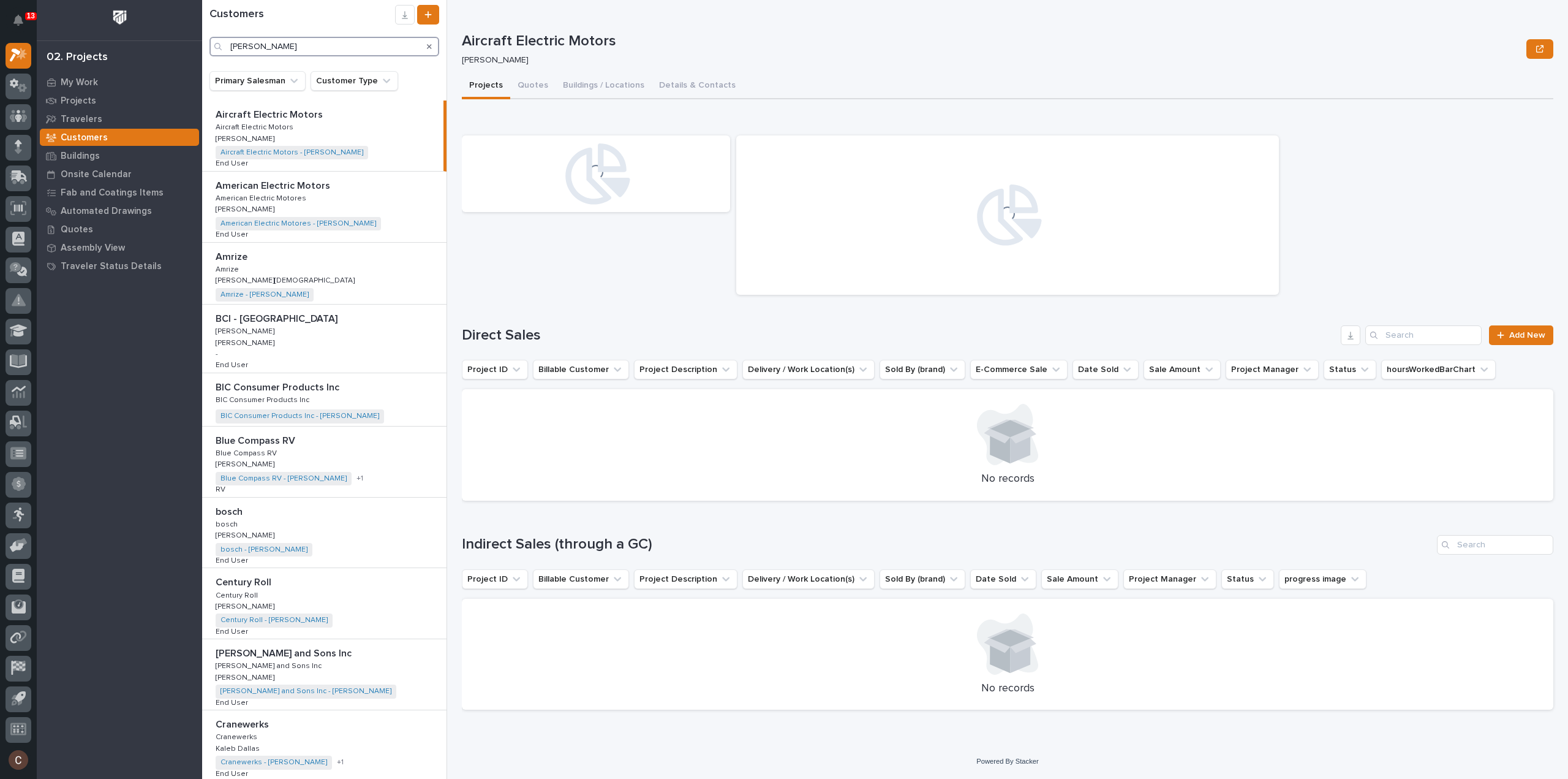
drag, startPoint x: 269, startPoint y: 43, endPoint x: 130, endPoint y: 44, distance: 139.0
click at [202, 44] on div "13 My Settings Log Out 02. Projects My Work Projects Travelers Customers Buildi…" at bounding box center [885, 389] width 1366 height 779
type input "jose"
click at [692, 25] on div "Aircraft Electric Motors Tyler Hartsough" at bounding box center [1007, 49] width 1091 height 49
drag, startPoint x: 605, startPoint y: 81, endPoint x: 616, endPoint y: 85, distance: 11.7
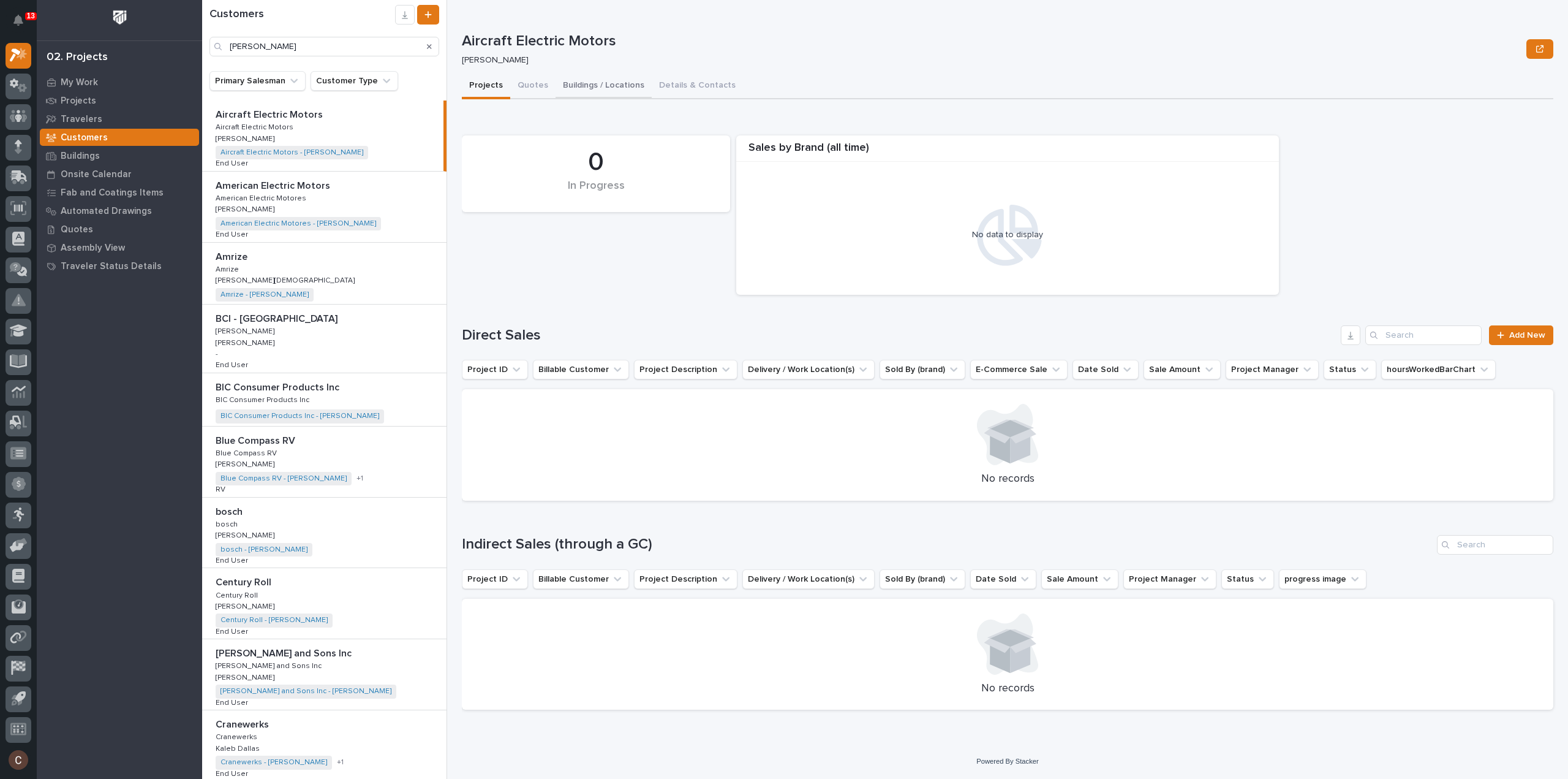
click at [605, 81] on button "Buildings / Locations" at bounding box center [604, 86] width 96 height 26
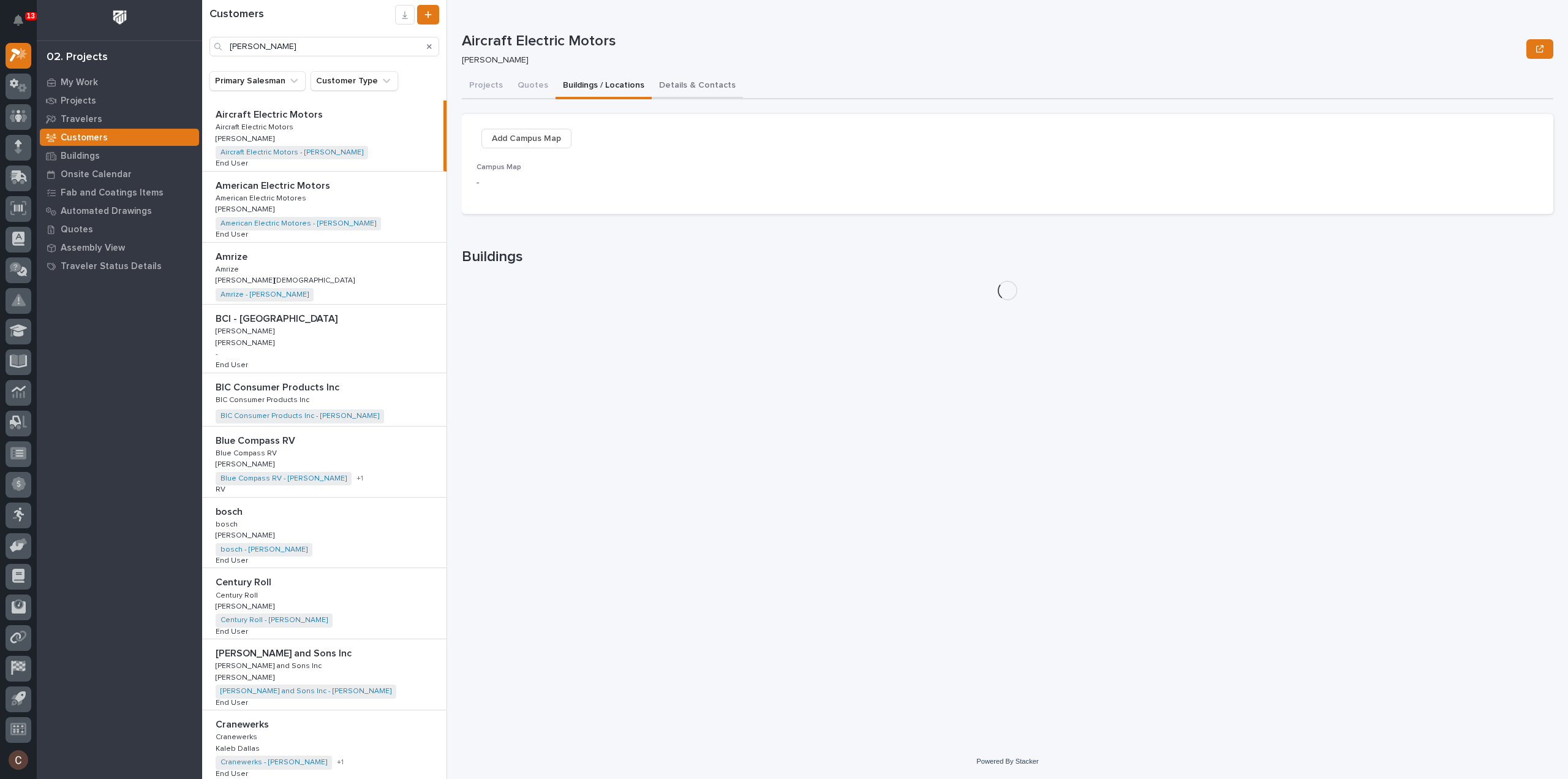
click at [692, 84] on button "Details & Contacts" at bounding box center [697, 86] width 91 height 26
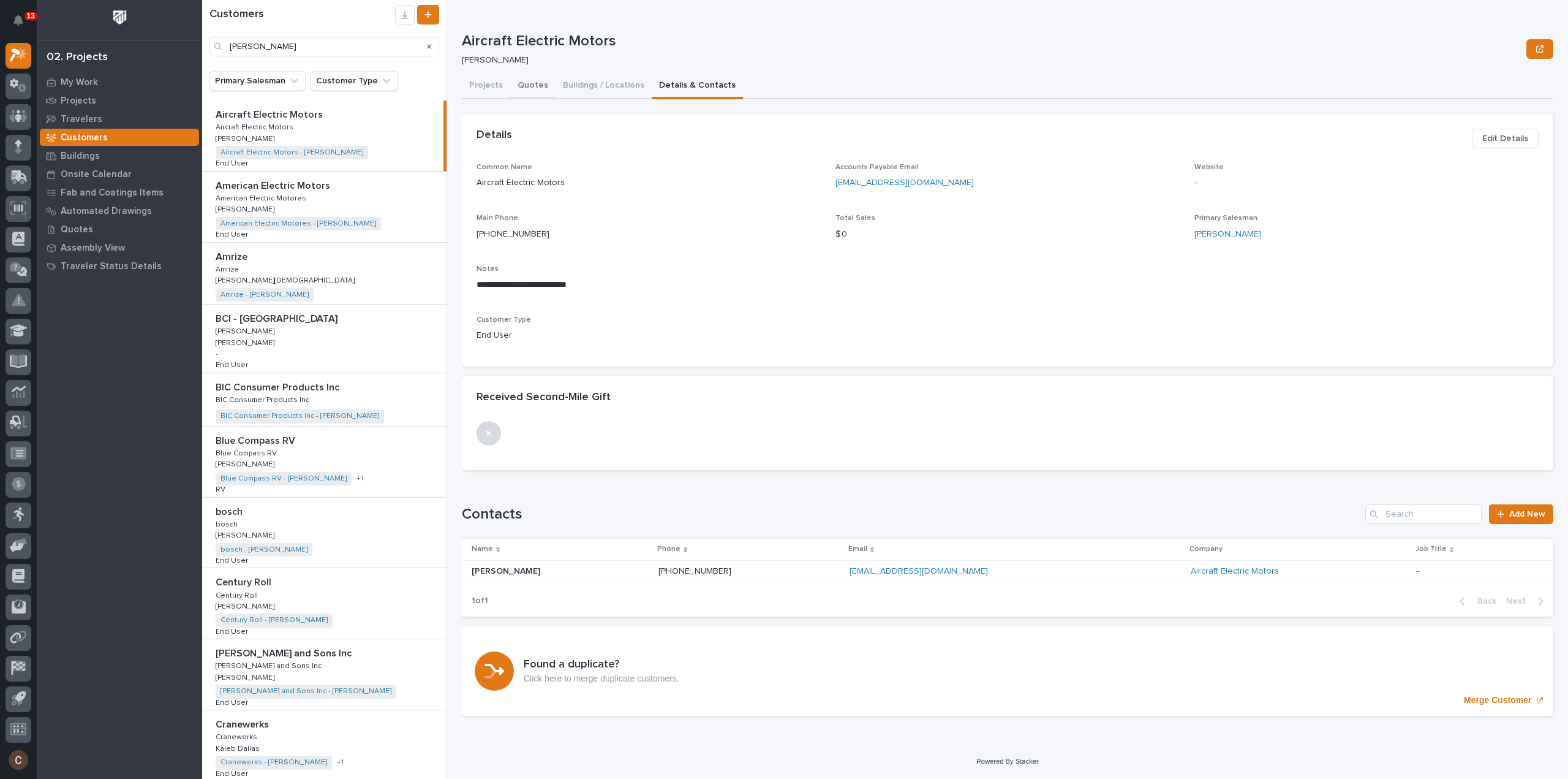
click at [518, 86] on button "Quotes" at bounding box center [532, 86] width 46 height 26
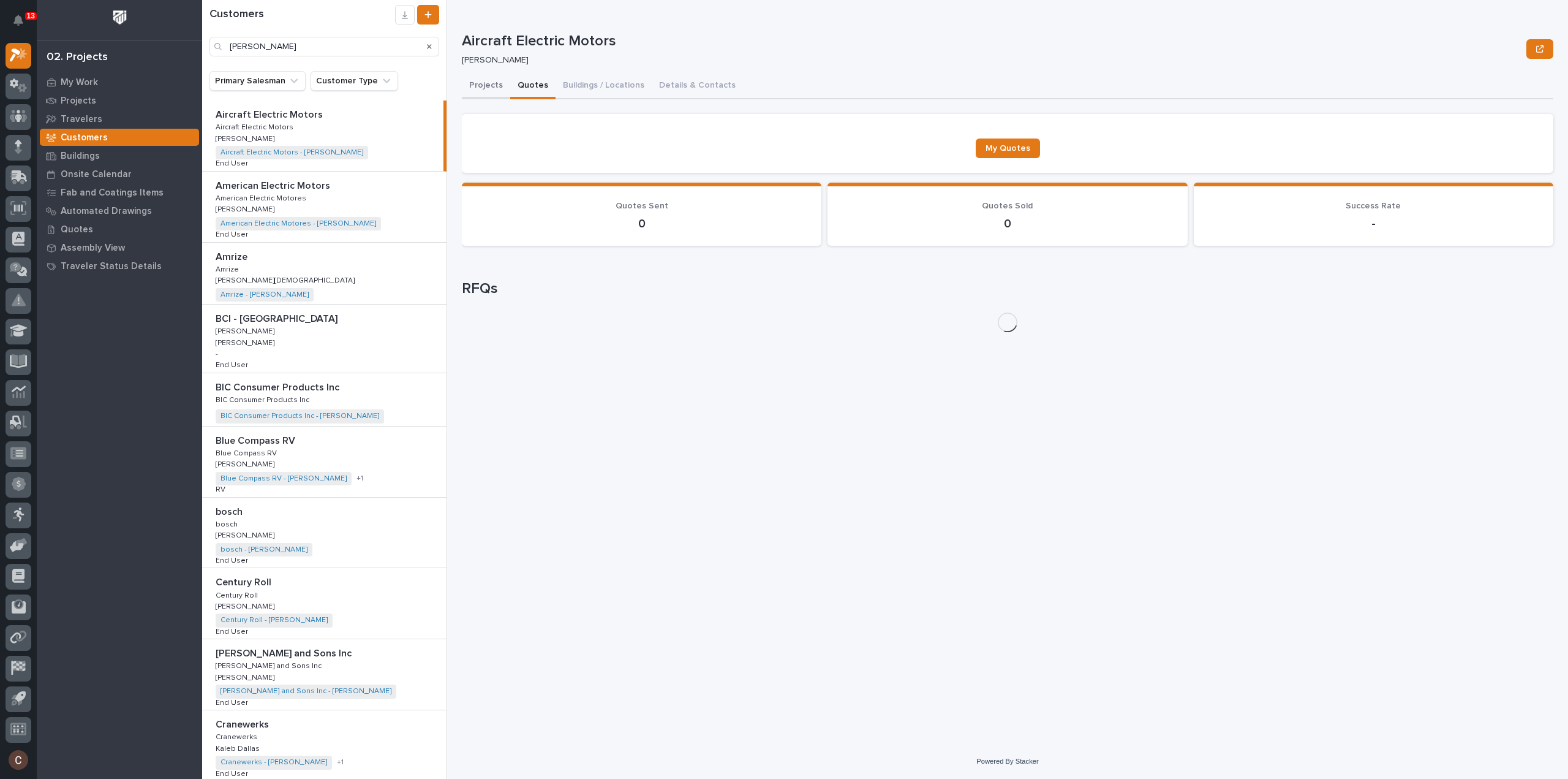
click at [495, 86] on button "Projects" at bounding box center [486, 86] width 48 height 26
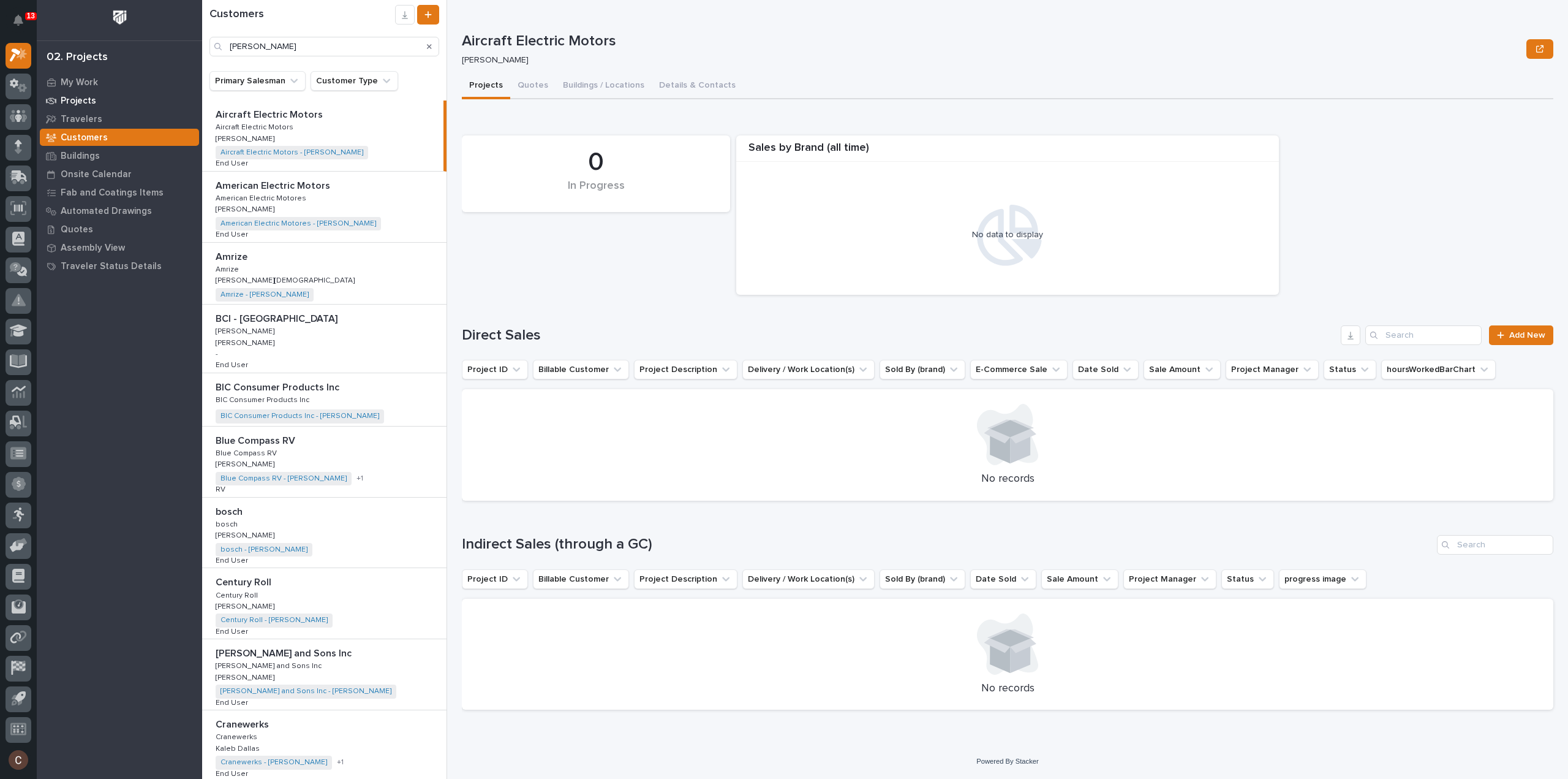
click at [87, 97] on p "Projects" at bounding box center [78, 100] width 36 height 11
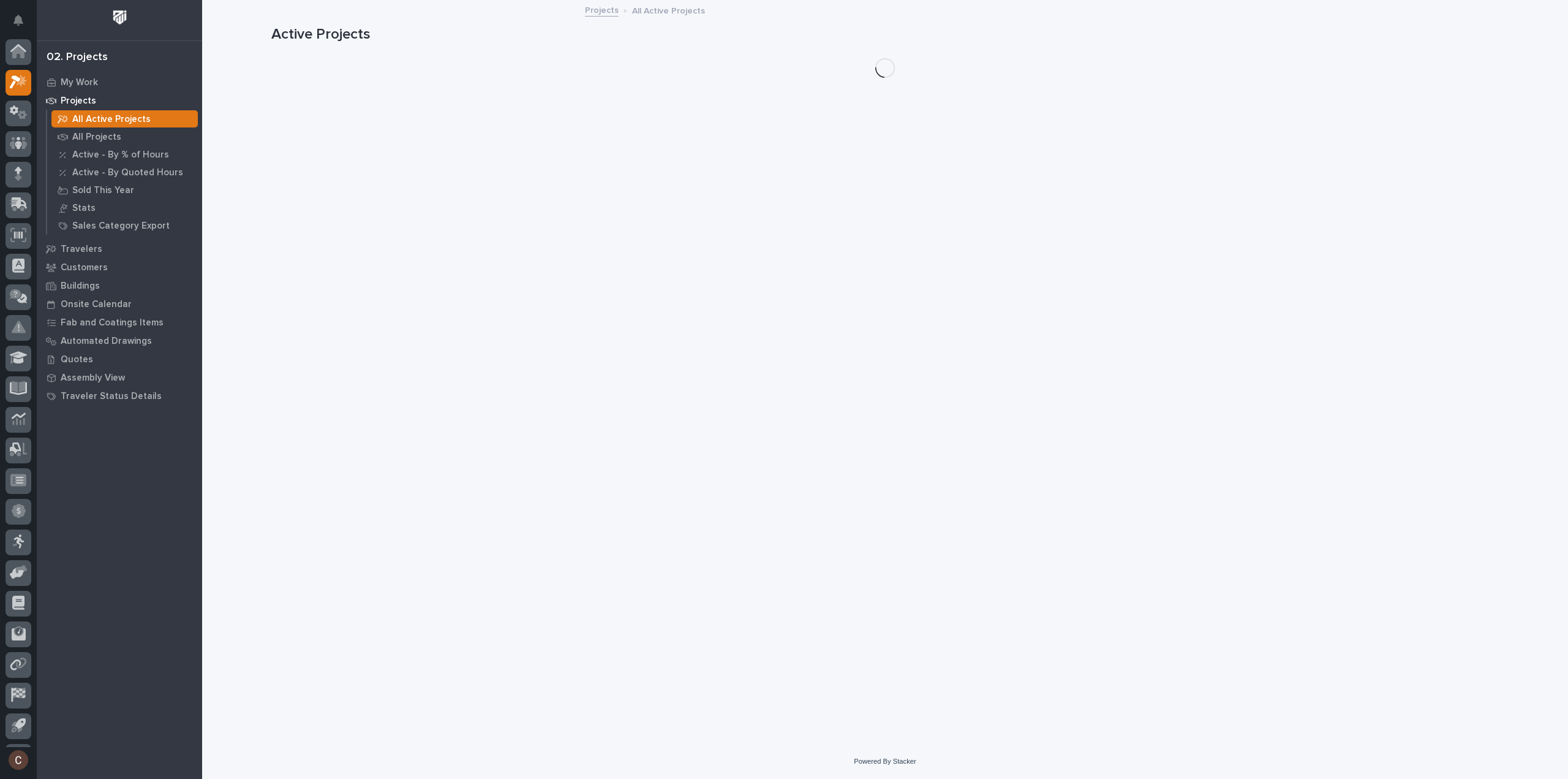
scroll to position [27, 0]
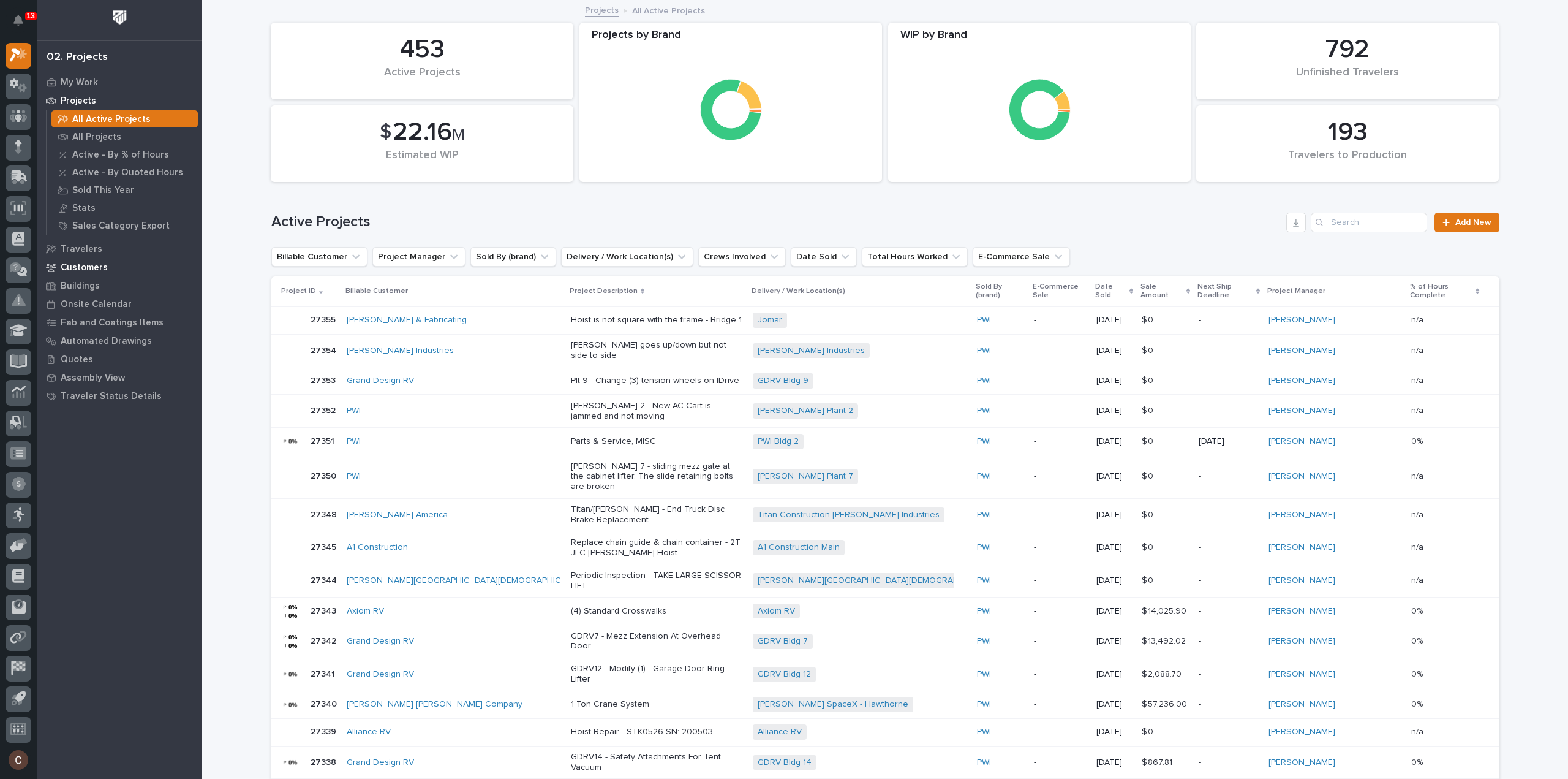
click at [90, 266] on p "Customers" at bounding box center [84, 267] width 47 height 11
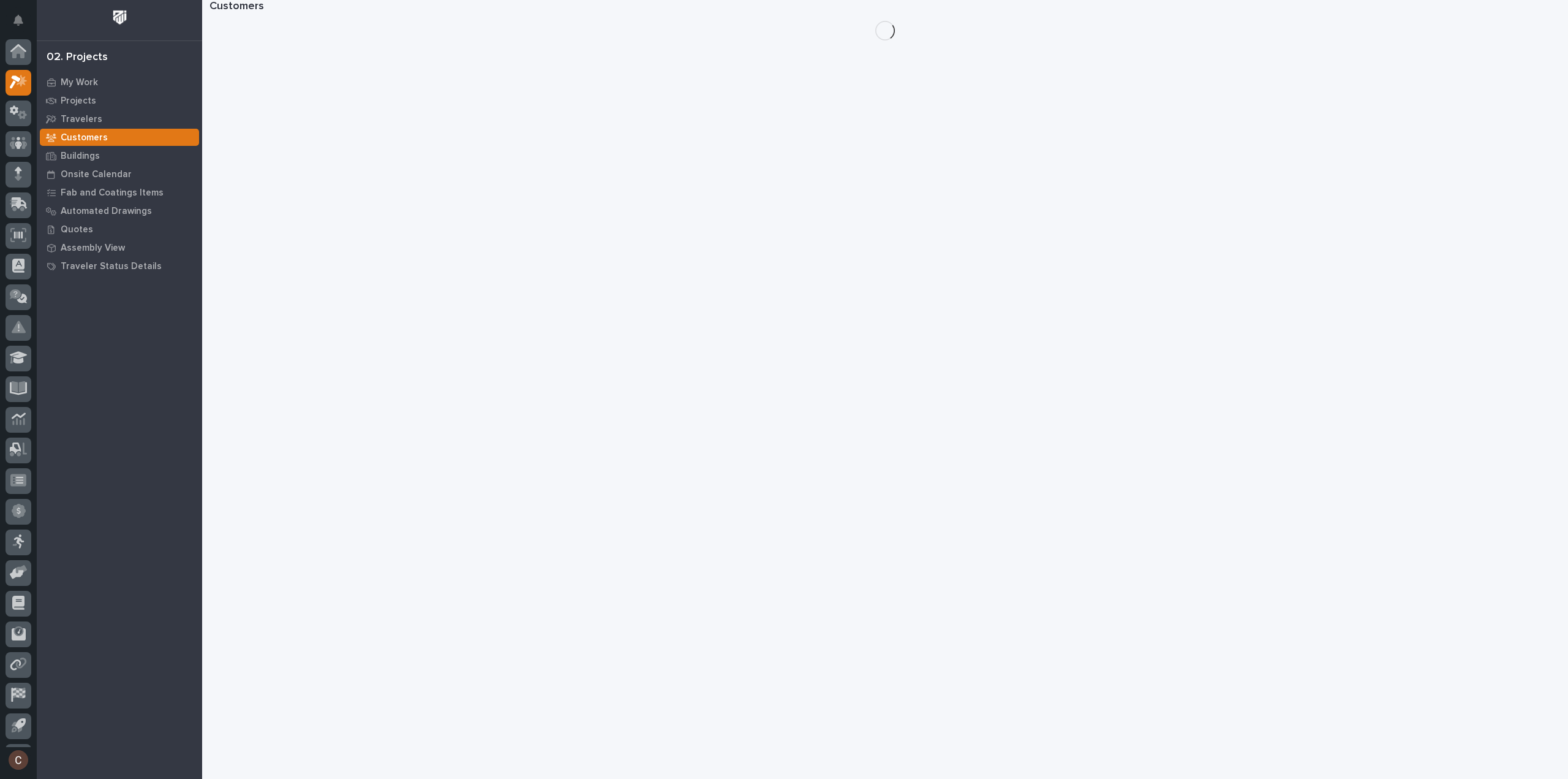
scroll to position [27, 0]
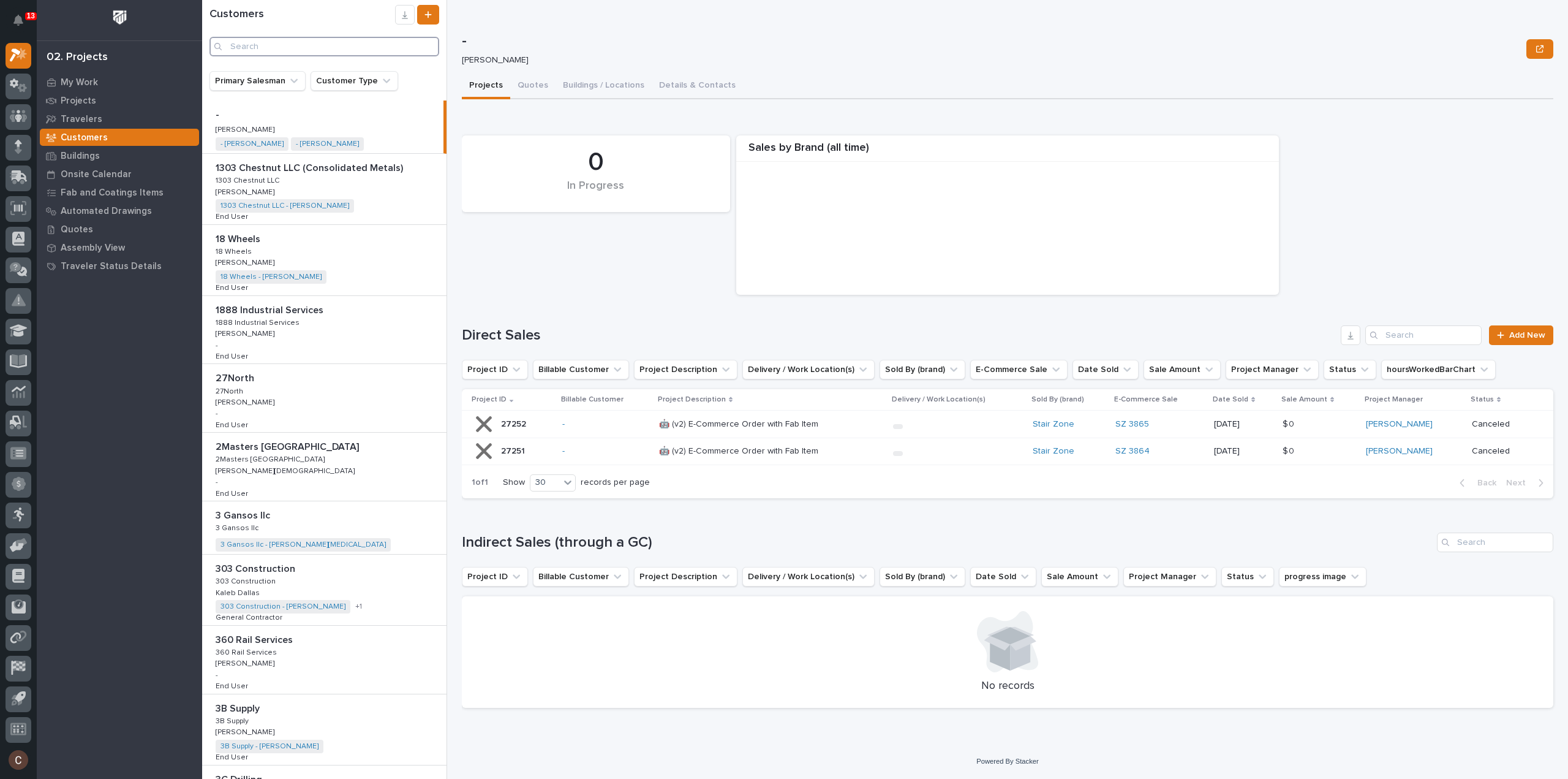
click at [244, 50] on input "Search" at bounding box center [324, 46] width 230 height 20
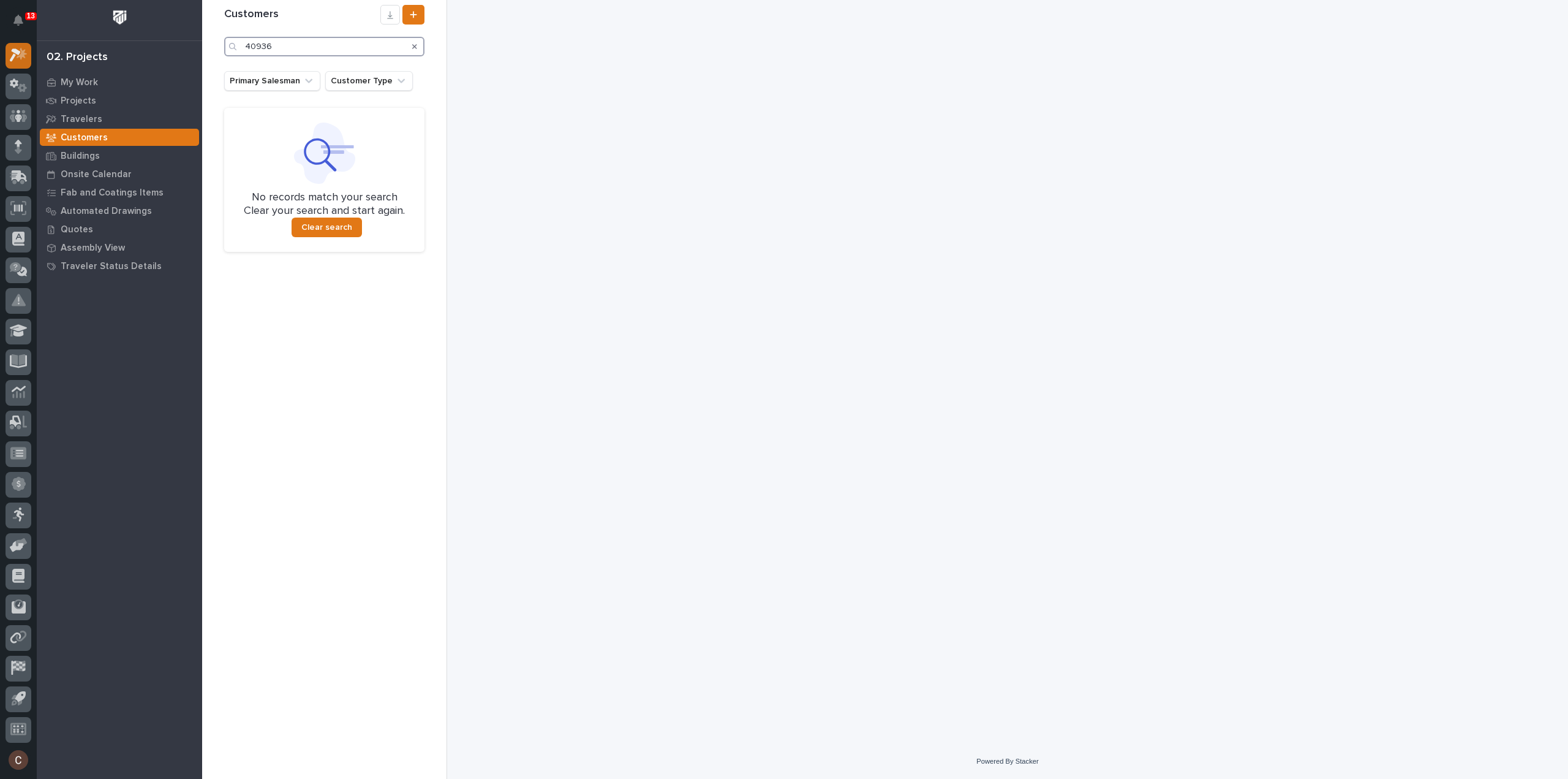
type input "40936"
click at [31, 56] on div at bounding box center [18, 56] width 26 height 26
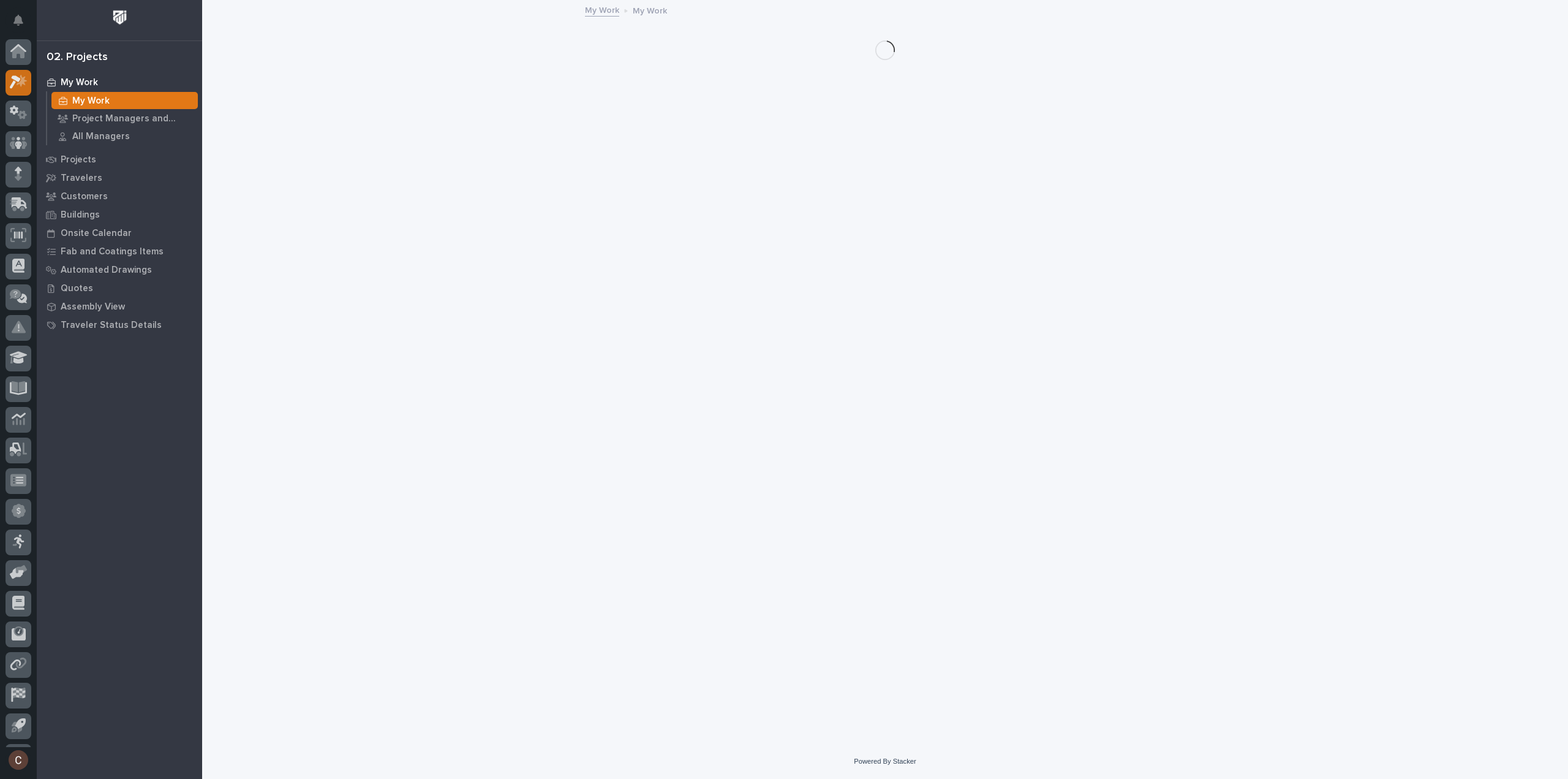
scroll to position [27, 0]
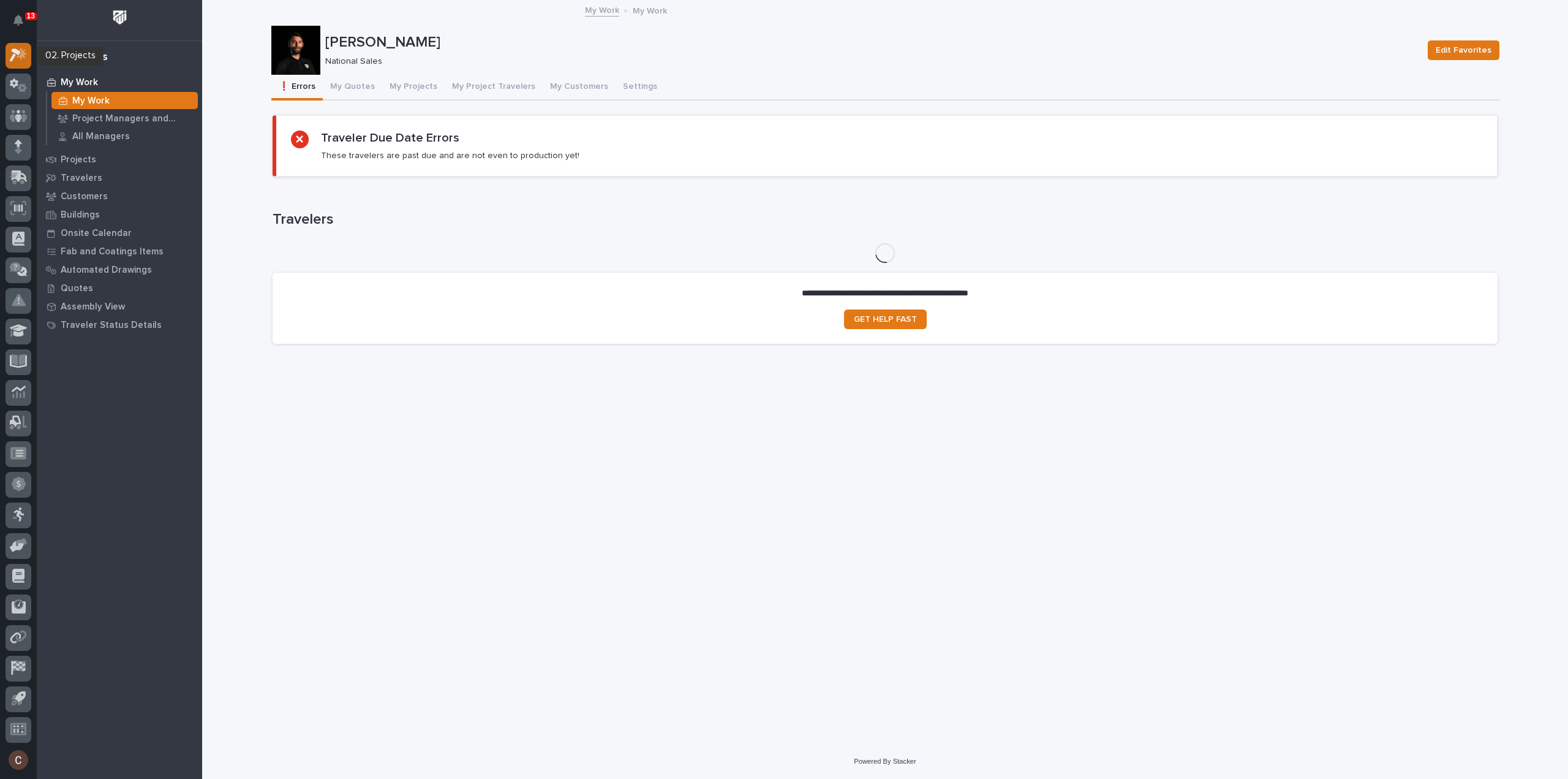
click at [21, 50] on icon at bounding box center [22, 54] width 11 height 12
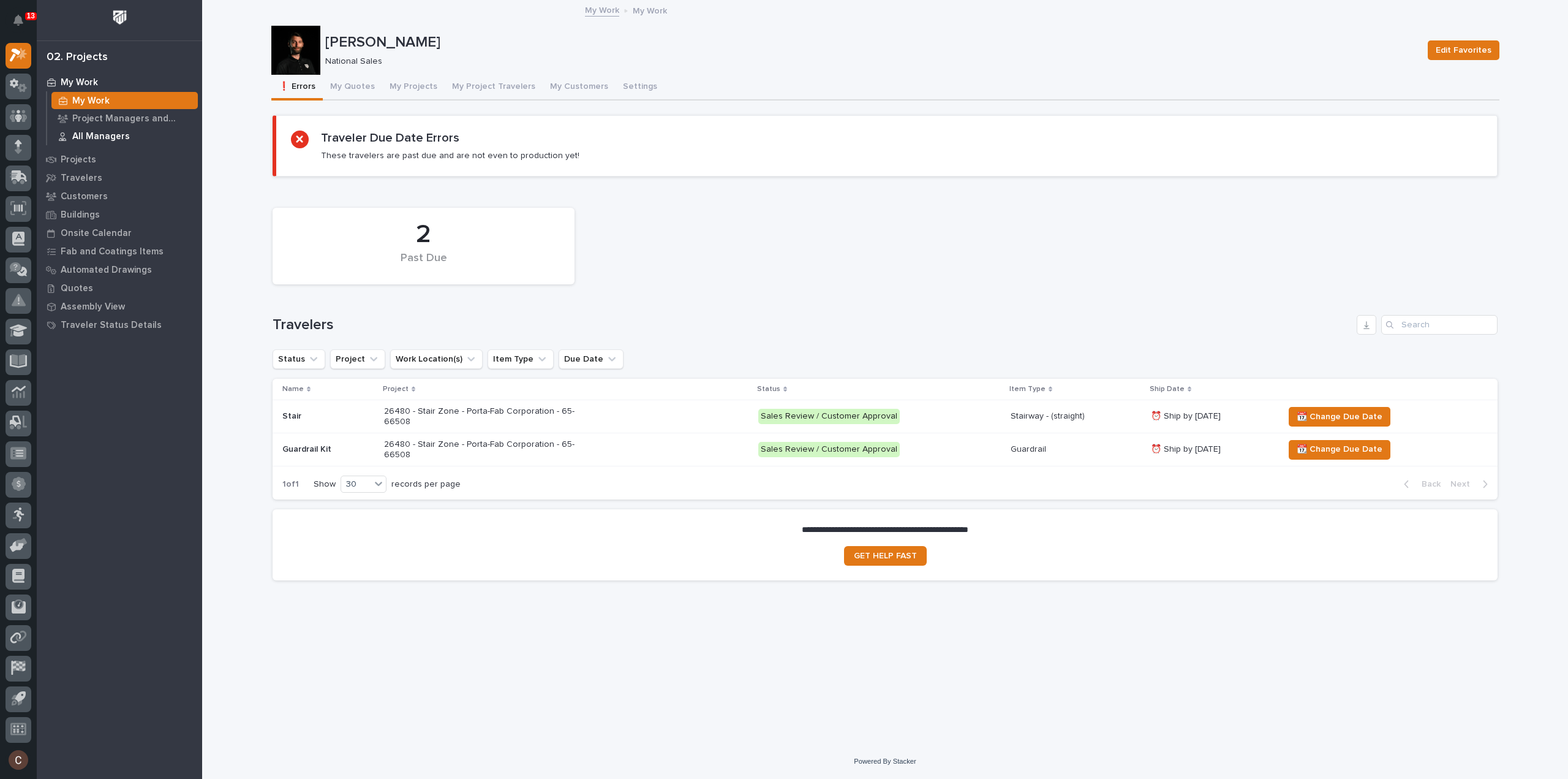
click at [100, 137] on p "All Managers" at bounding box center [100, 136] width 57 height 11
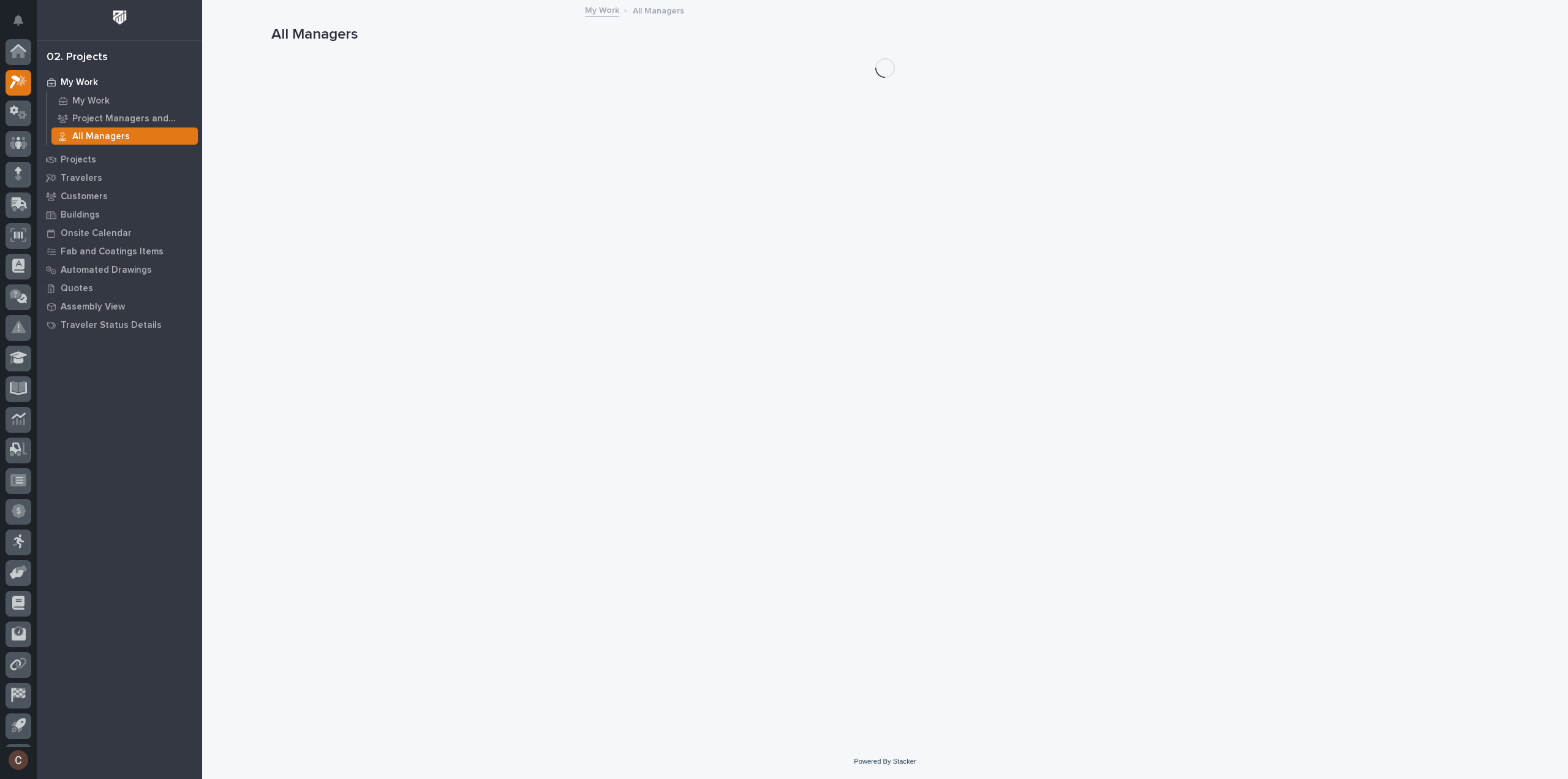
scroll to position [27, 0]
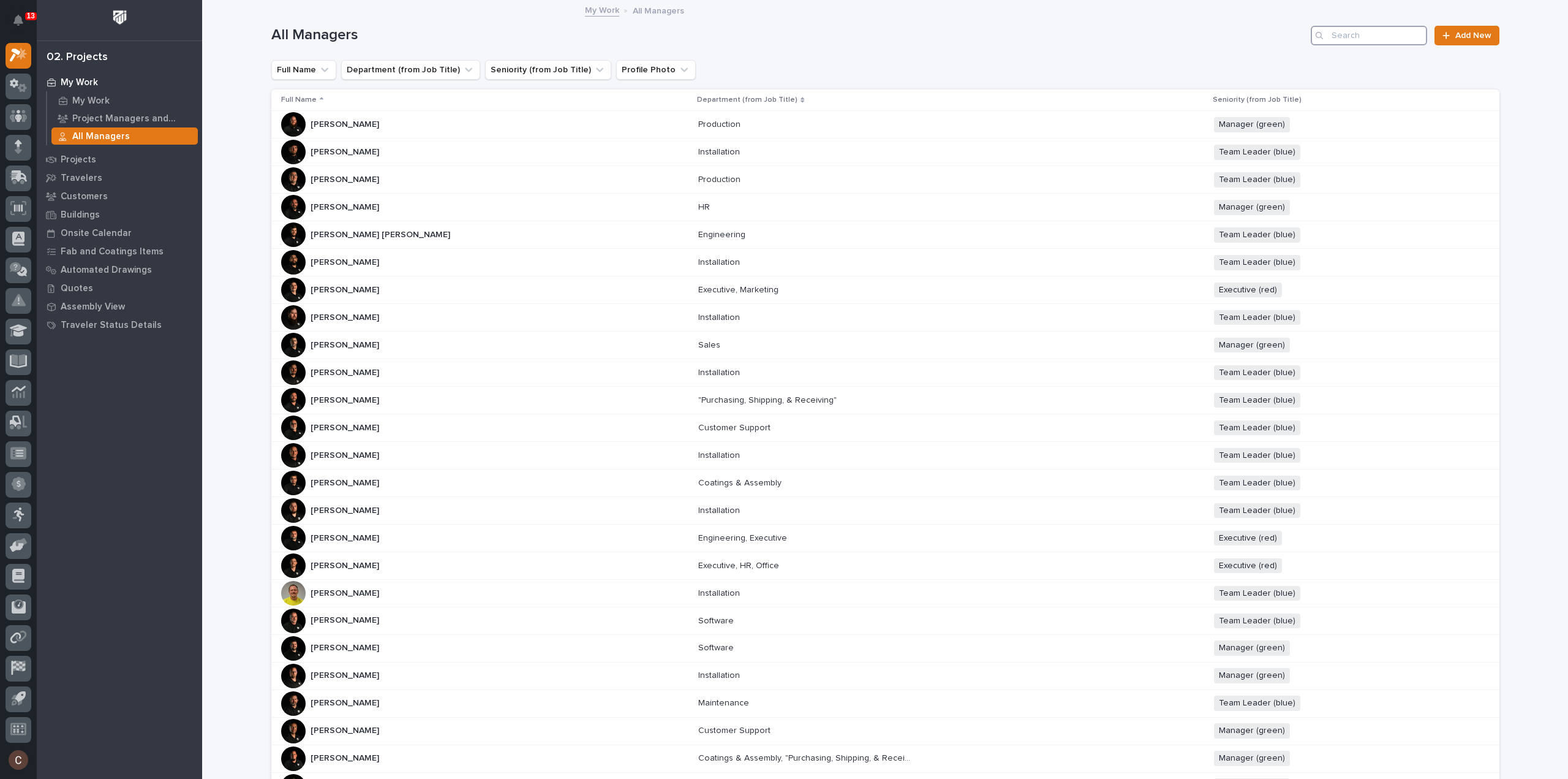
click at [1365, 39] on input "Search" at bounding box center [1369, 36] width 116 height 20
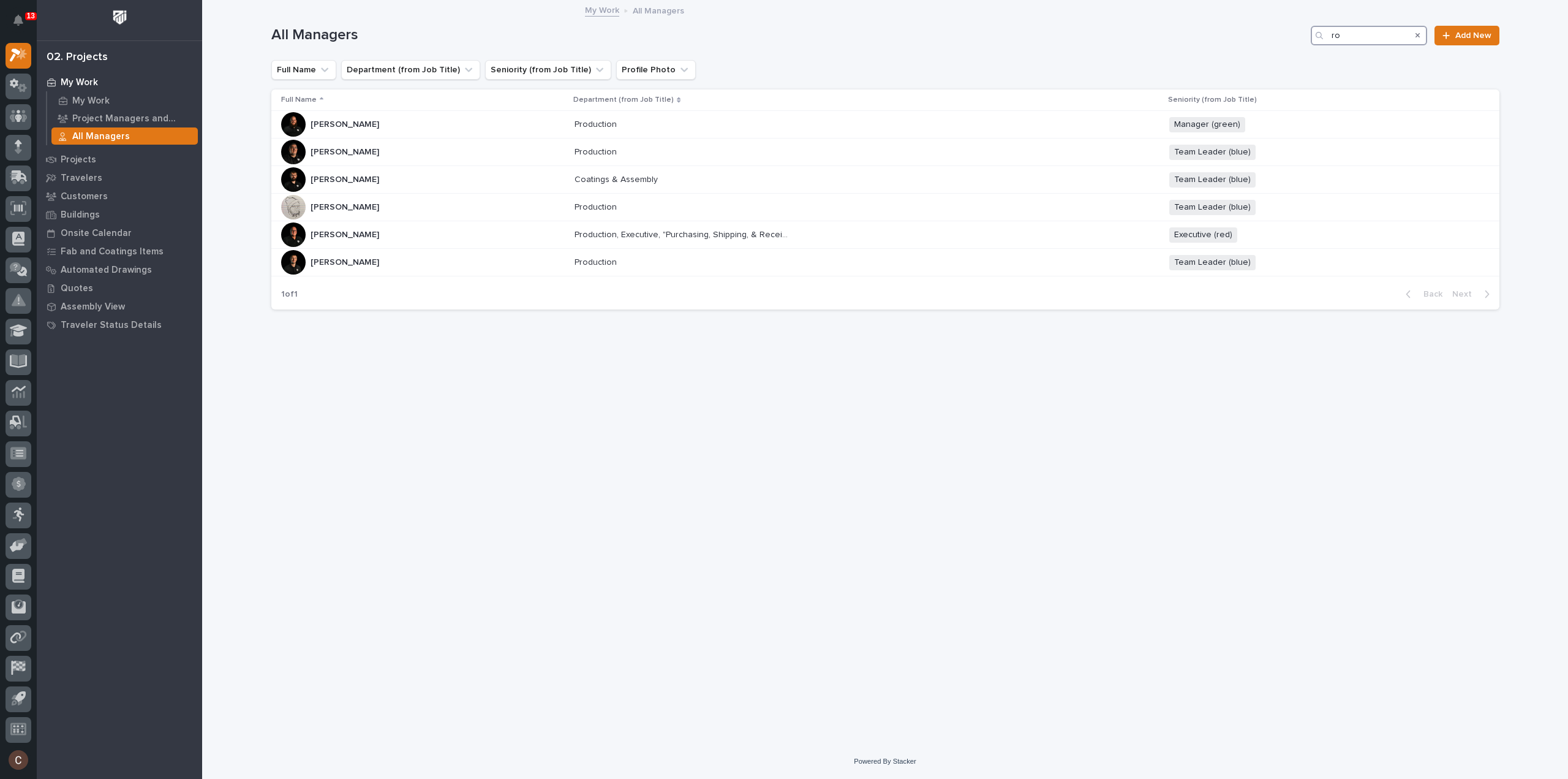
type input "r"
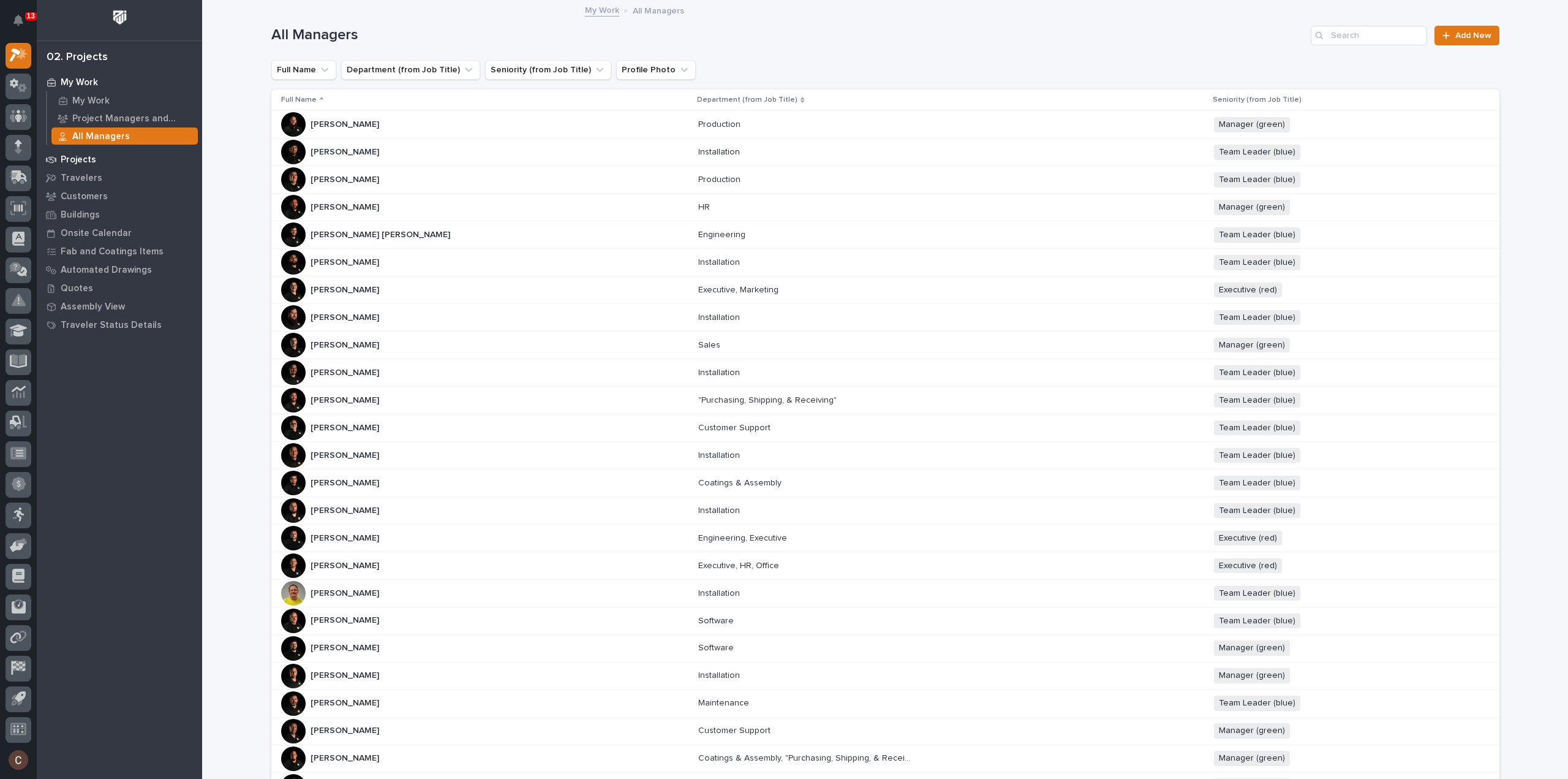
click at [85, 157] on p "Projects" at bounding box center [78, 159] width 36 height 11
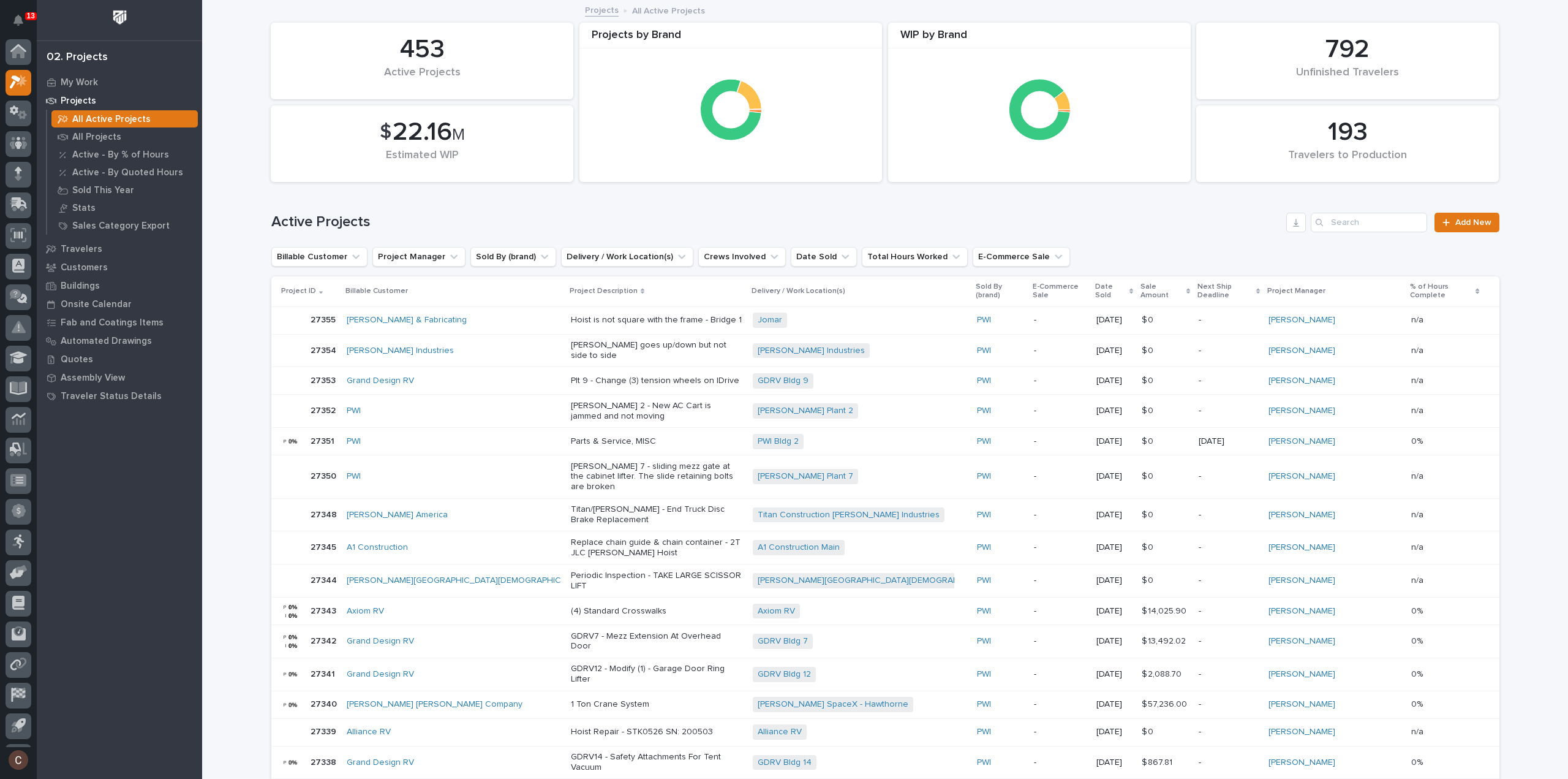
scroll to position [27, 0]
click at [1339, 222] on input "Search" at bounding box center [1369, 222] width 116 height 20
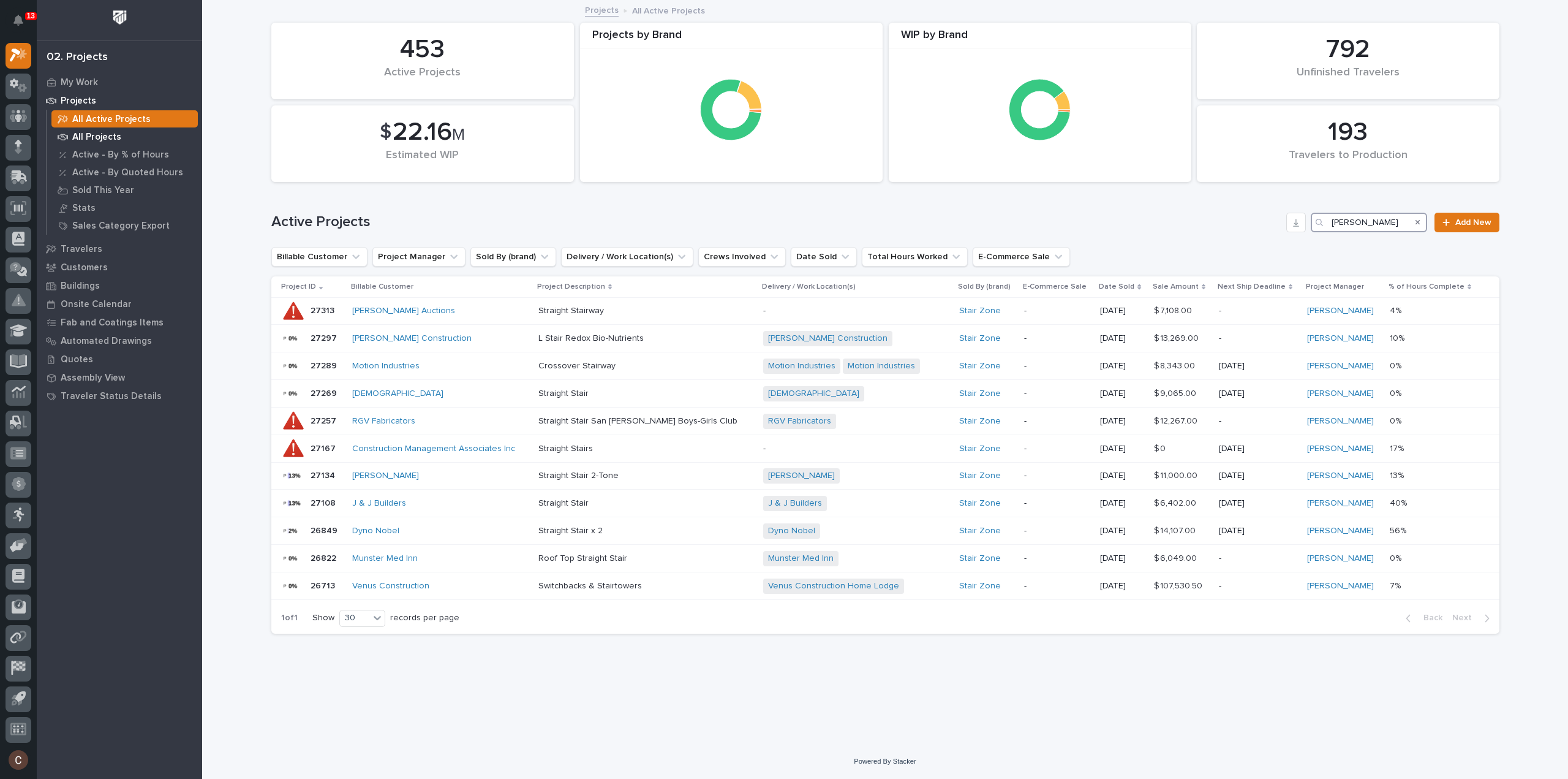
type input "roark"
click at [102, 134] on p "All Projects" at bounding box center [96, 137] width 49 height 11
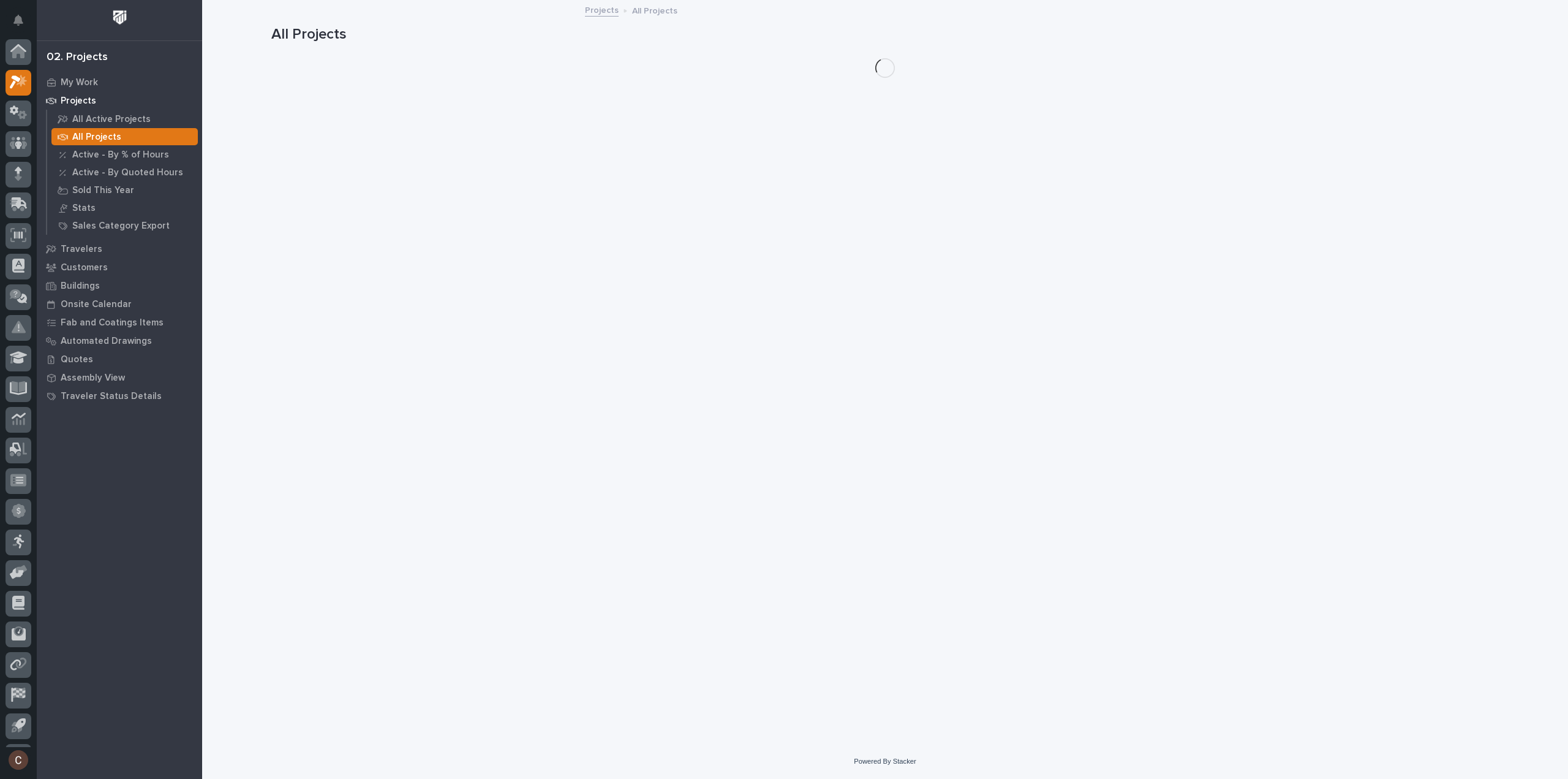
scroll to position [27, 0]
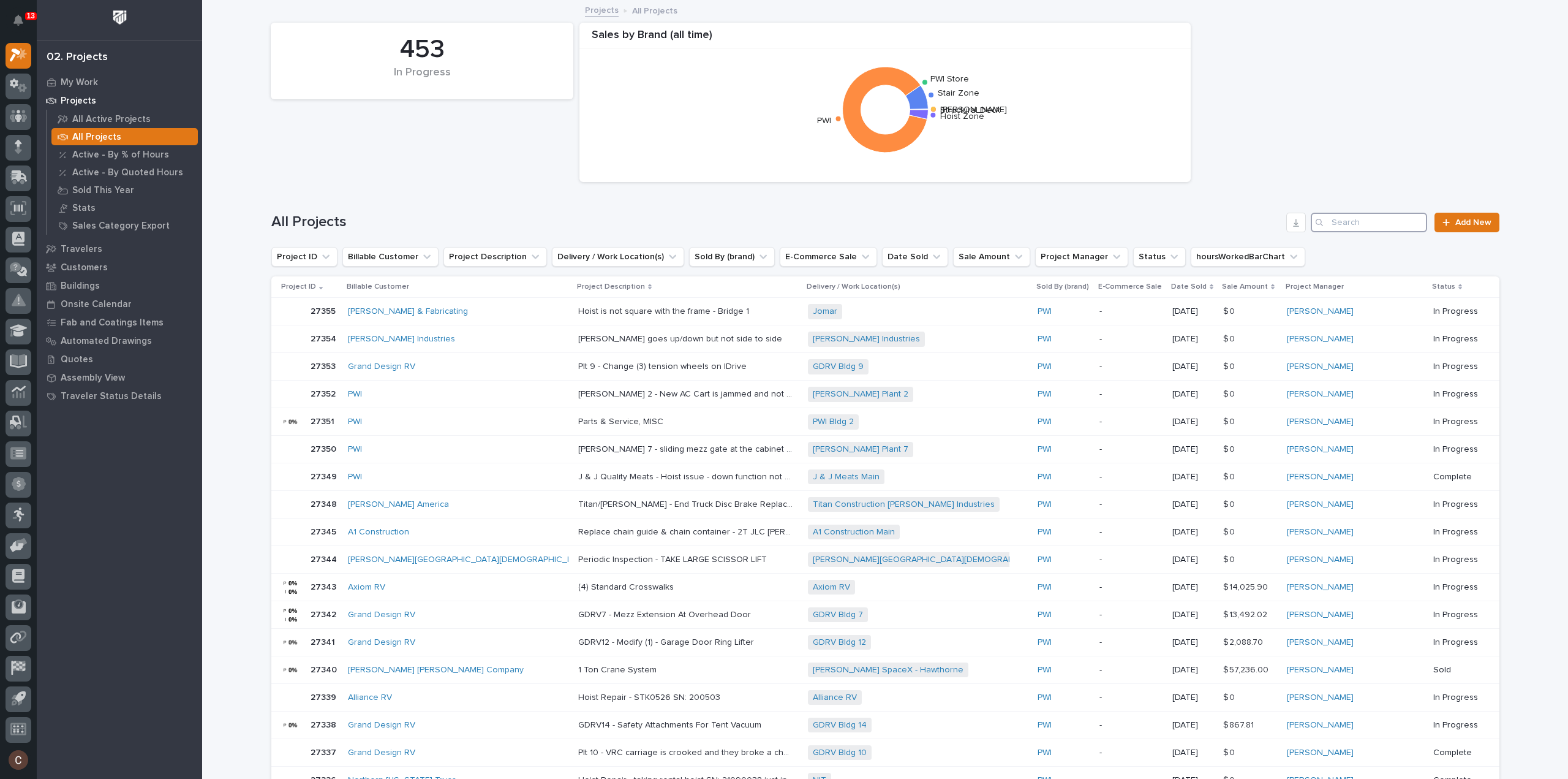
click at [1375, 226] on input "Search" at bounding box center [1369, 222] width 116 height 20
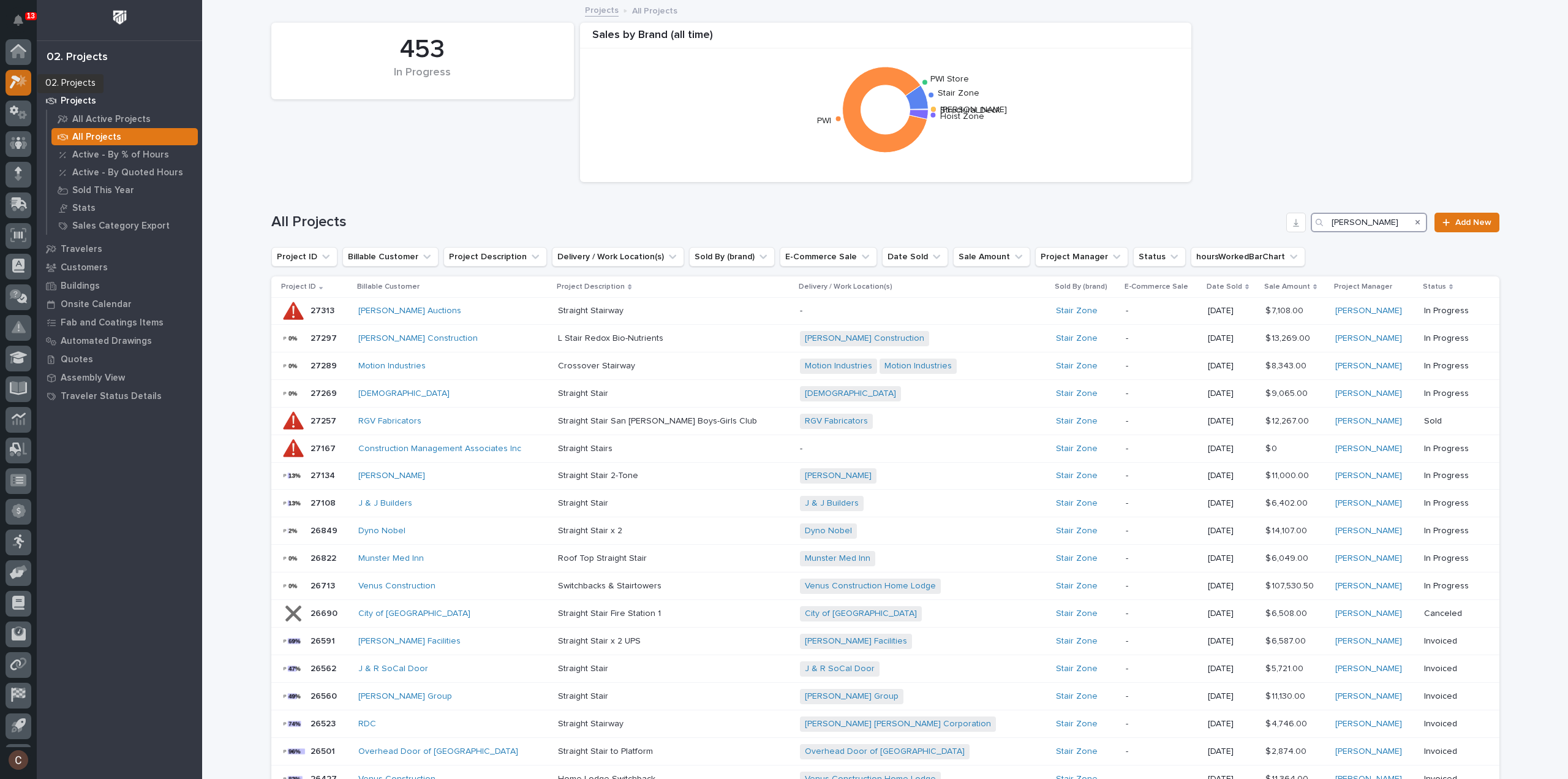
type input "roark"
click at [22, 85] on icon at bounding box center [18, 81] width 17 height 14
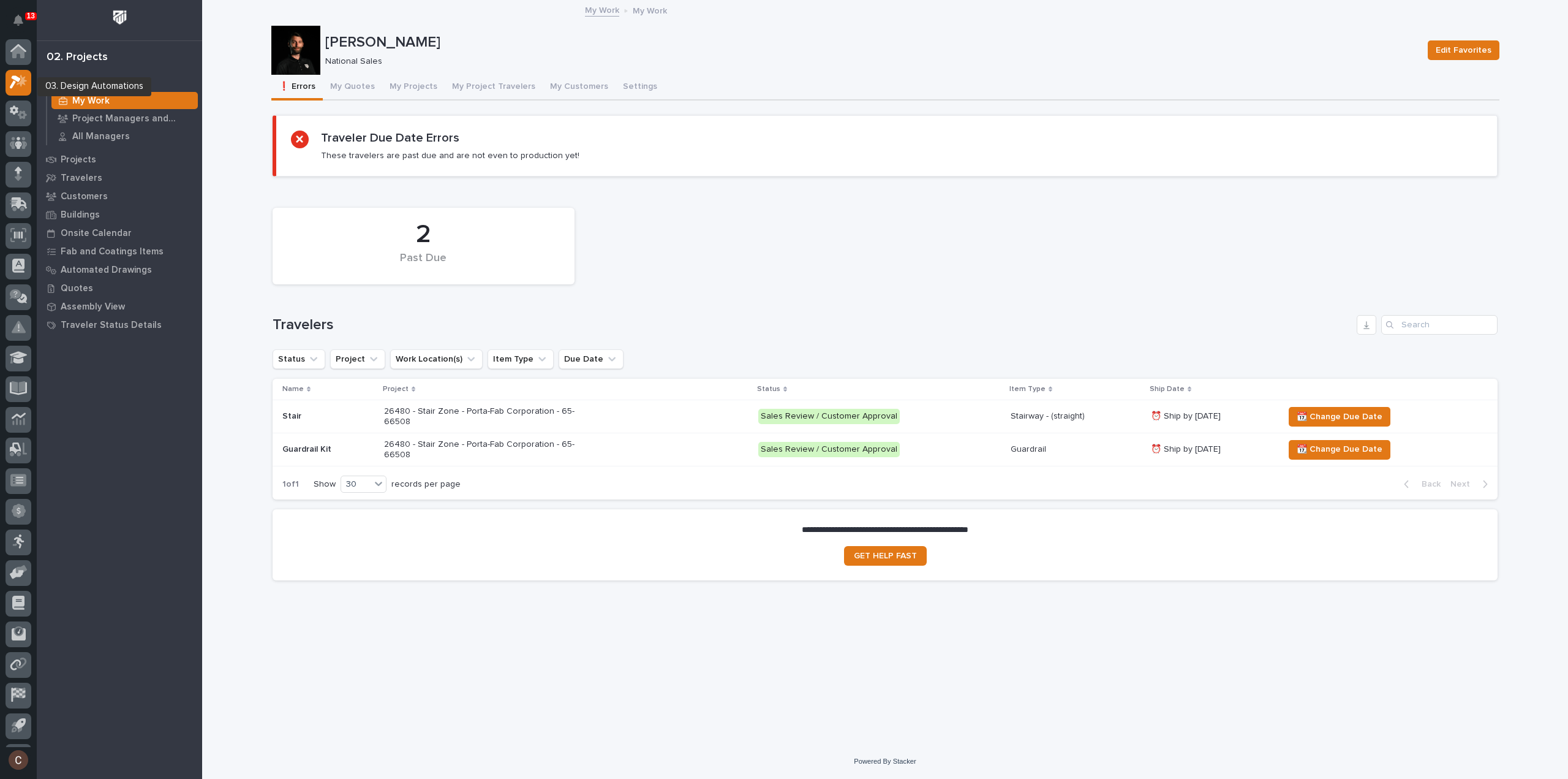
scroll to position [27, 0]
click at [352, 90] on button "My Quotes" at bounding box center [352, 87] width 60 height 26
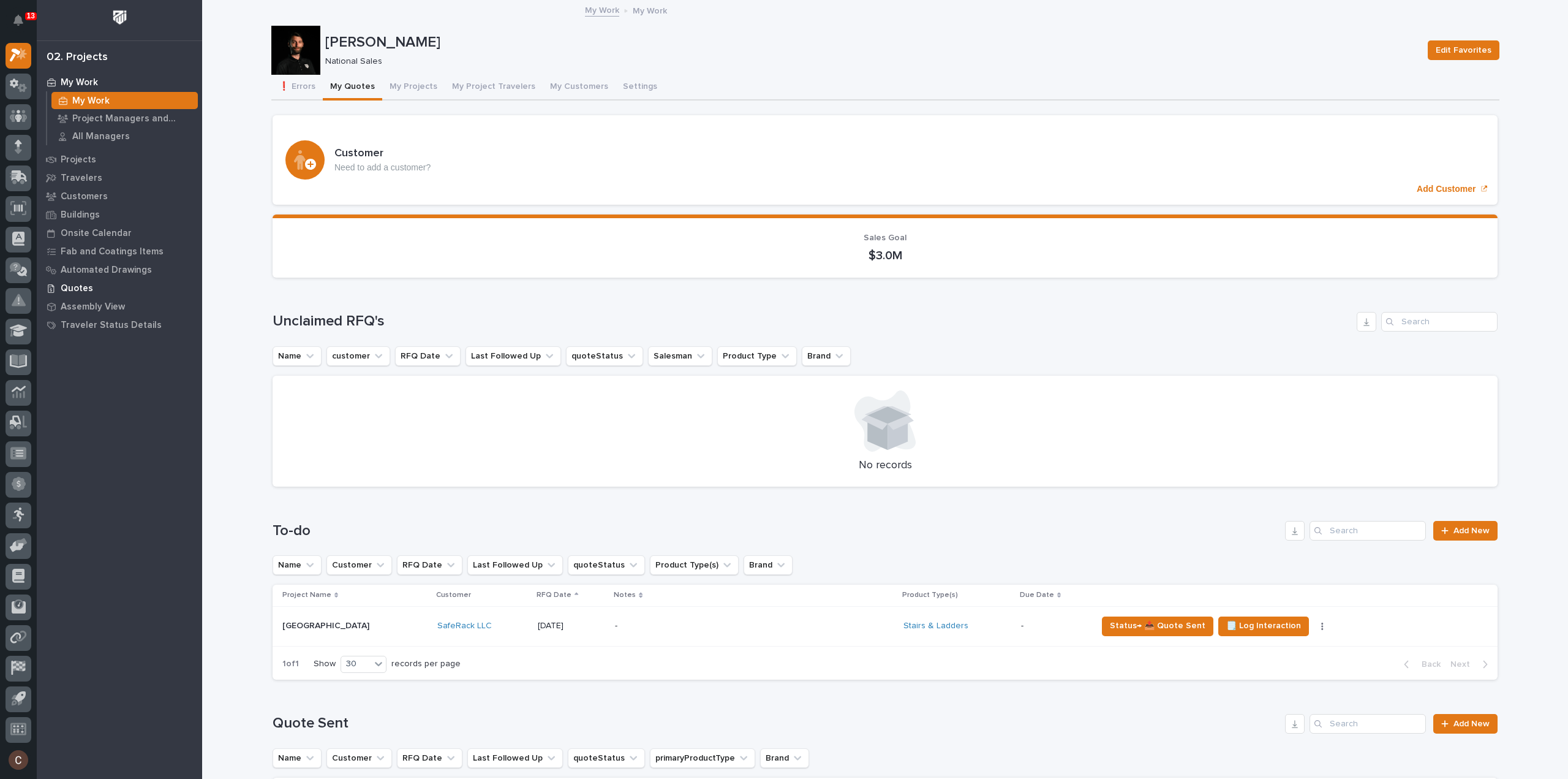
click at [83, 290] on p "Quotes" at bounding box center [76, 288] width 32 height 11
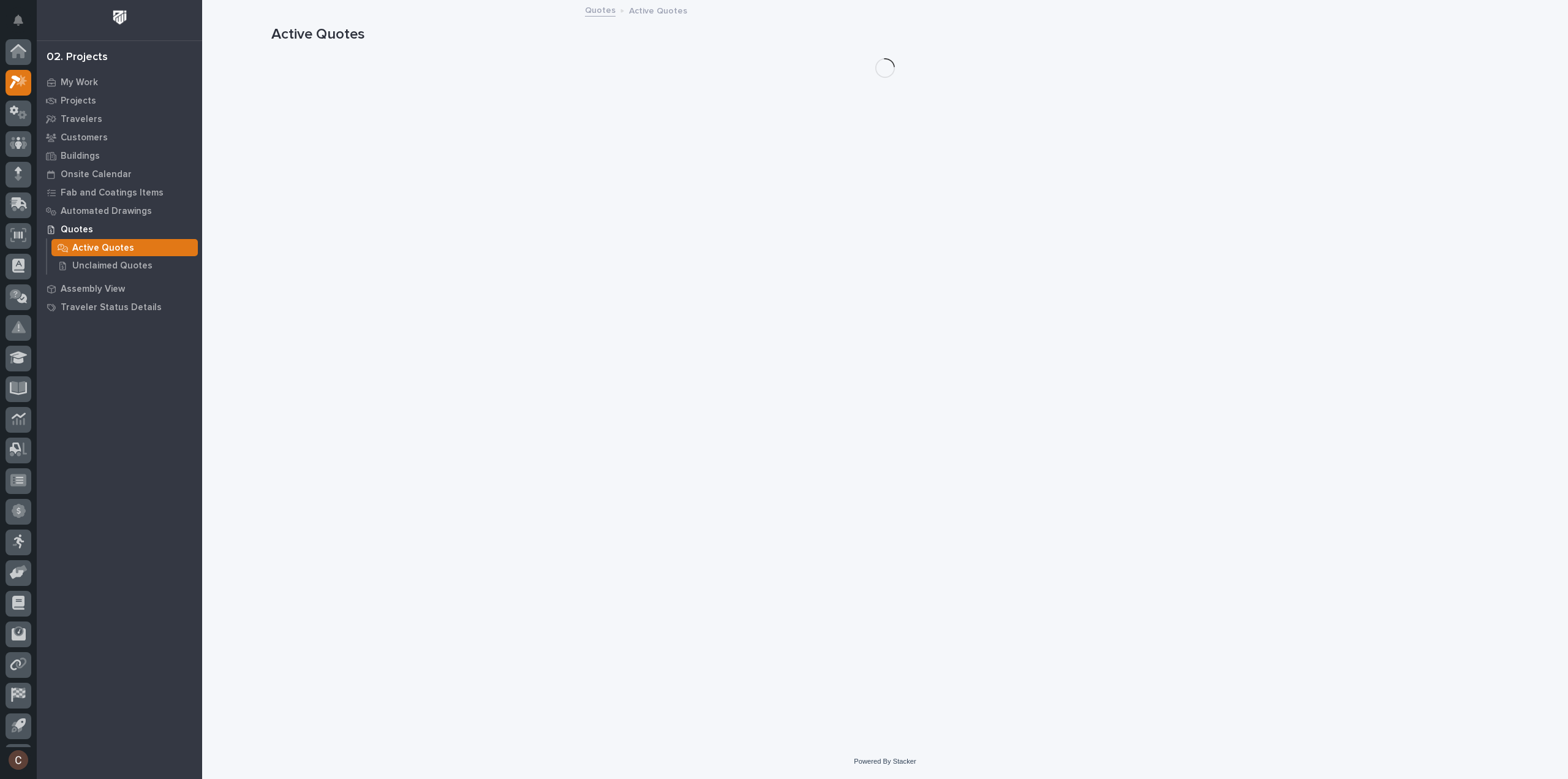
scroll to position [27, 0]
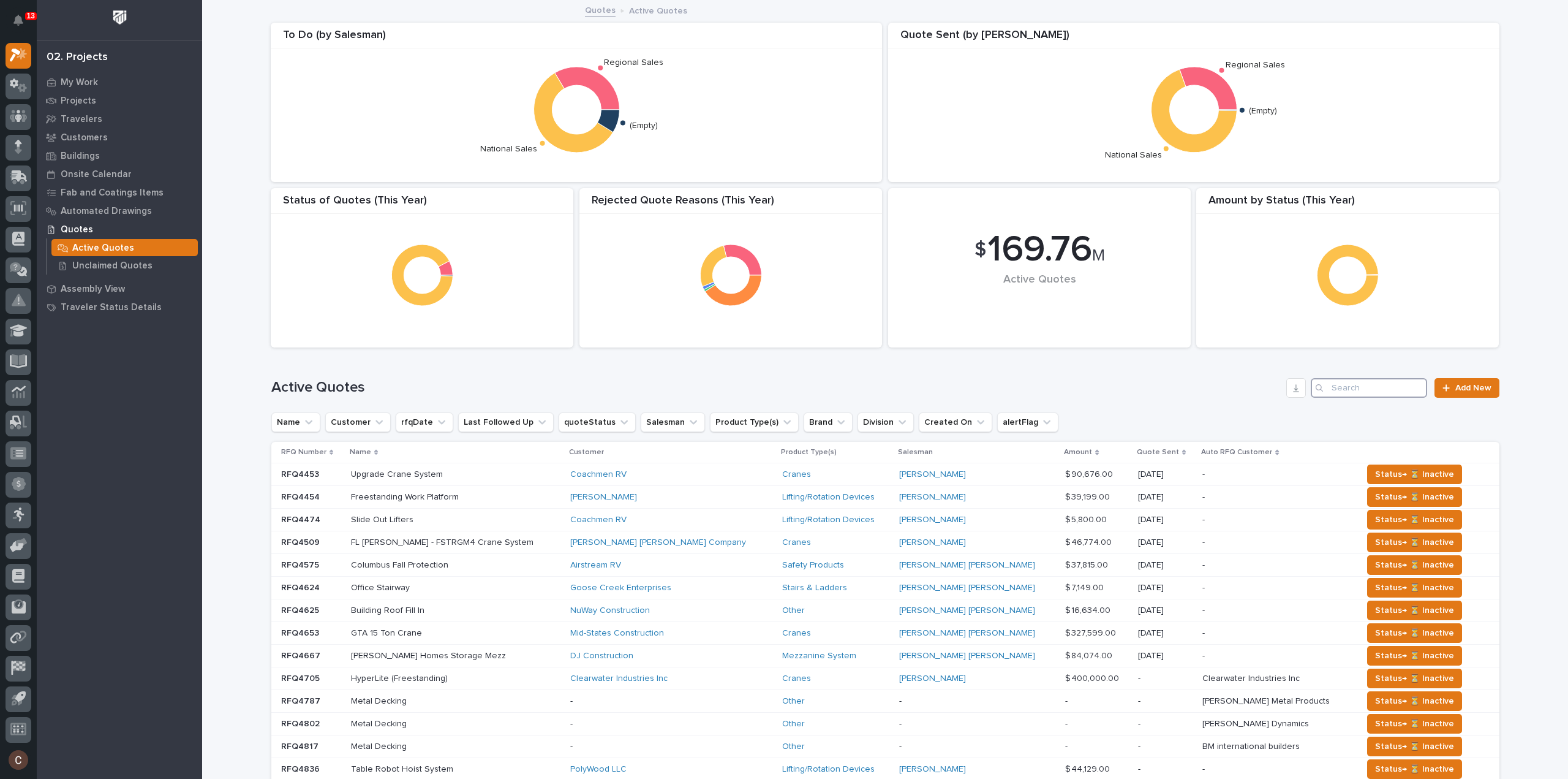
click at [1340, 392] on input "Search" at bounding box center [1369, 388] width 116 height 20
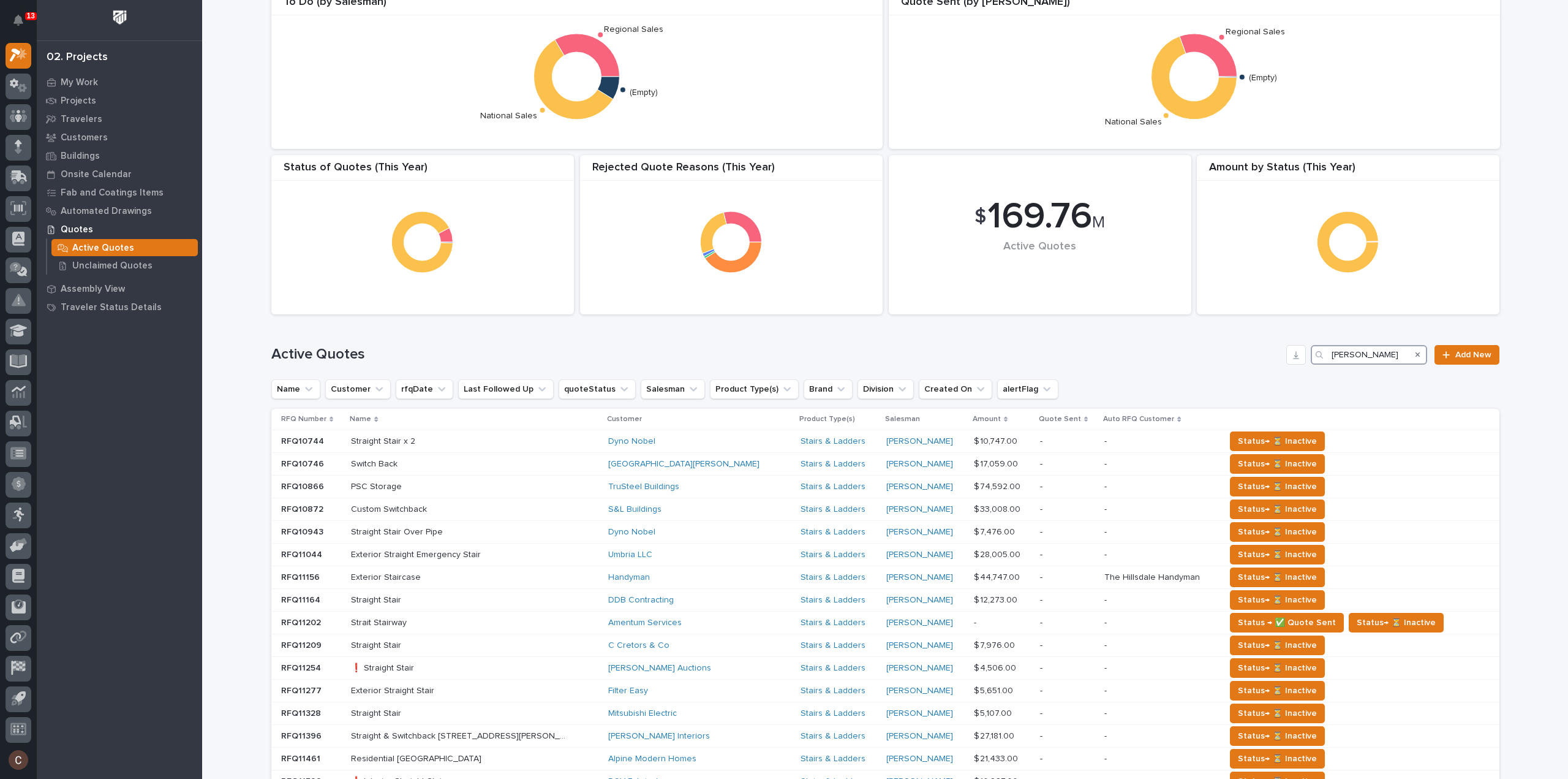
scroll to position [7, 0]
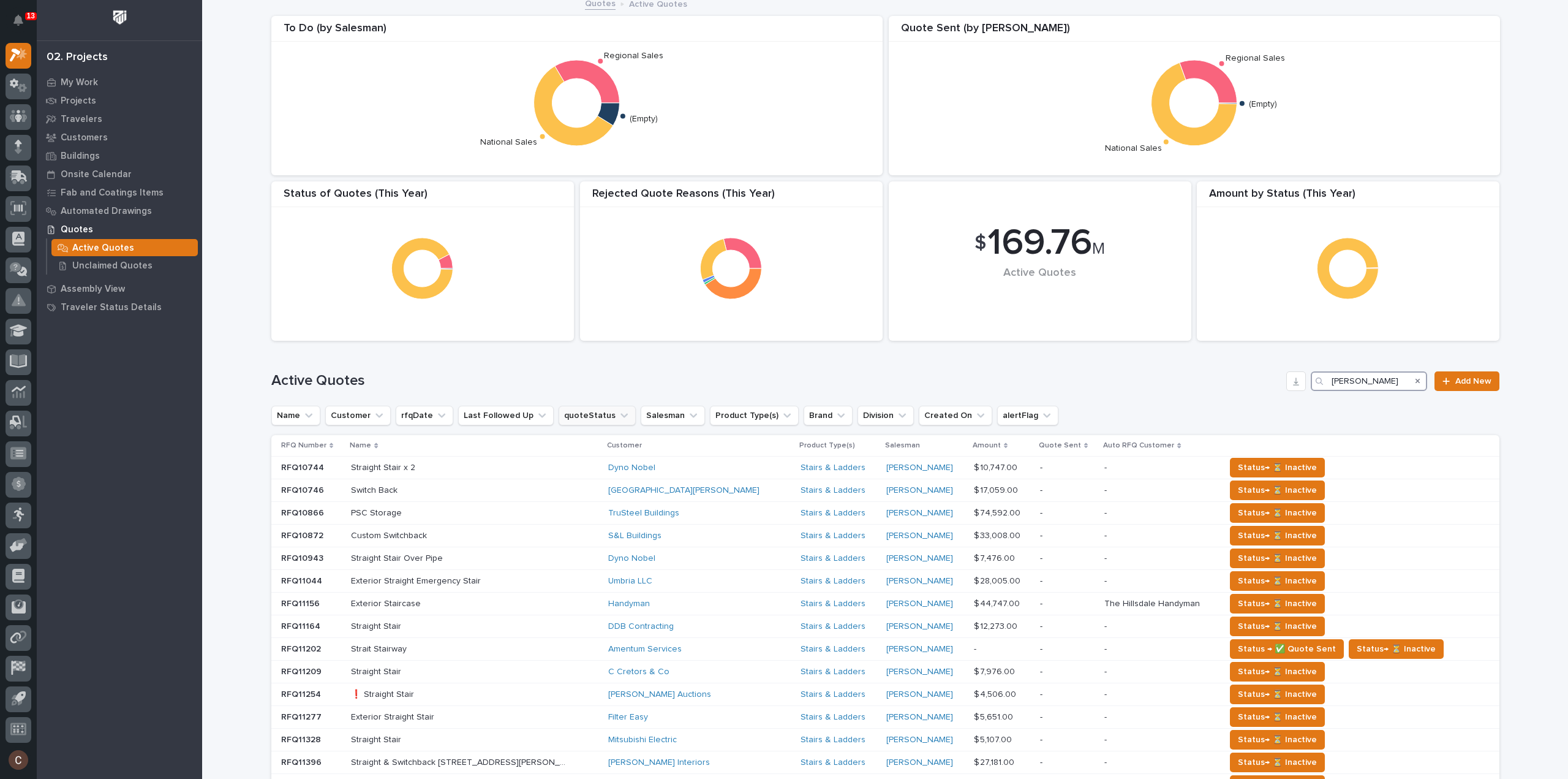
type input "roark"
click at [618, 412] on icon "quoteStatus" at bounding box center [624, 415] width 12 height 12
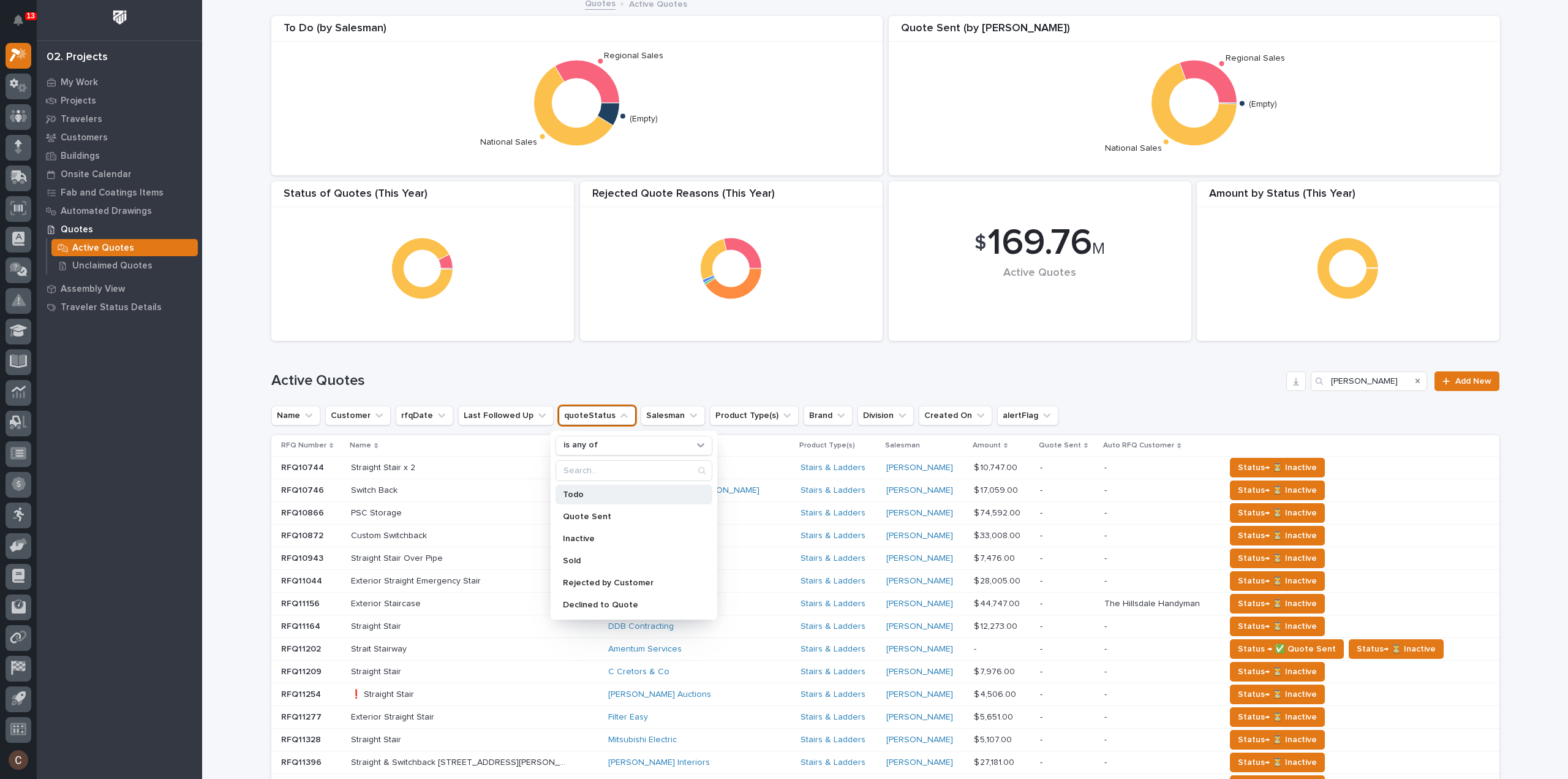
click at [601, 499] on div "Todo" at bounding box center [634, 494] width 157 height 20
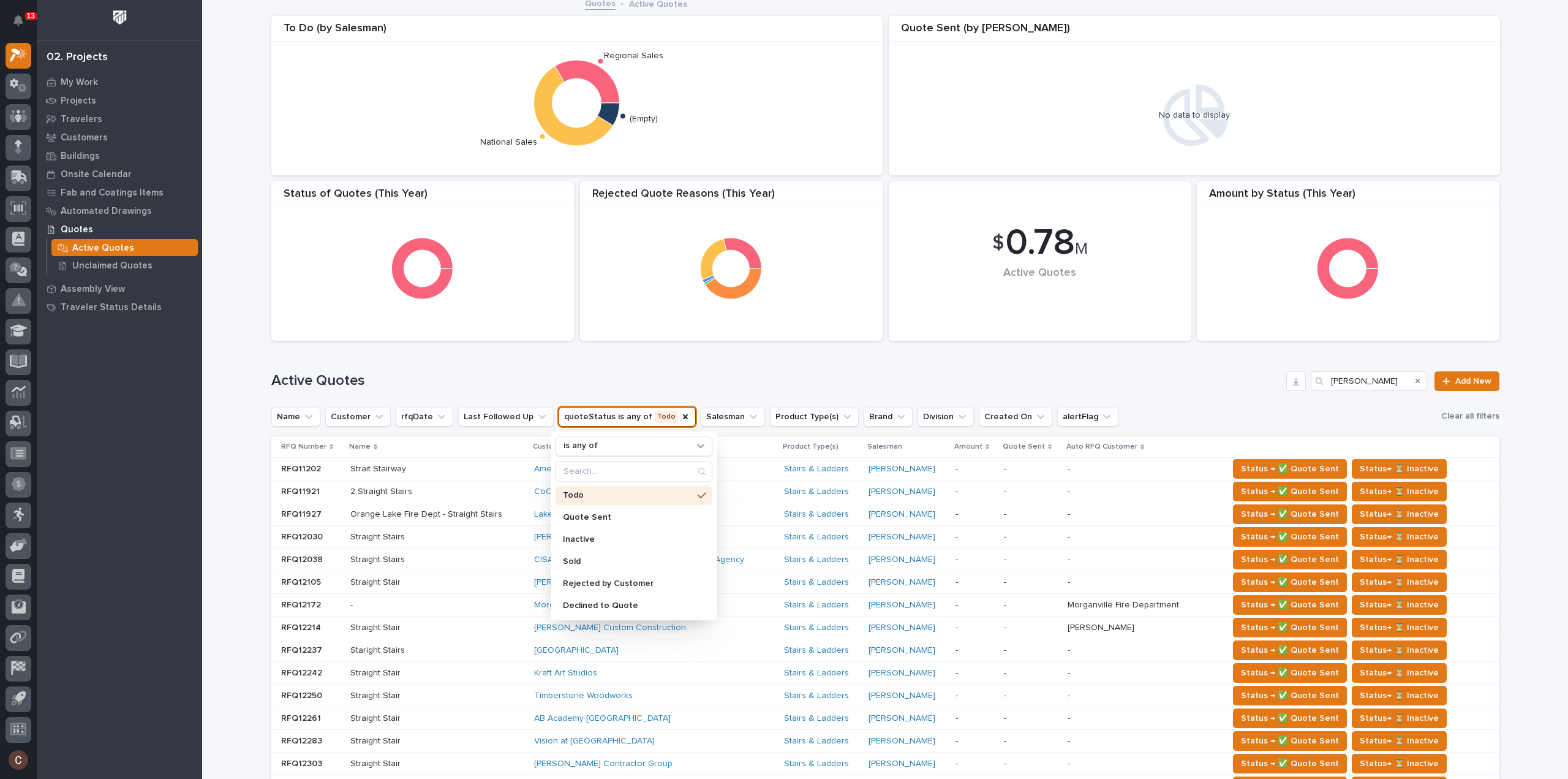
click at [1206, 388] on h1 "Active Quotes" at bounding box center [776, 380] width 1011 height 17
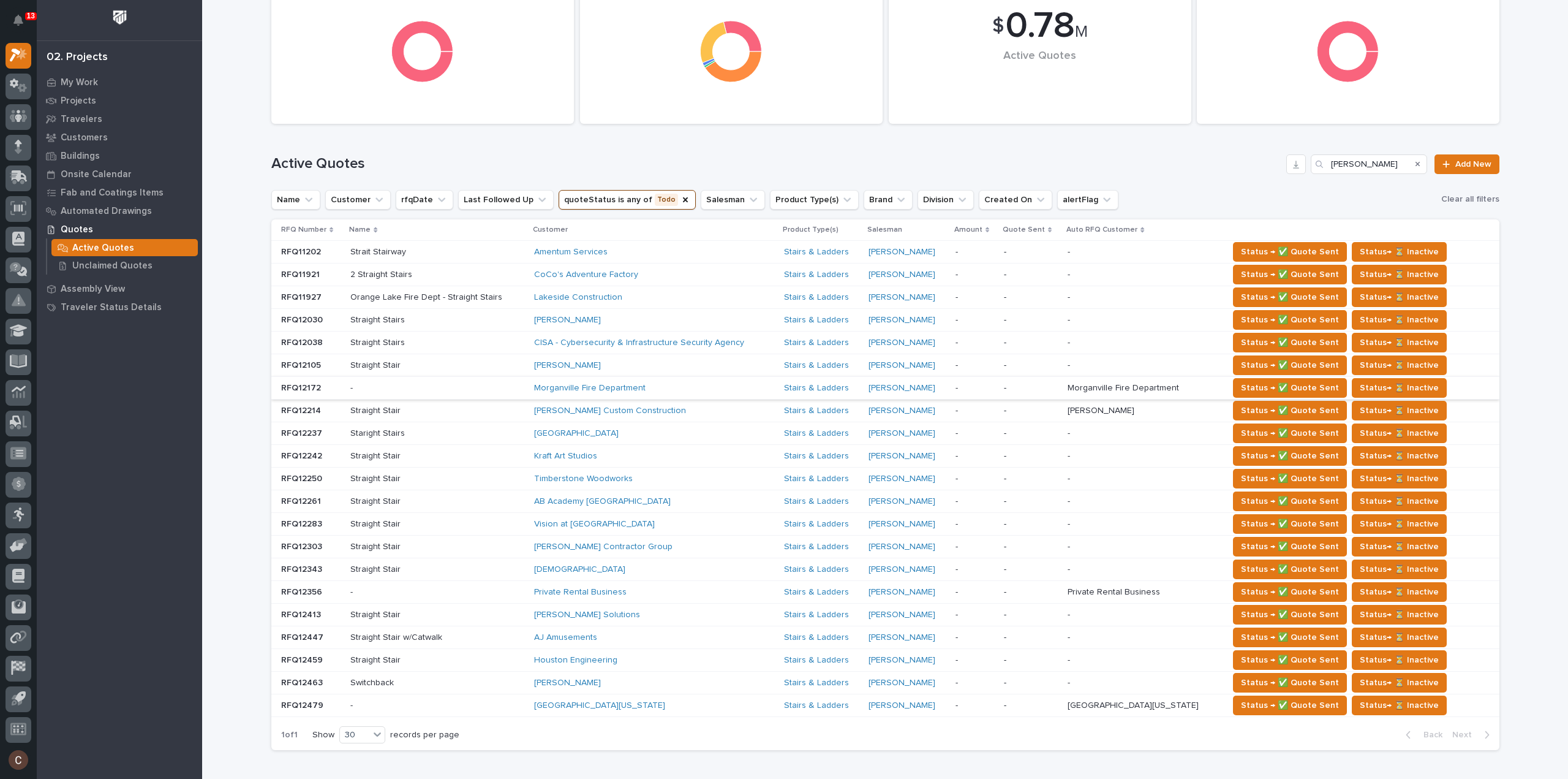
scroll to position [295, 0]
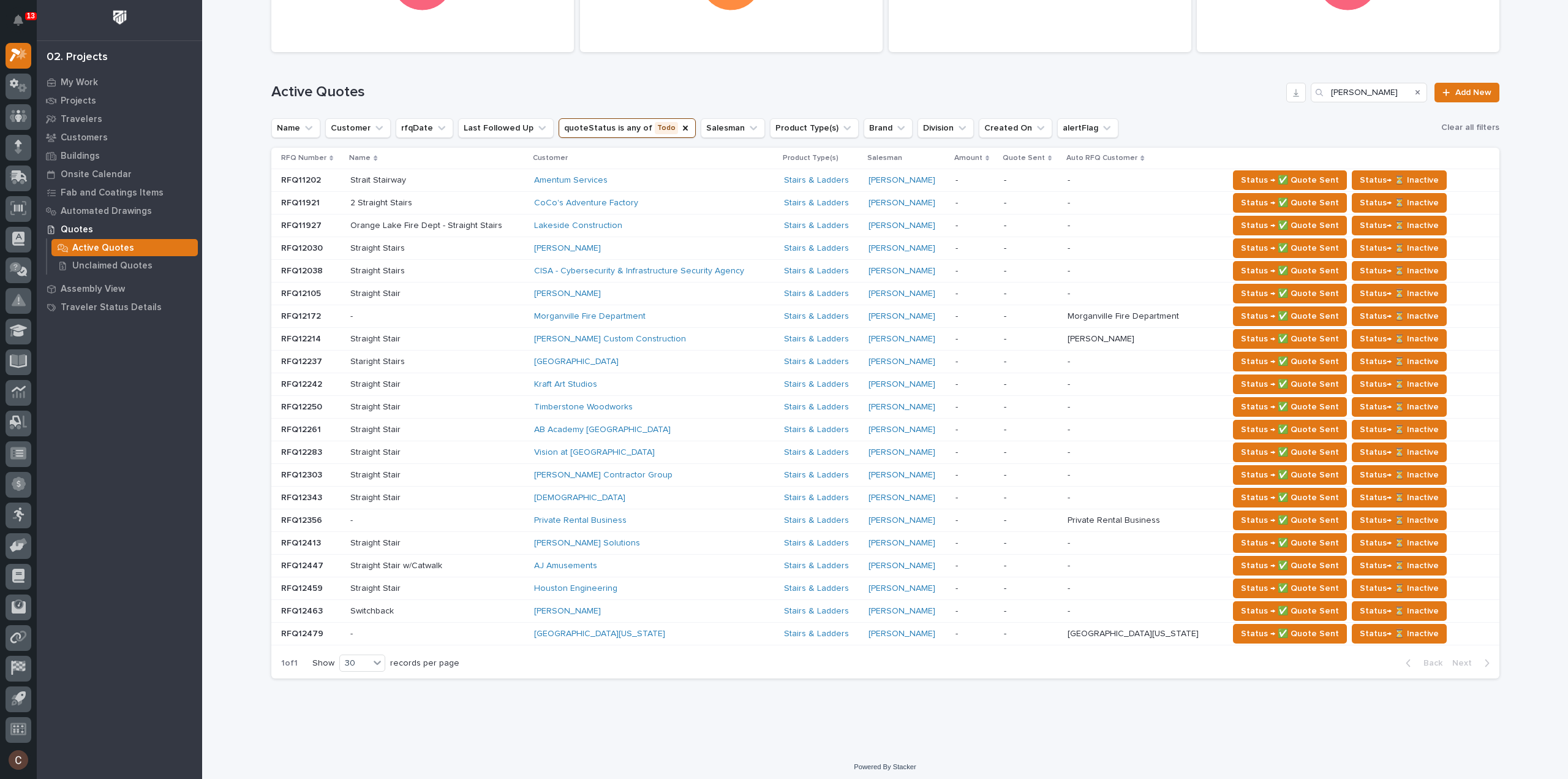
click at [751, 635] on div "University of Maryland" at bounding box center [654, 634] width 240 height 20
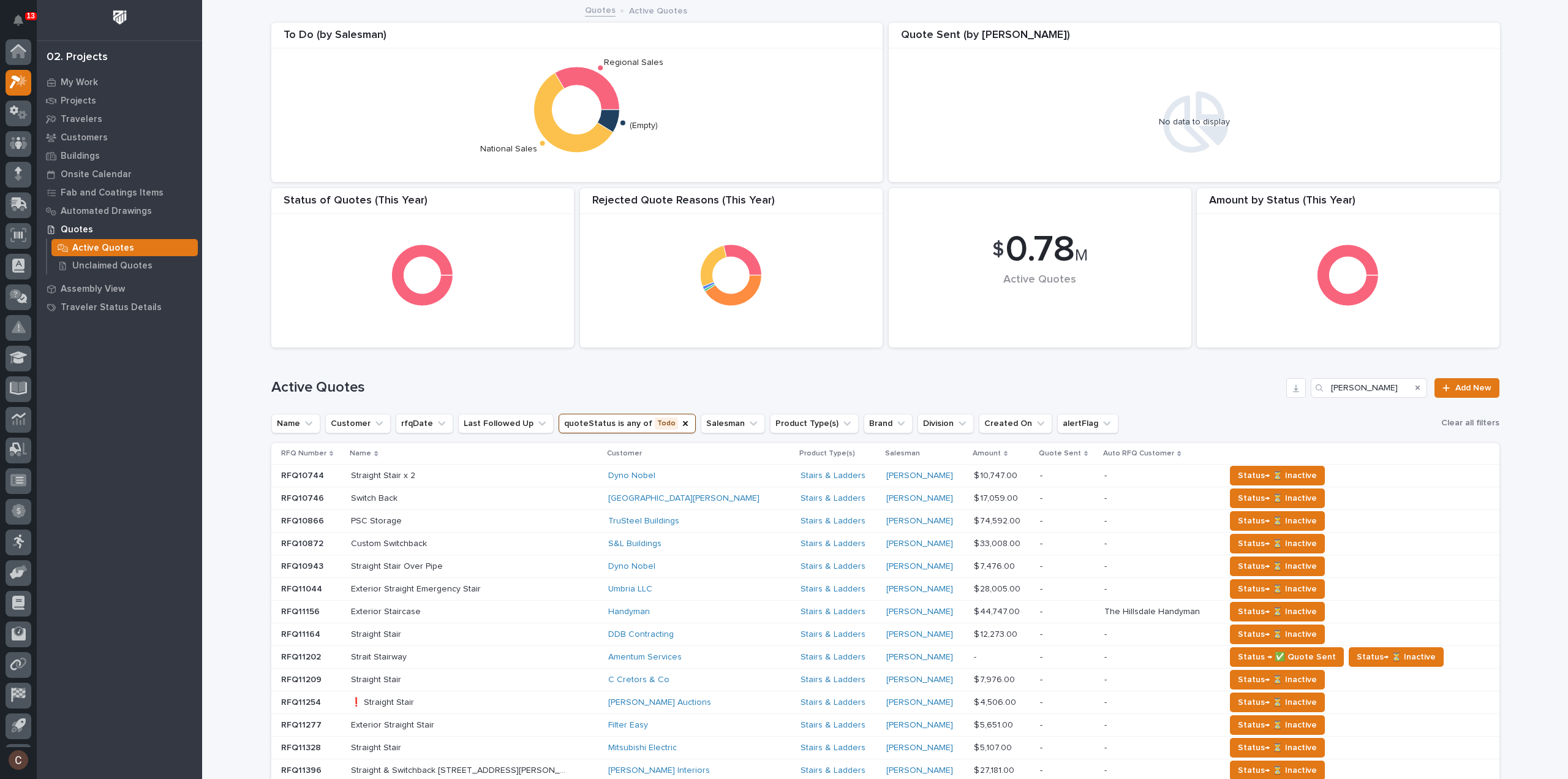
scroll to position [27, 0]
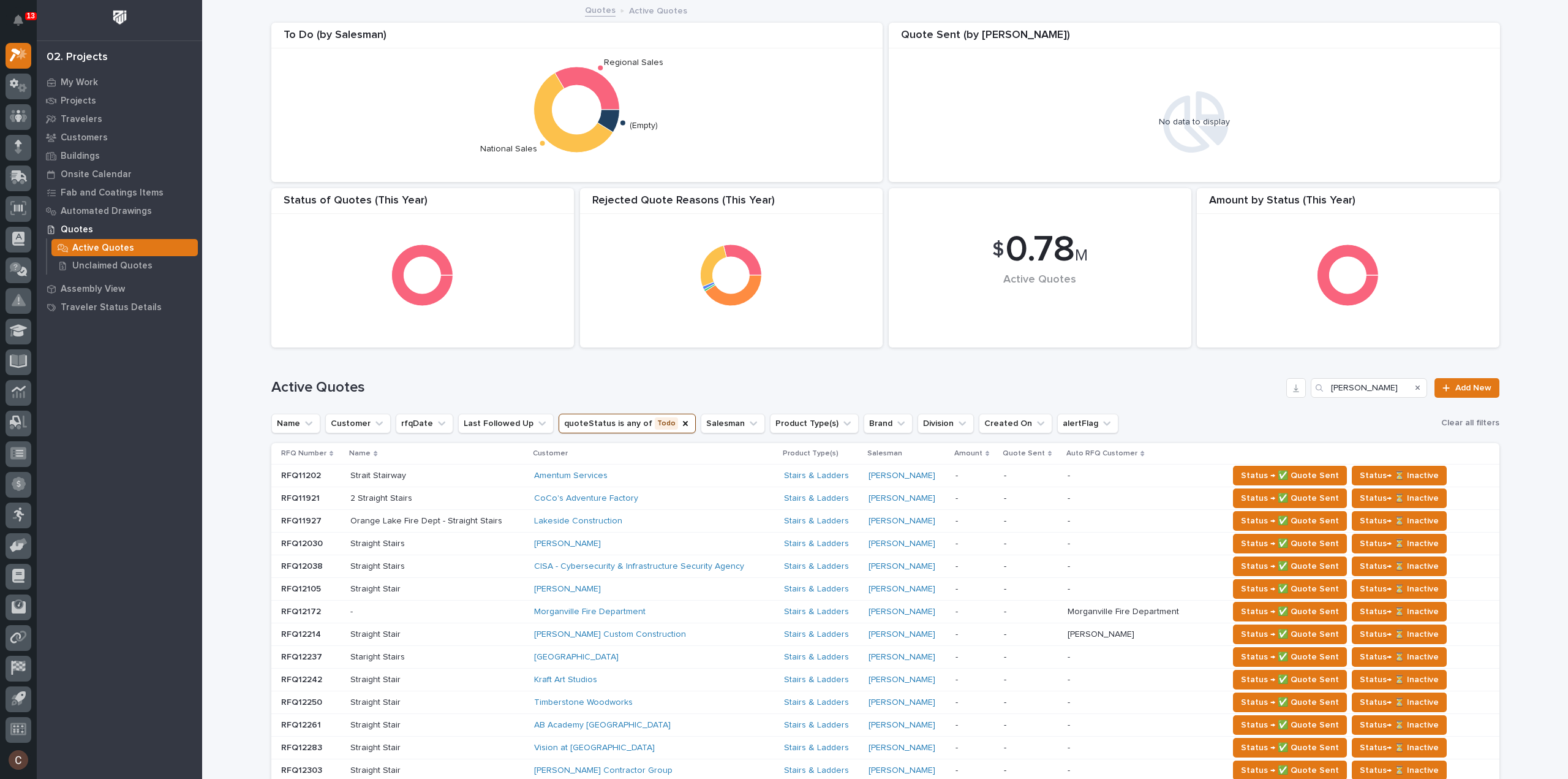
click at [678, 475] on div "Amentum Services" at bounding box center [641, 475] width 215 height 11
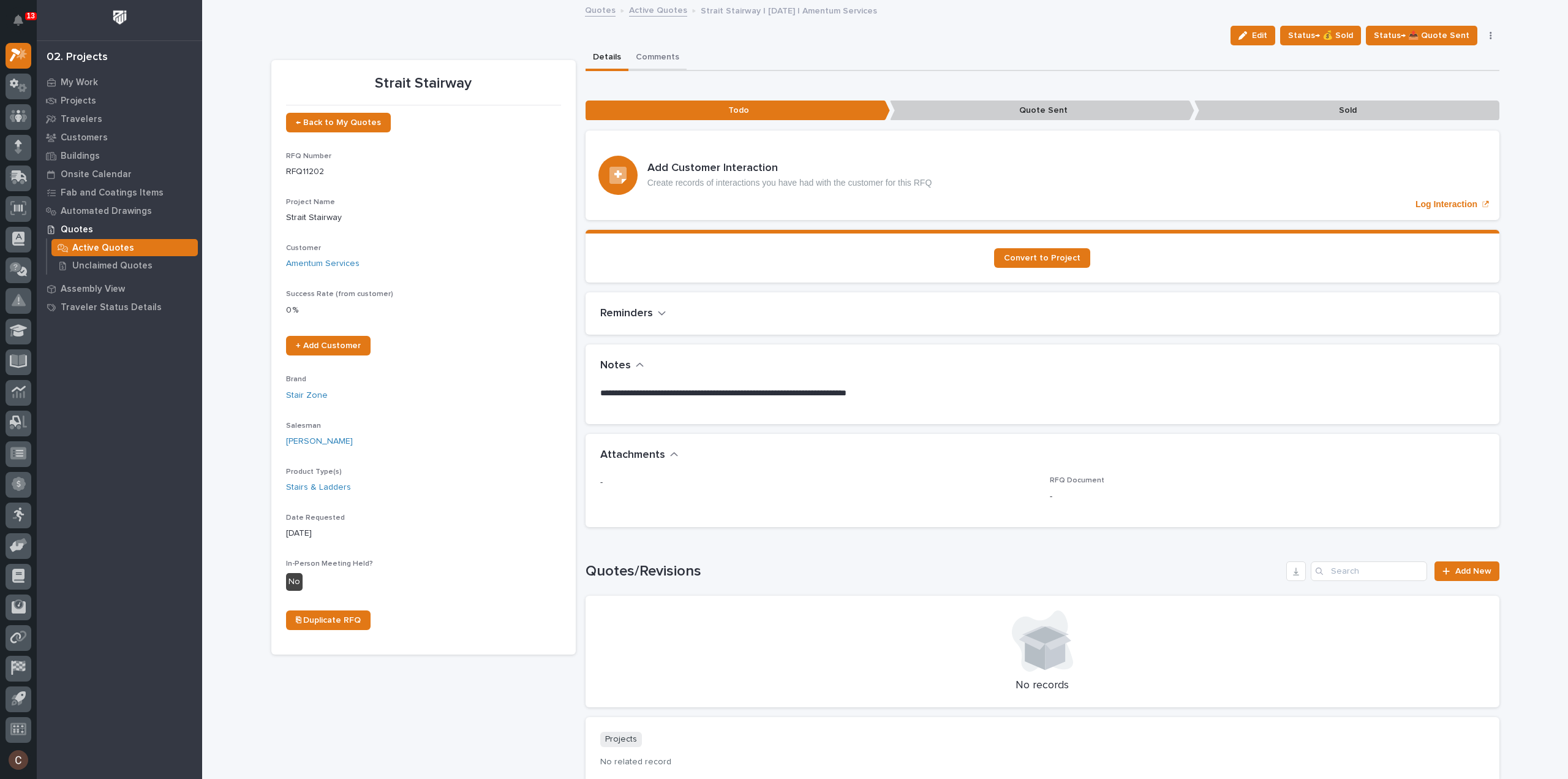
click at [650, 51] on button "Comments" at bounding box center [658, 58] width 58 height 26
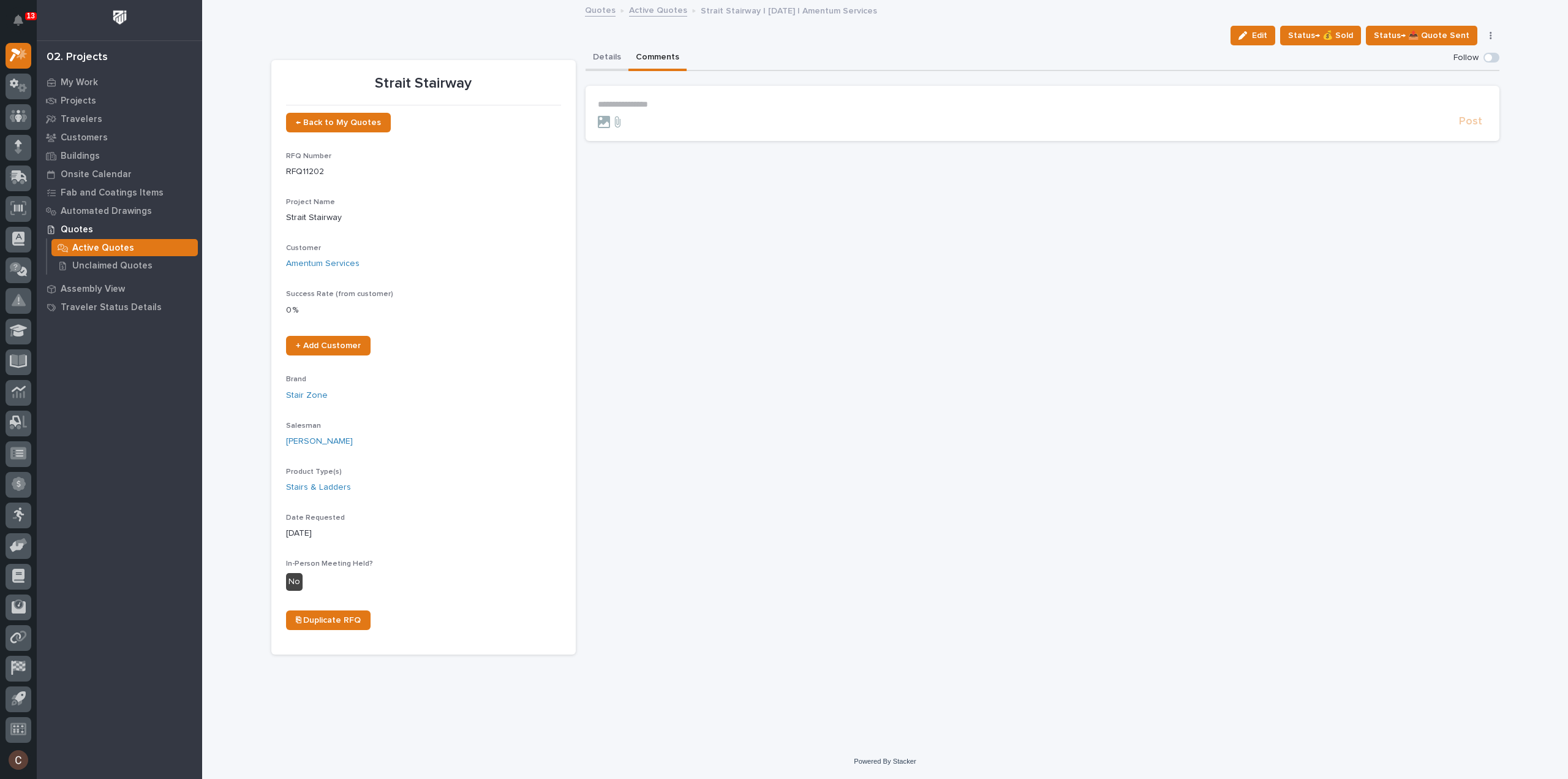
click at [603, 55] on button "Details" at bounding box center [607, 58] width 43 height 26
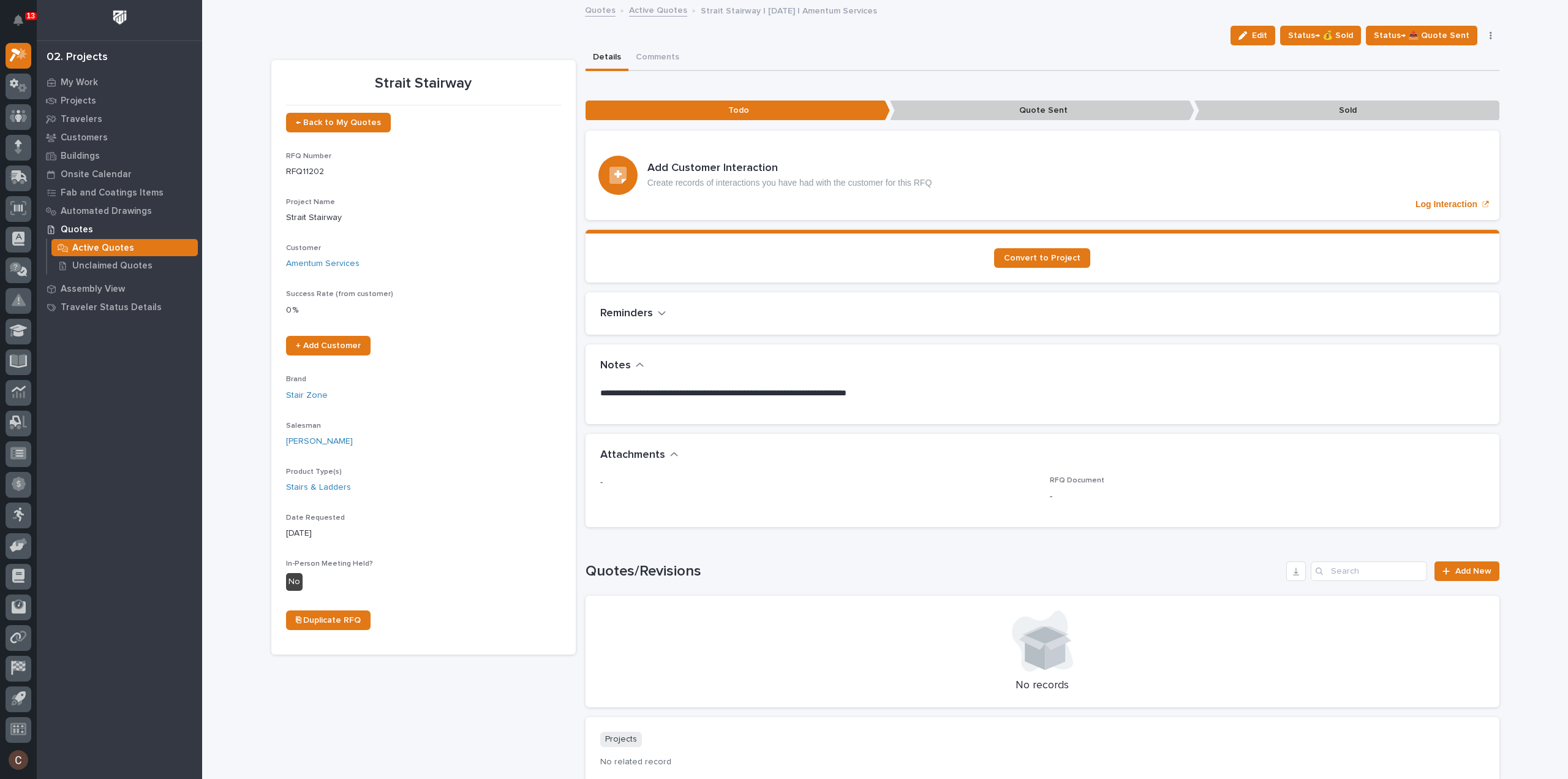
click at [636, 364] on icon "button" at bounding box center [639, 364] width 7 height 4
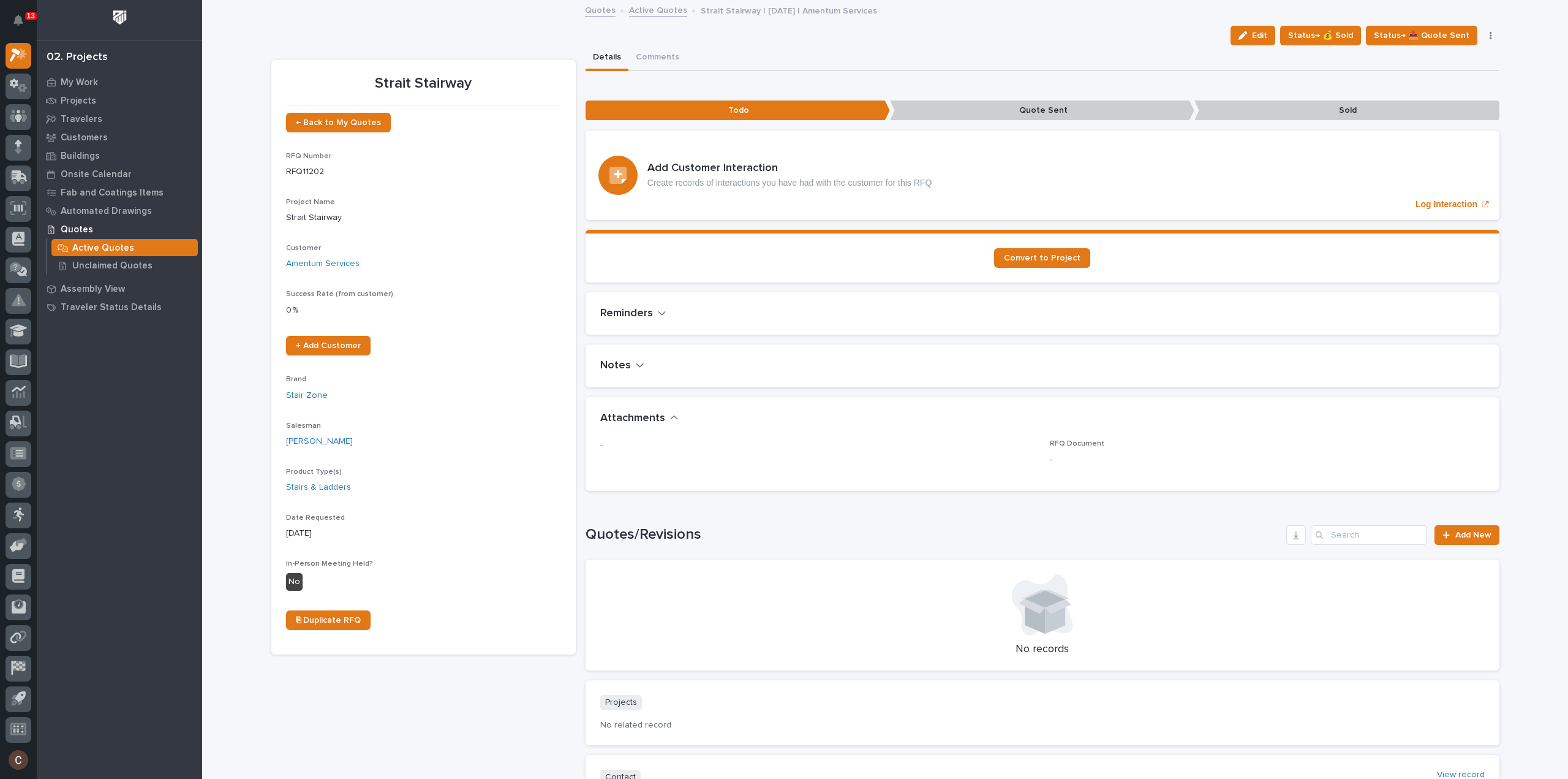
click at [636, 363] on icon "button" at bounding box center [640, 365] width 8 height 11
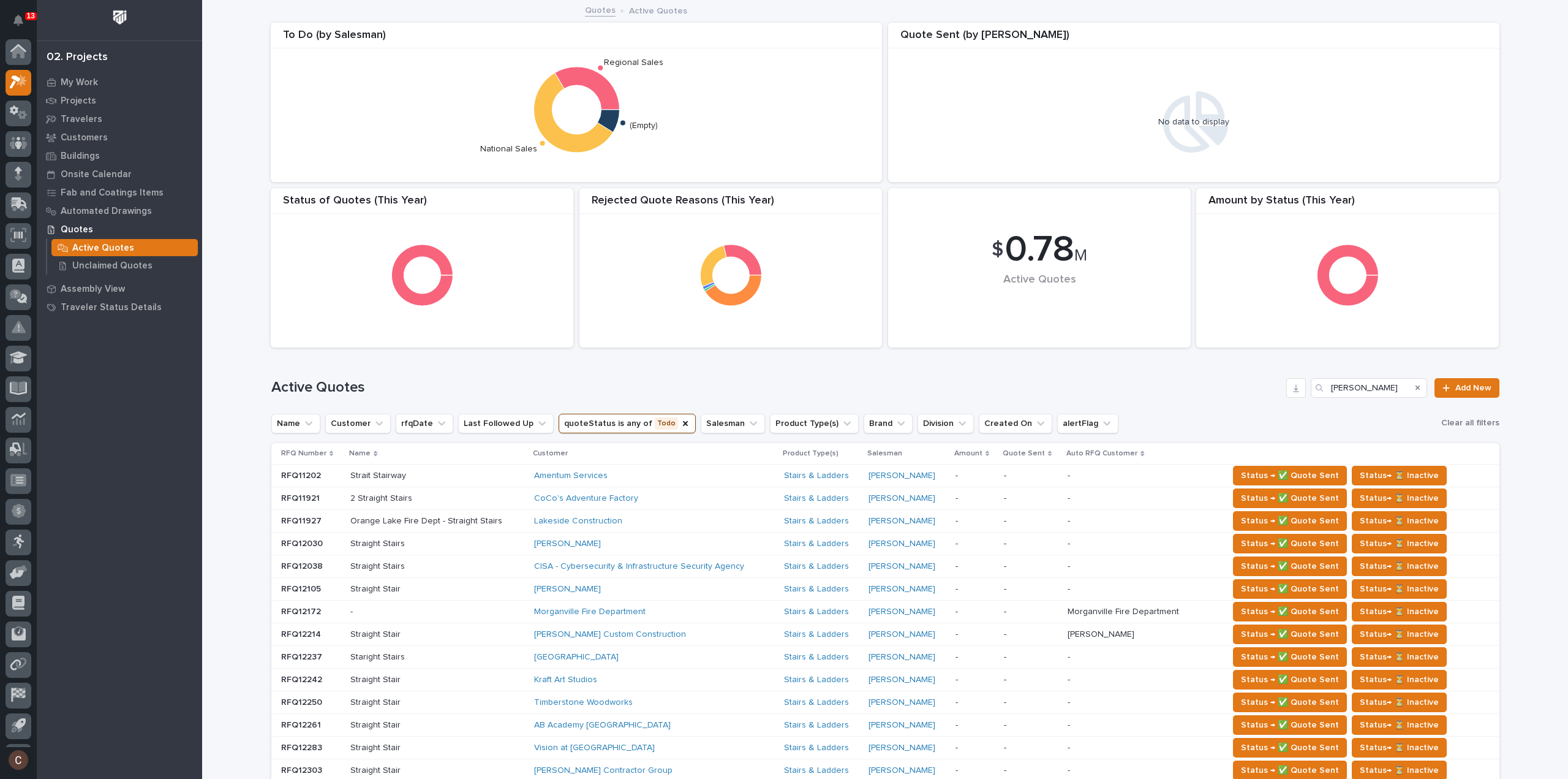
scroll to position [27, 0]
click at [706, 496] on div "CoCo's Adventure Factory" at bounding box center [641, 499] width 215 height 11
click at [723, 519] on div "Lakeside Construction" at bounding box center [641, 521] width 215 height 11
drag, startPoint x: 1362, startPoint y: 394, endPoint x: 1246, endPoint y: 392, distance: 116.0
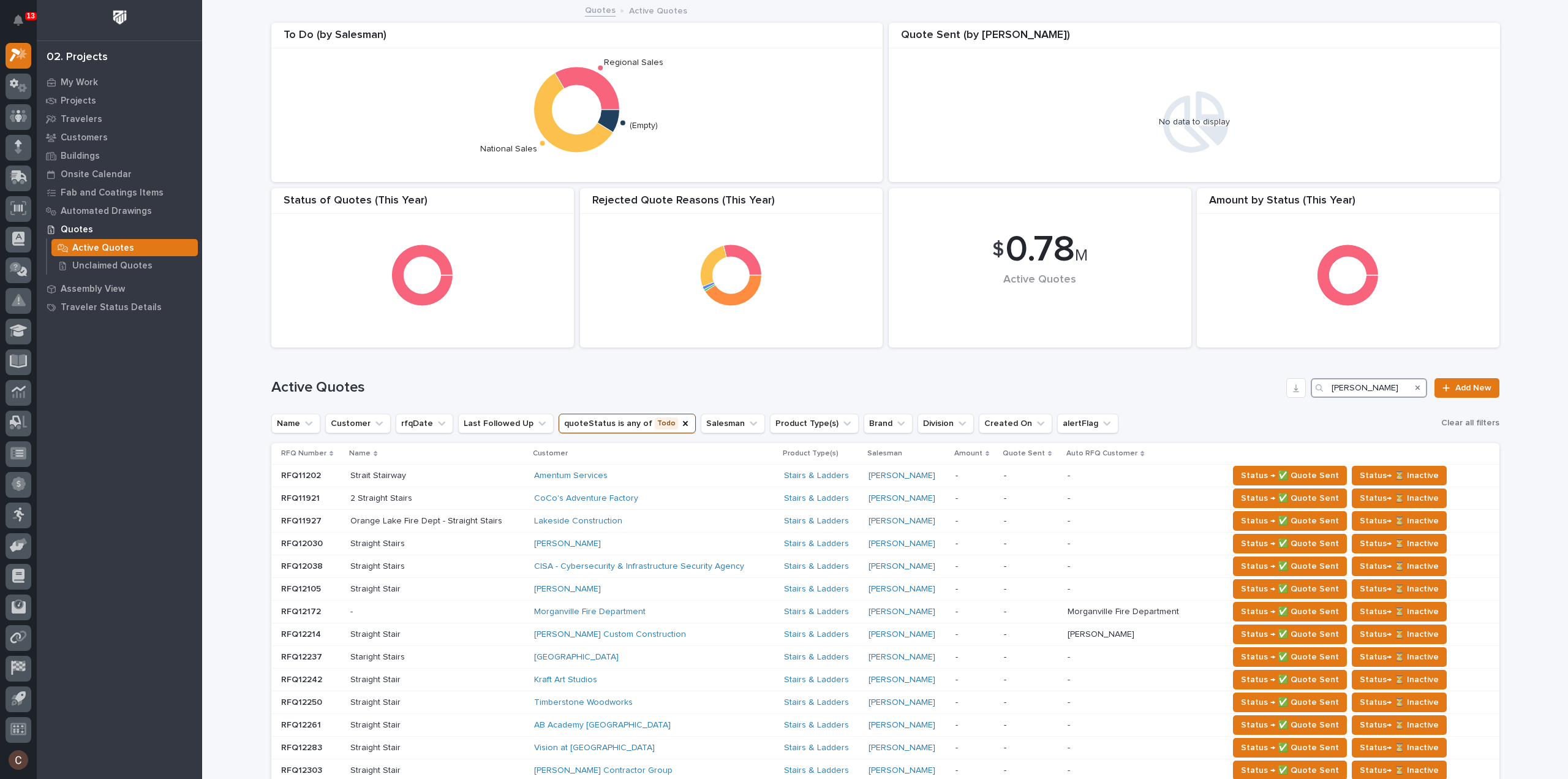
click at [1246, 392] on div "Active Quotes roark Add New" at bounding box center [885, 388] width 1228 height 20
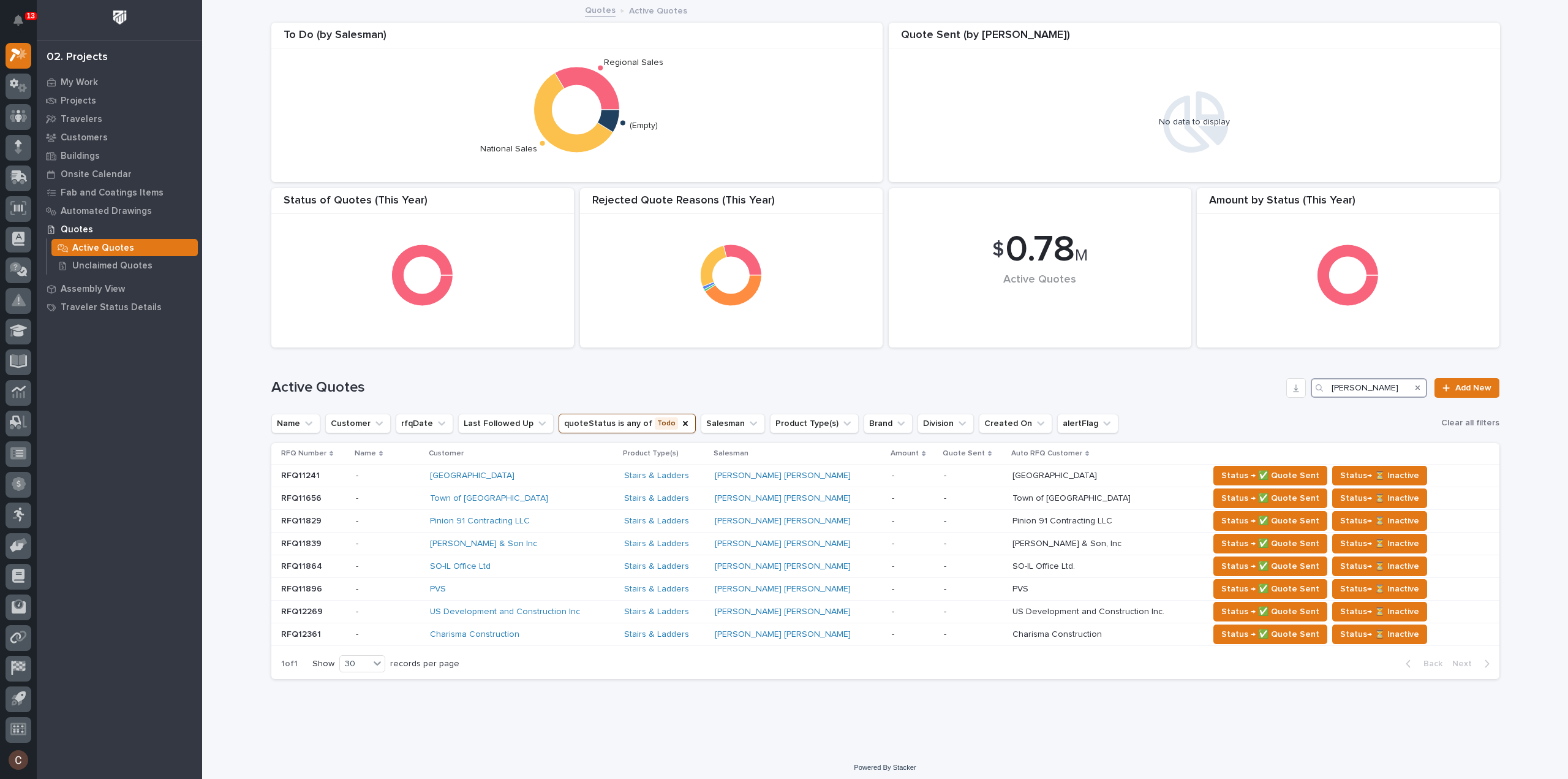
drag, startPoint x: 1291, startPoint y: 386, endPoint x: 1055, endPoint y: 388, distance: 236.0
click at [1070, 392] on div "Active Quotes connor Add New" at bounding box center [885, 388] width 1228 height 20
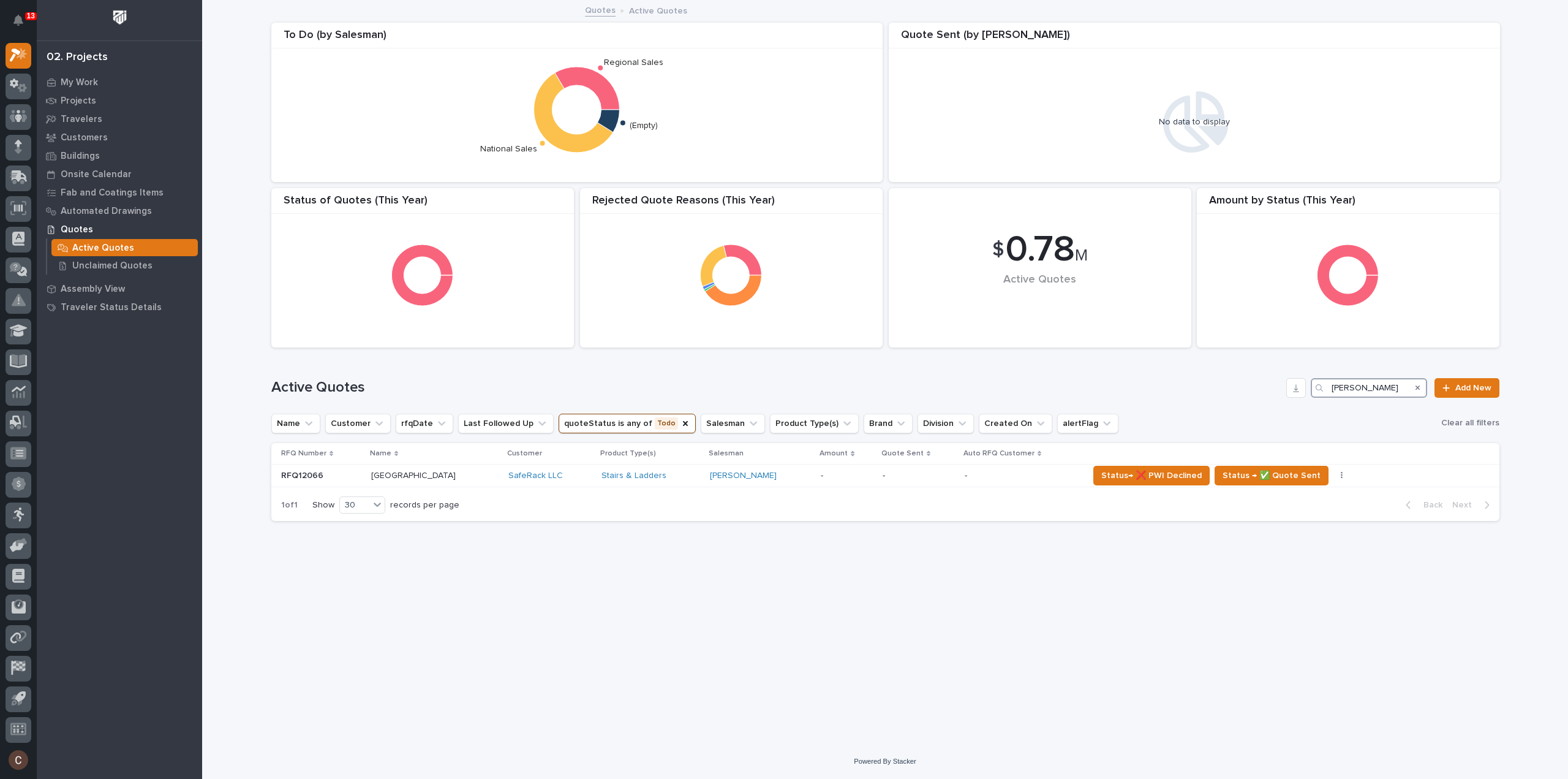
drag, startPoint x: 1365, startPoint y: 387, endPoint x: 1330, endPoint y: 388, distance: 35.0
click at [1330, 388] on div "cole" at bounding box center [1369, 388] width 116 height 20
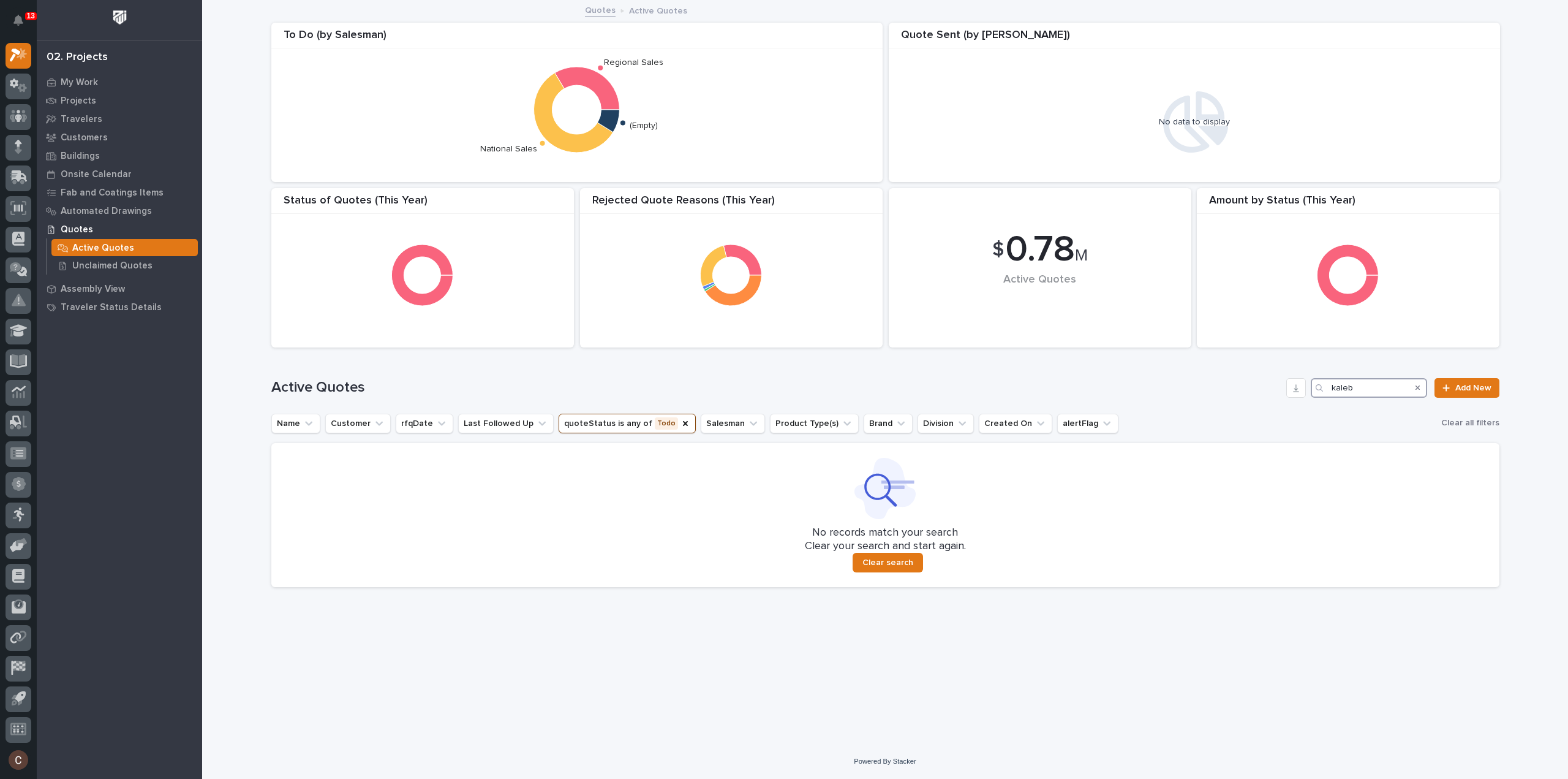
drag, startPoint x: 1375, startPoint y: 388, endPoint x: 1236, endPoint y: 387, distance: 139.0
click at [1250, 394] on div "Active Quotes kaleb Add New" at bounding box center [885, 388] width 1228 height 20
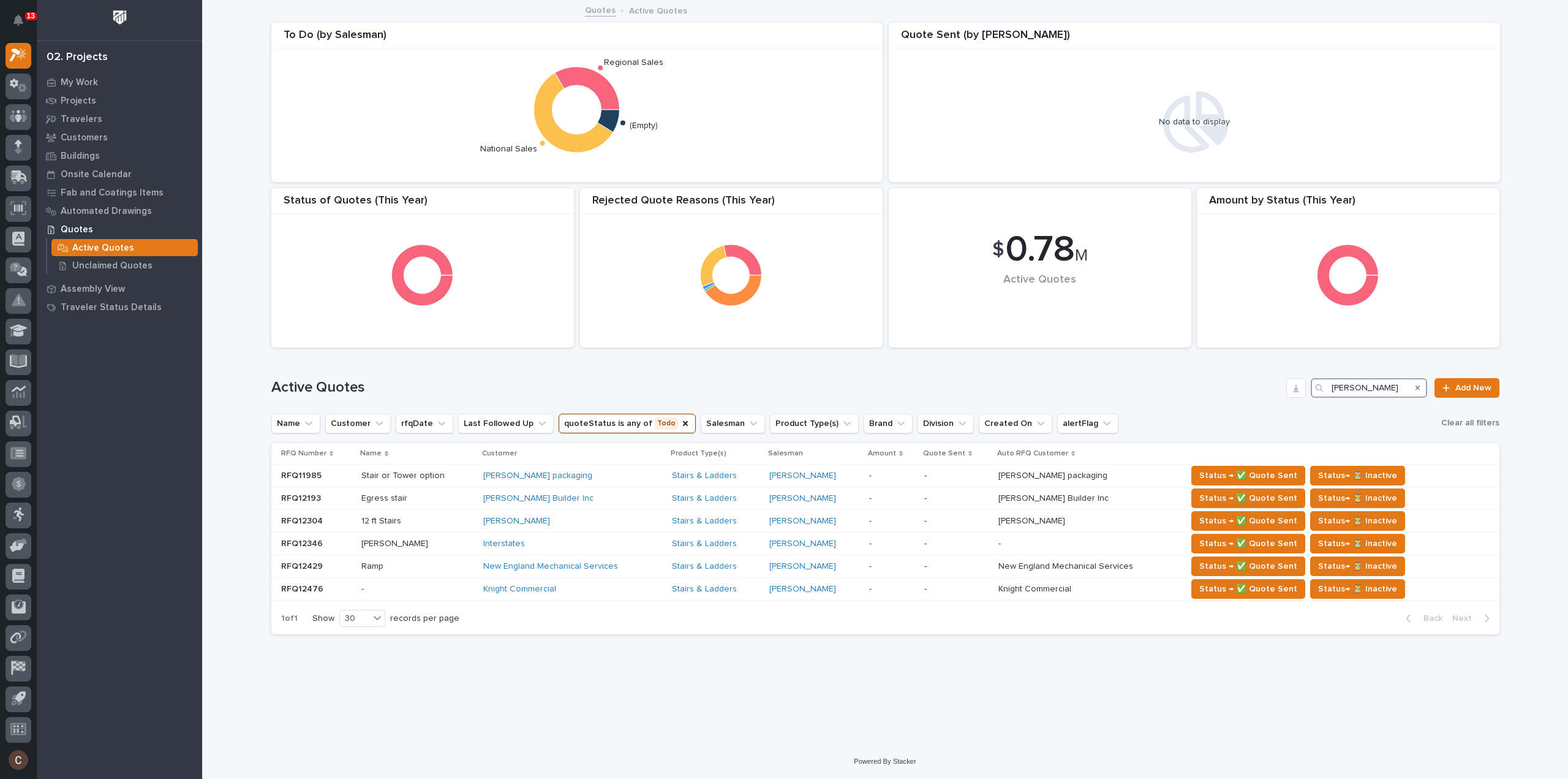
type input "brian"
click at [1425, 384] on div "Search" at bounding box center [1417, 388] width 20 height 20
click at [1418, 386] on icon "Search" at bounding box center [1418, 387] width 5 height 7
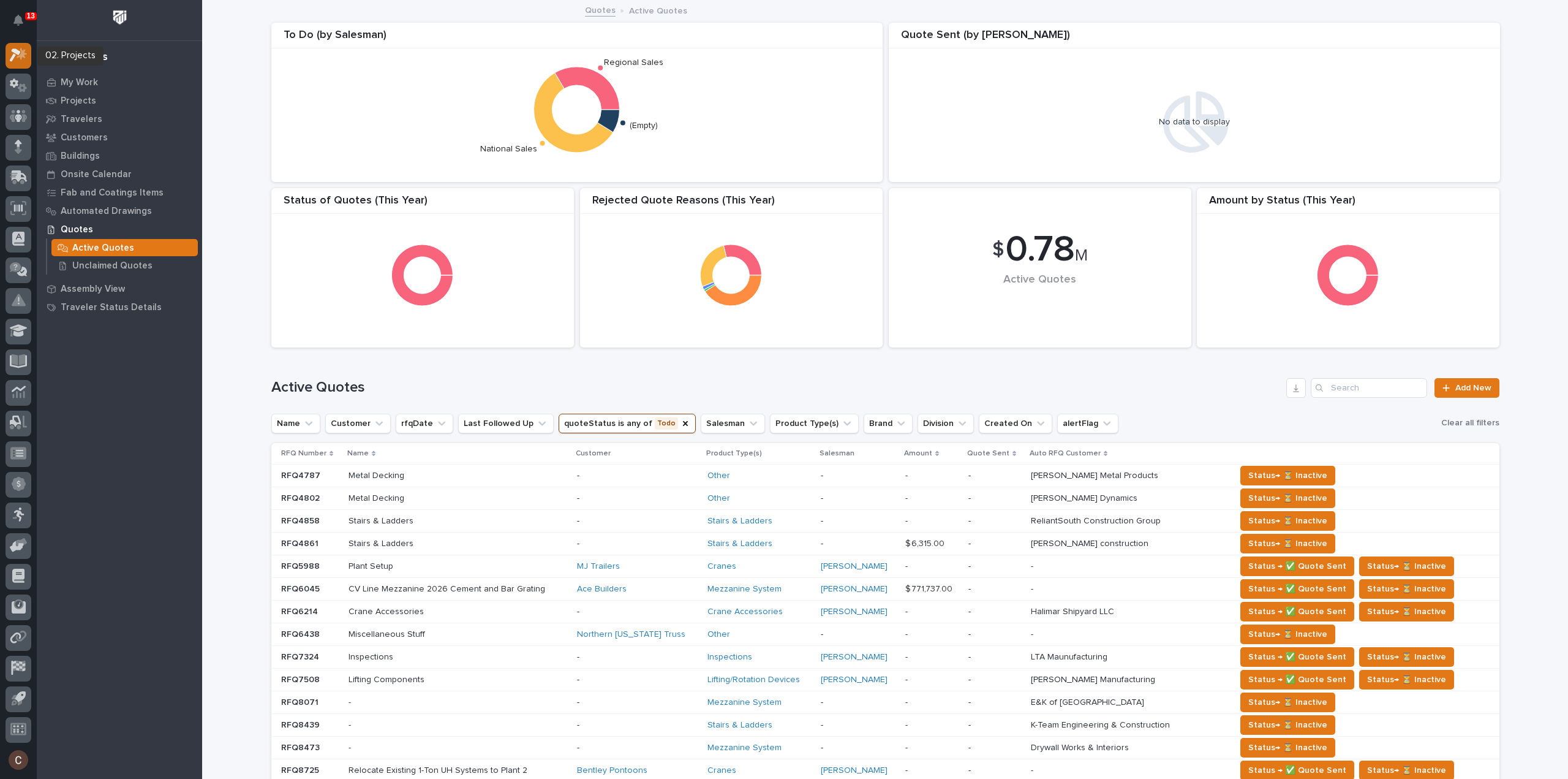
click at [23, 55] on icon at bounding box center [22, 54] width 11 height 12
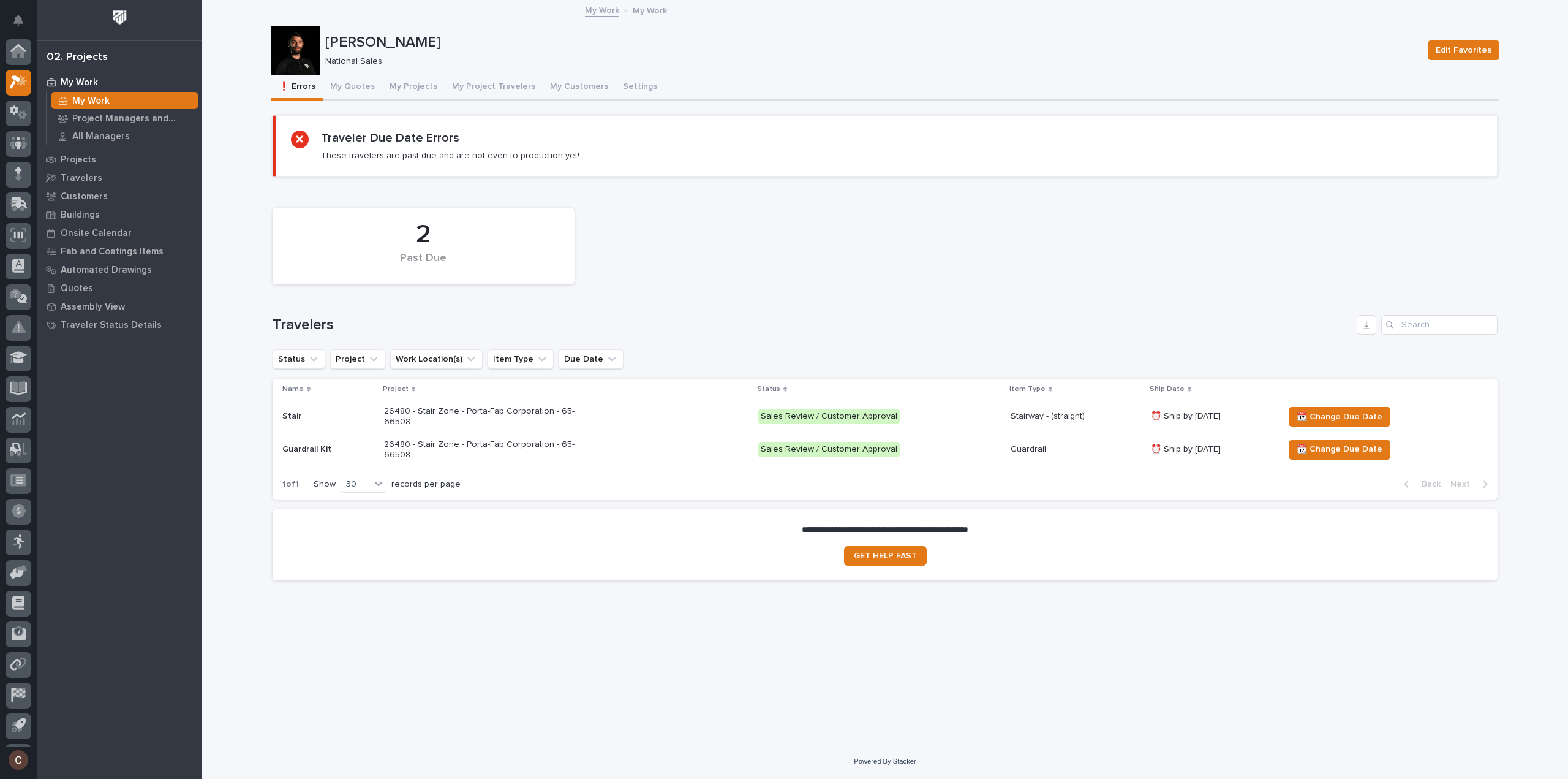
scroll to position [27, 0]
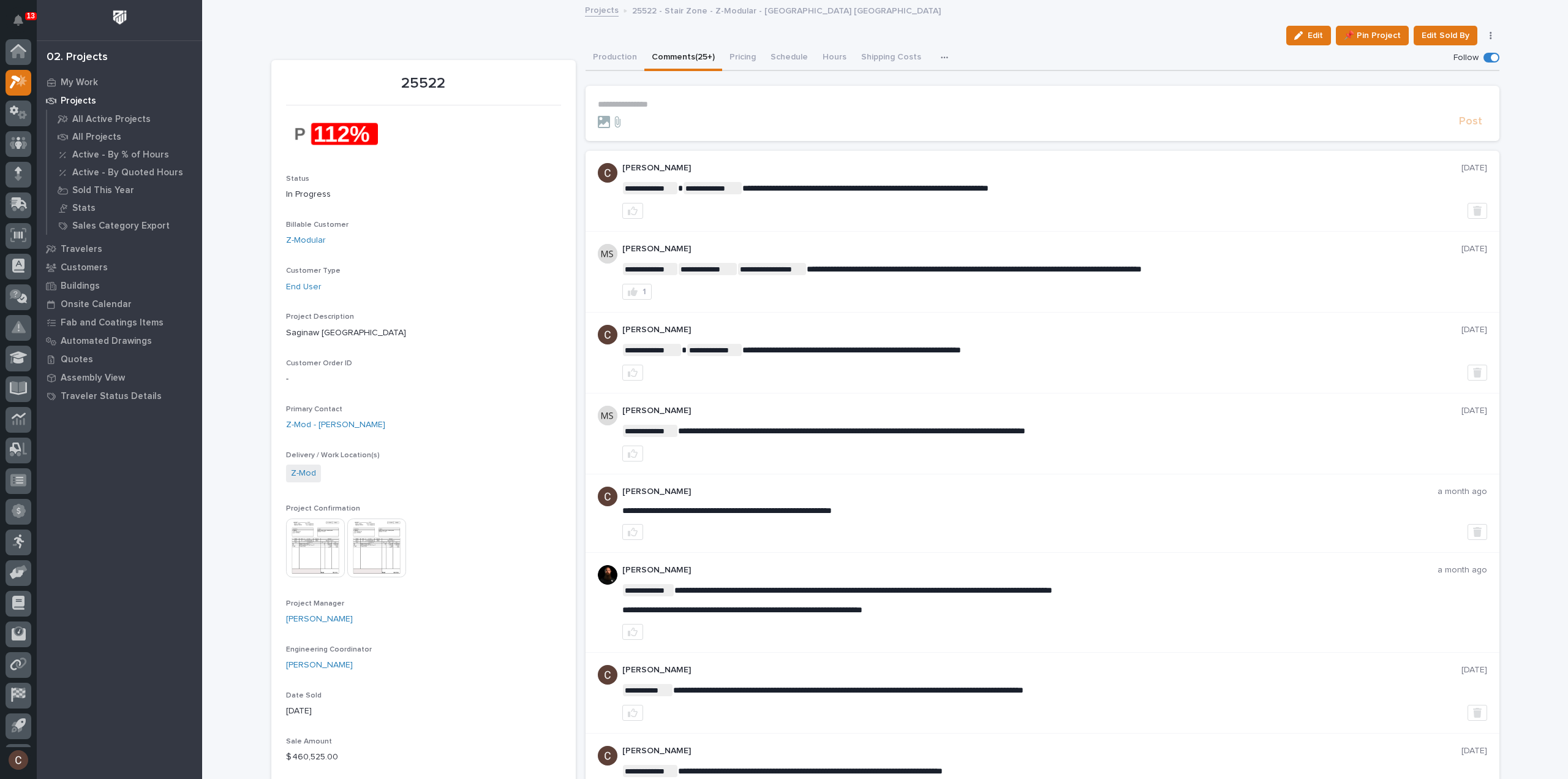
scroll to position [27, 0]
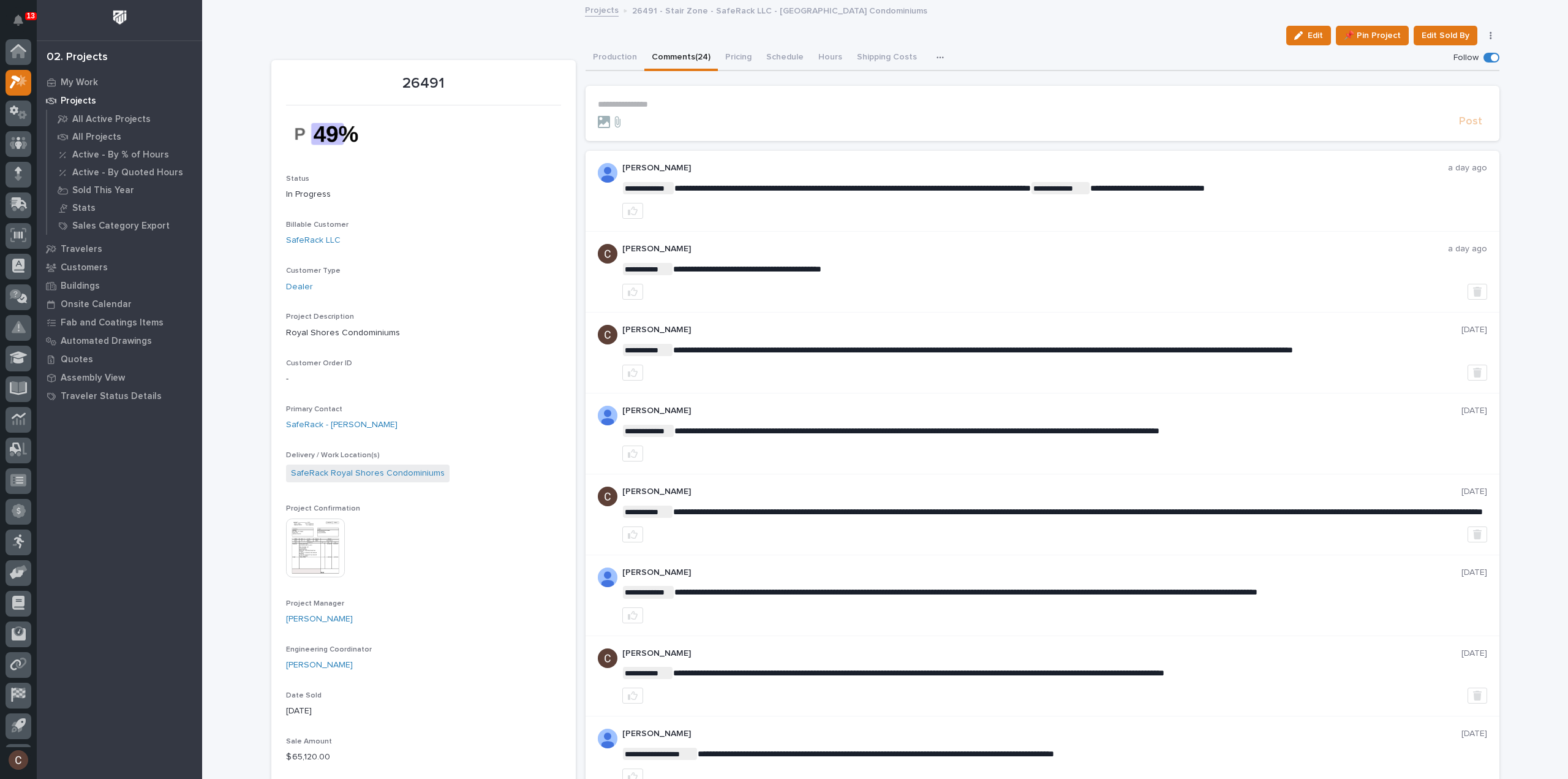
scroll to position [27, 0]
